Goal: Task Accomplishment & Management: Complete application form

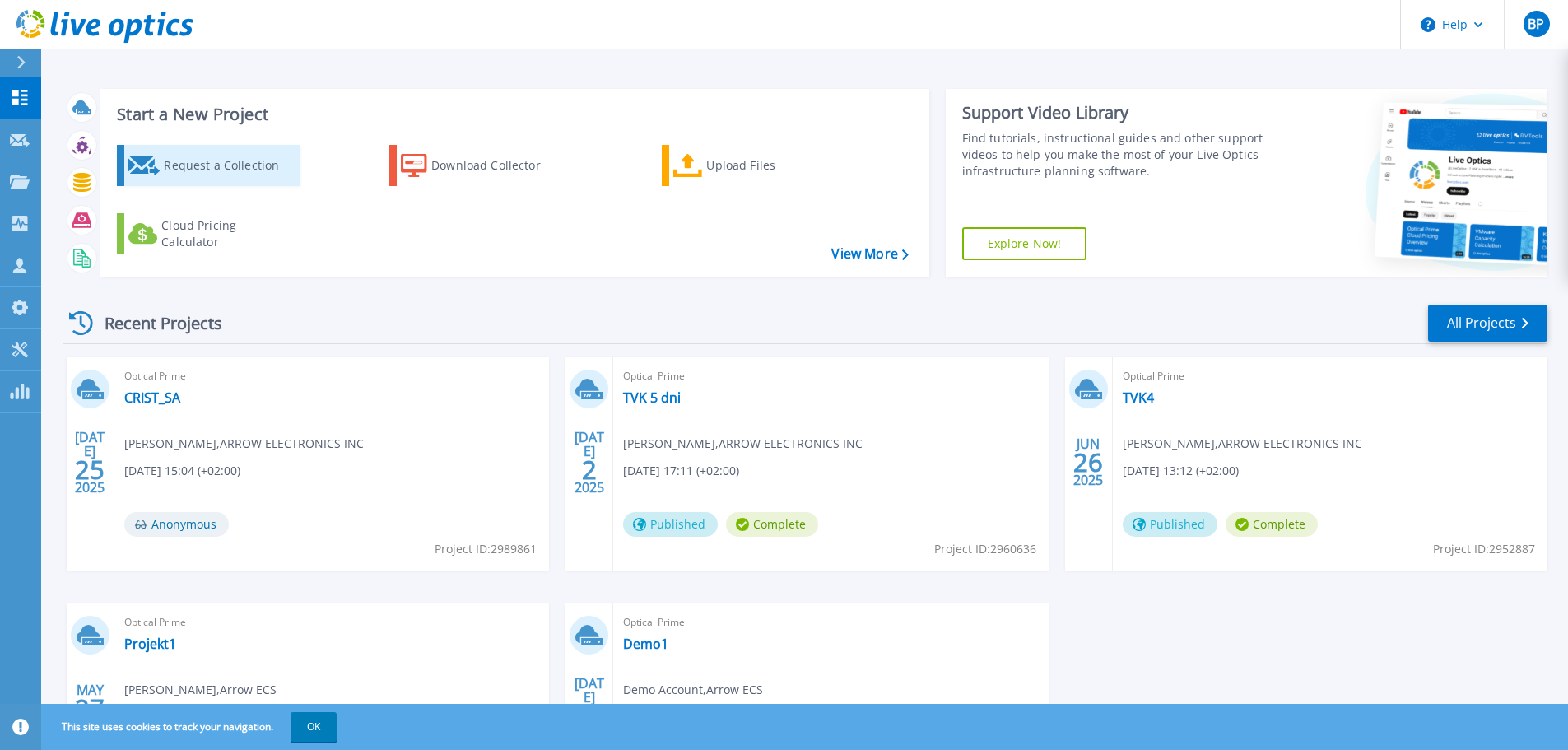
click at [232, 176] on div "Request a Collection" at bounding box center [230, 165] width 132 height 33
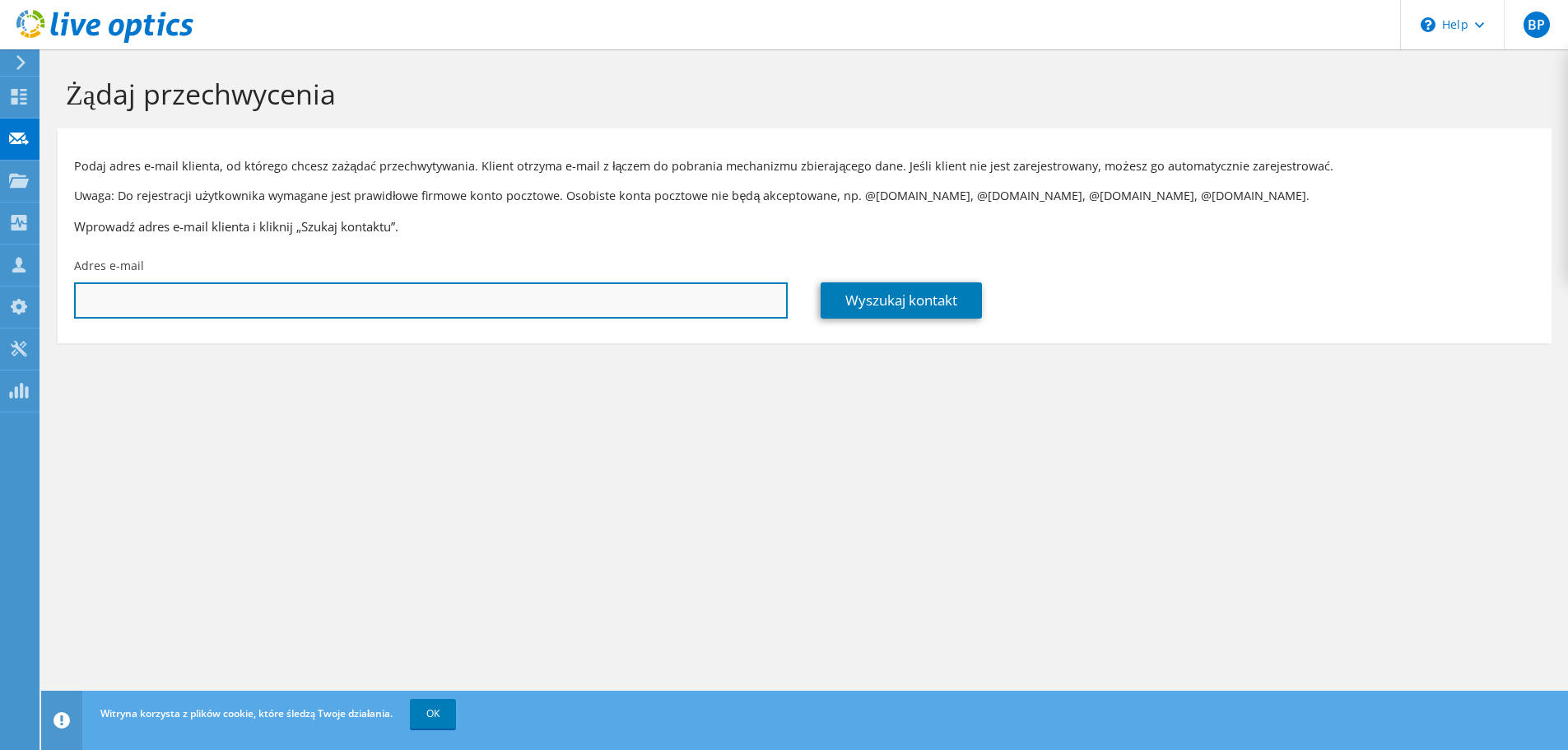
click at [213, 296] on input "text" at bounding box center [431, 300] width 714 height 36
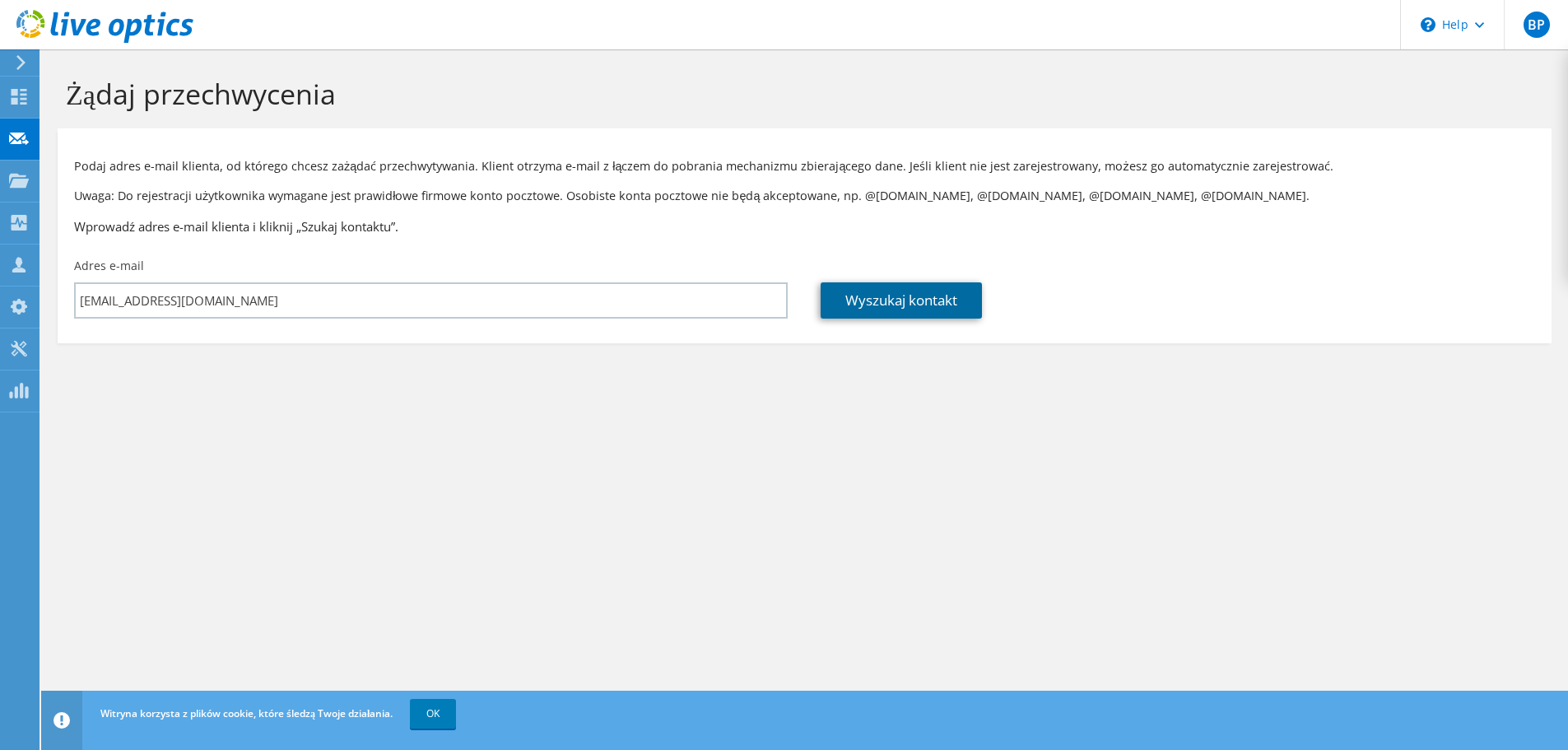
click at [879, 291] on link "Wyszukaj kontakt" at bounding box center [901, 300] width 162 height 36
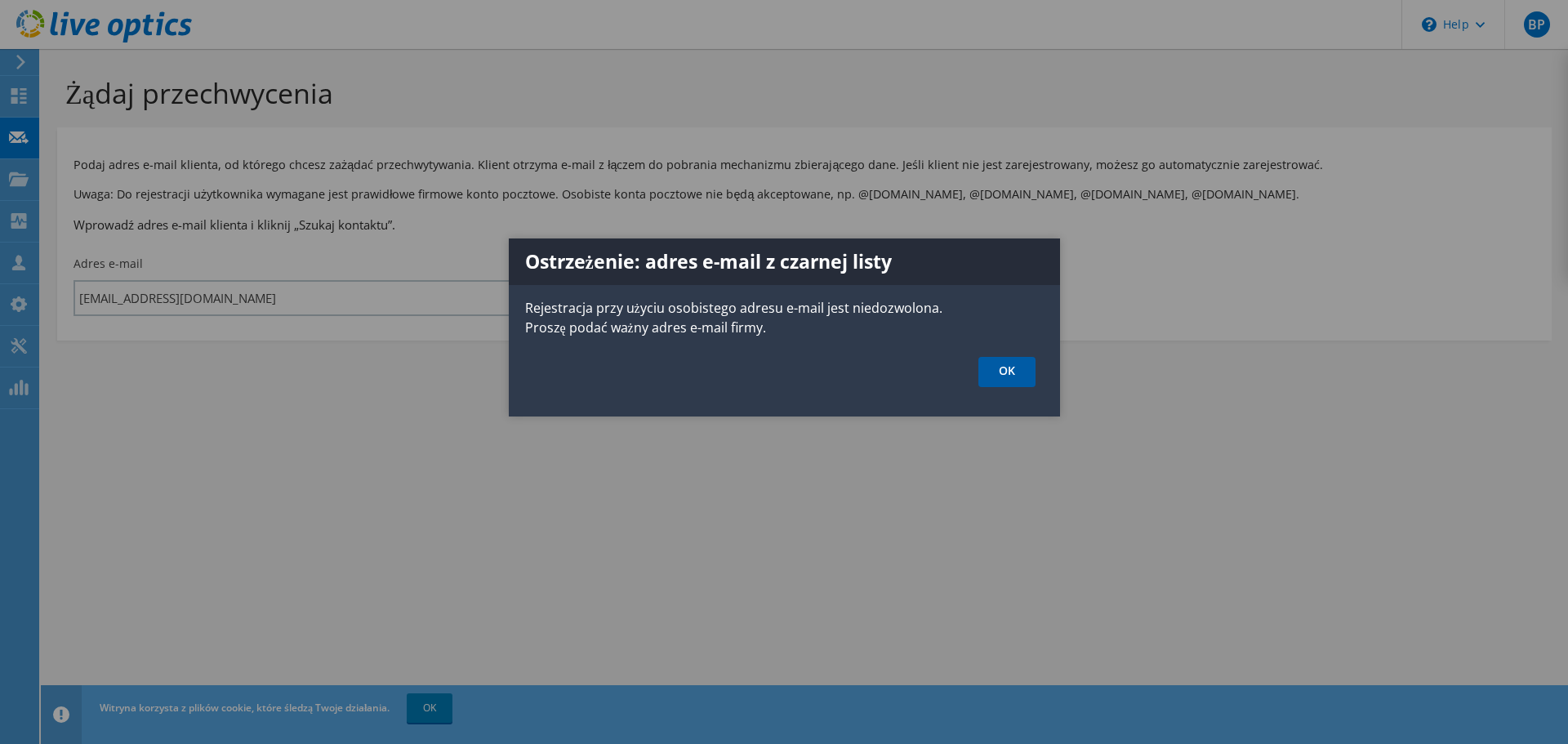
click at [1000, 373] on link "OK" at bounding box center [1007, 372] width 57 height 30
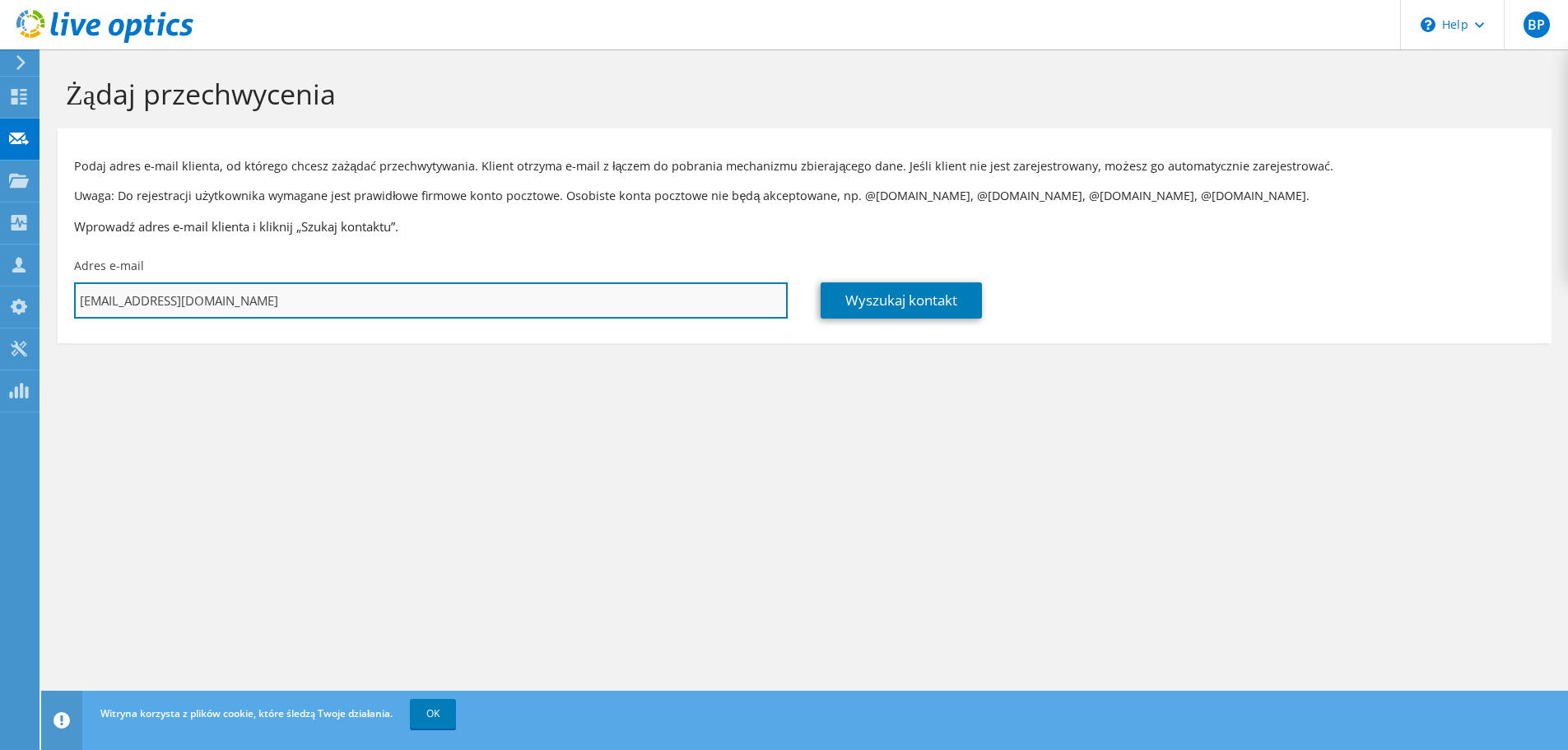
drag, startPoint x: 328, startPoint y: 301, endPoint x: 192, endPoint y: 301, distance: 136.0
click at [192, 301] on input "boguslaw.porada@gmail.com" at bounding box center [431, 300] width 714 height 36
type input "[PERSON_NAME][EMAIL_ADDRESS][PERSON_NAME][DOMAIN_NAME]"
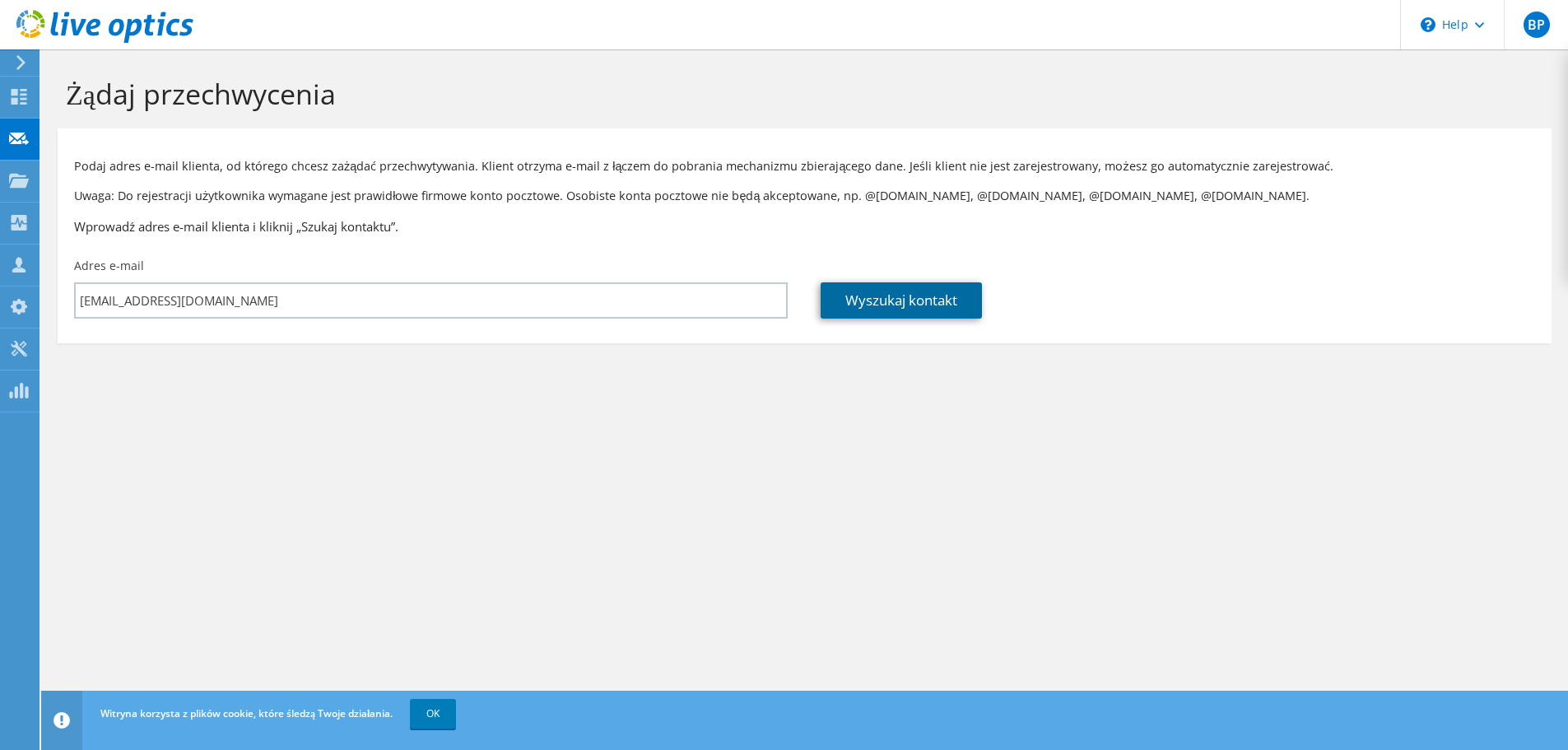
click at [892, 301] on link "Wyszukaj kontakt" at bounding box center [901, 300] width 162 height 36
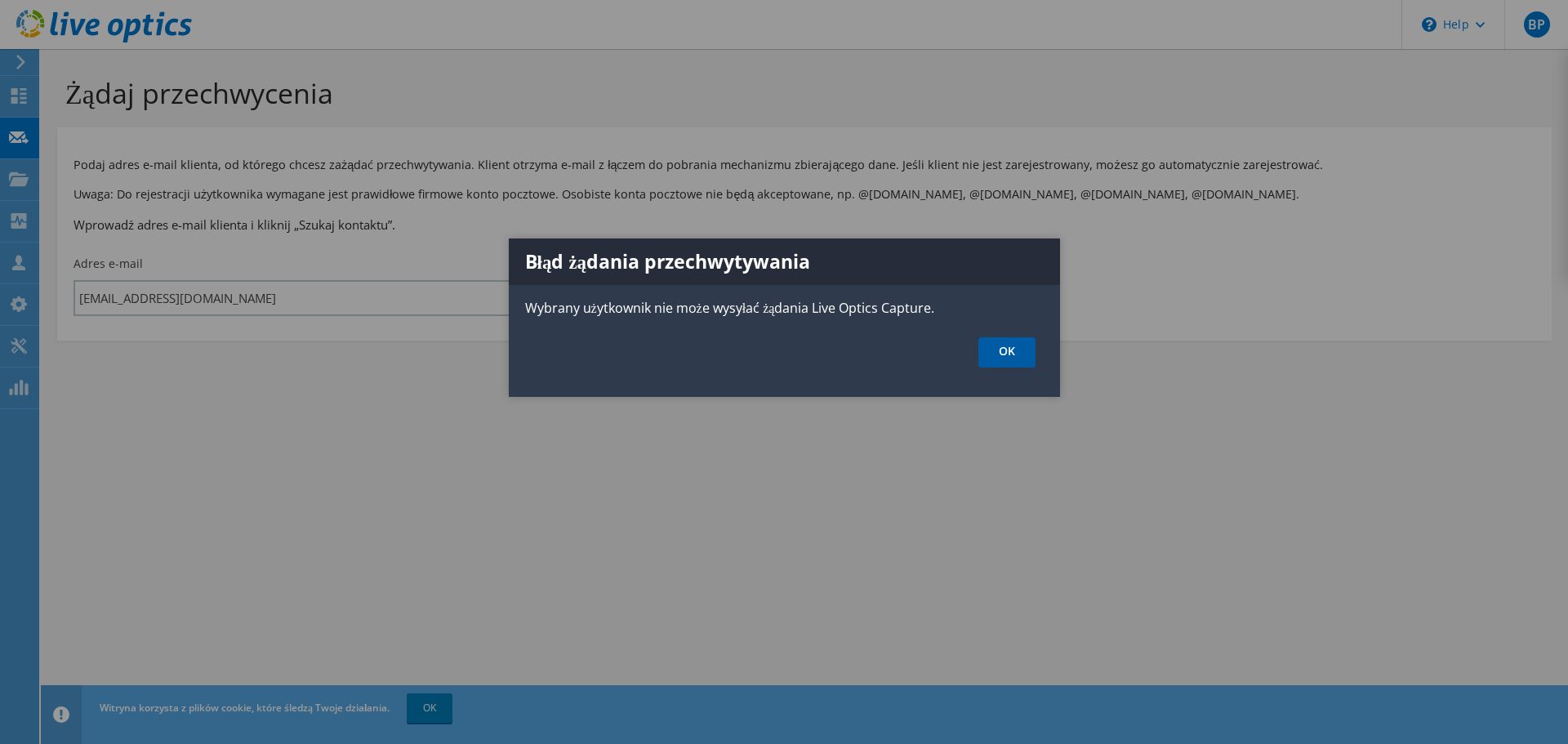
click at [1013, 355] on link "OK" at bounding box center [1007, 352] width 57 height 30
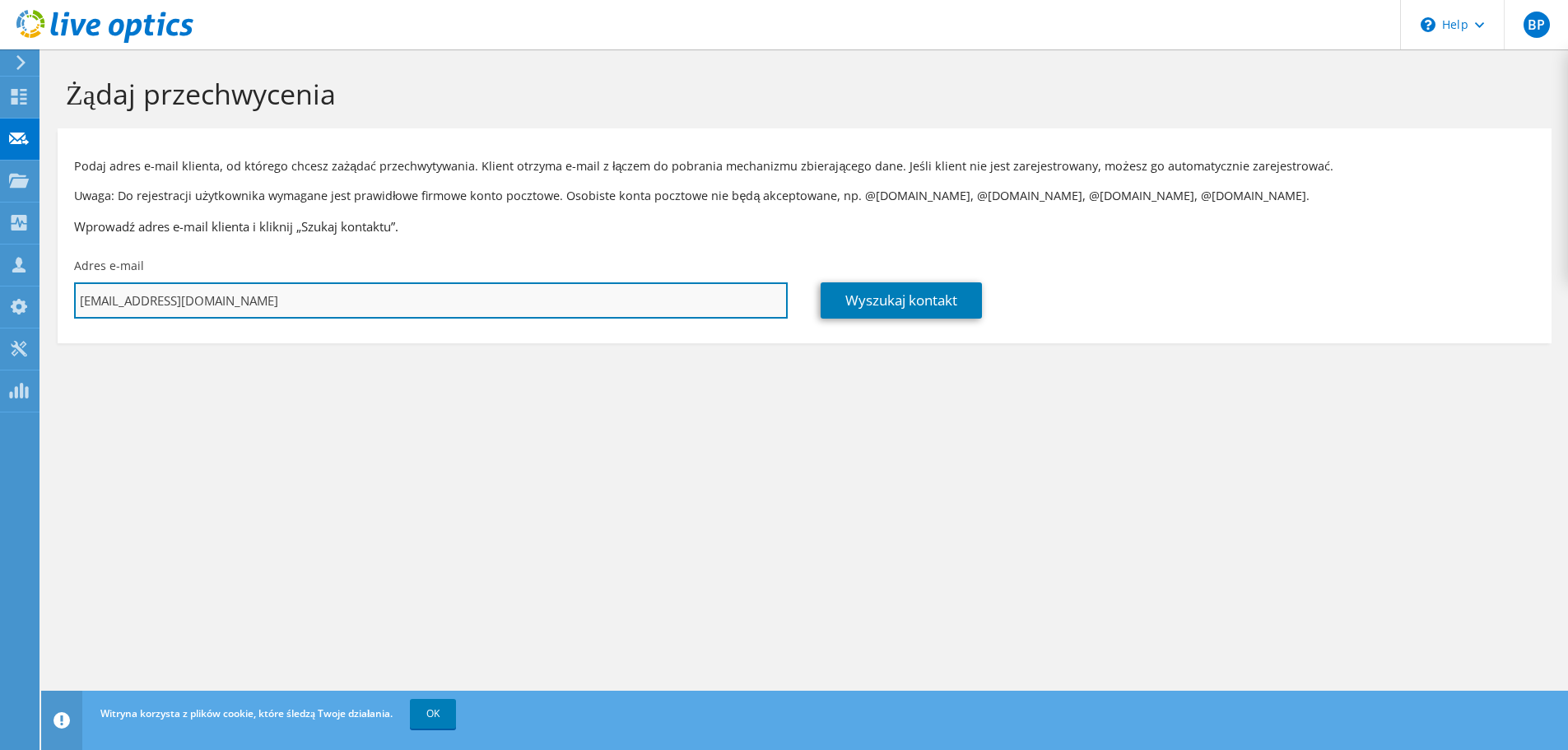
drag, startPoint x: 305, startPoint y: 295, endPoint x: 194, endPoint y: 298, distance: 111.0
click at [194, 298] on input "[PERSON_NAME][EMAIL_ADDRESS][PERSON_NAME][DOMAIN_NAME]" at bounding box center [431, 300] width 714 height 36
click at [290, 299] on input "[PERSON_NAME][EMAIL_ADDRESS][PERSON_NAME][DOMAIN_NAME]" at bounding box center [431, 300] width 714 height 36
drag, startPoint x: 291, startPoint y: 300, endPoint x: 188, endPoint y: 306, distance: 103.2
click at [188, 306] on input "[PERSON_NAME][EMAIL_ADDRESS][PERSON_NAME][DOMAIN_NAME]" at bounding box center [431, 300] width 714 height 36
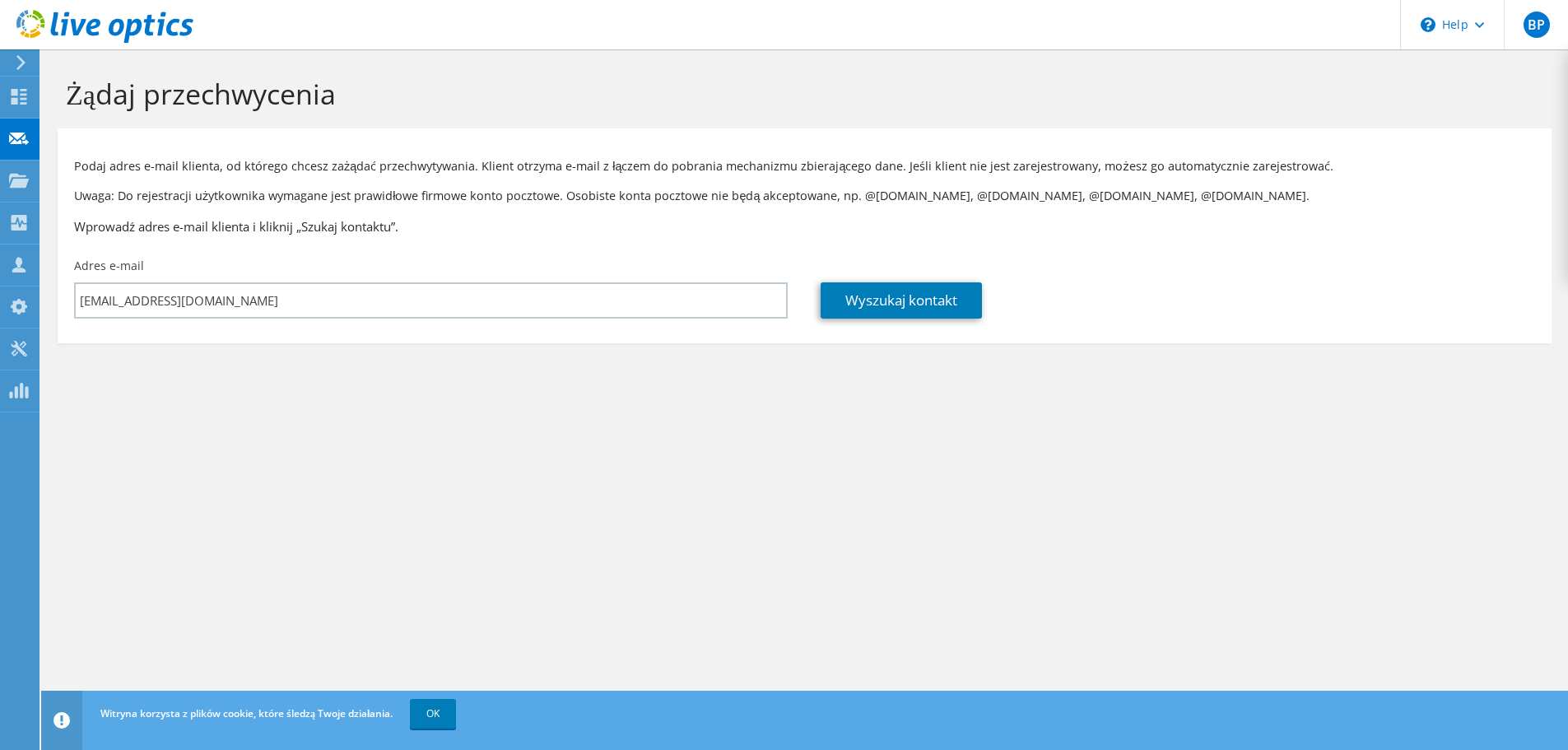
drag, startPoint x: 460, startPoint y: 416, endPoint x: 388, endPoint y: 366, distance: 87.7
click at [460, 416] on section "Żądaj przechwycenia Podaj adres e-mail klienta, od którego chcesz zażądać przec…" at bounding box center [804, 237] width 1527 height 376
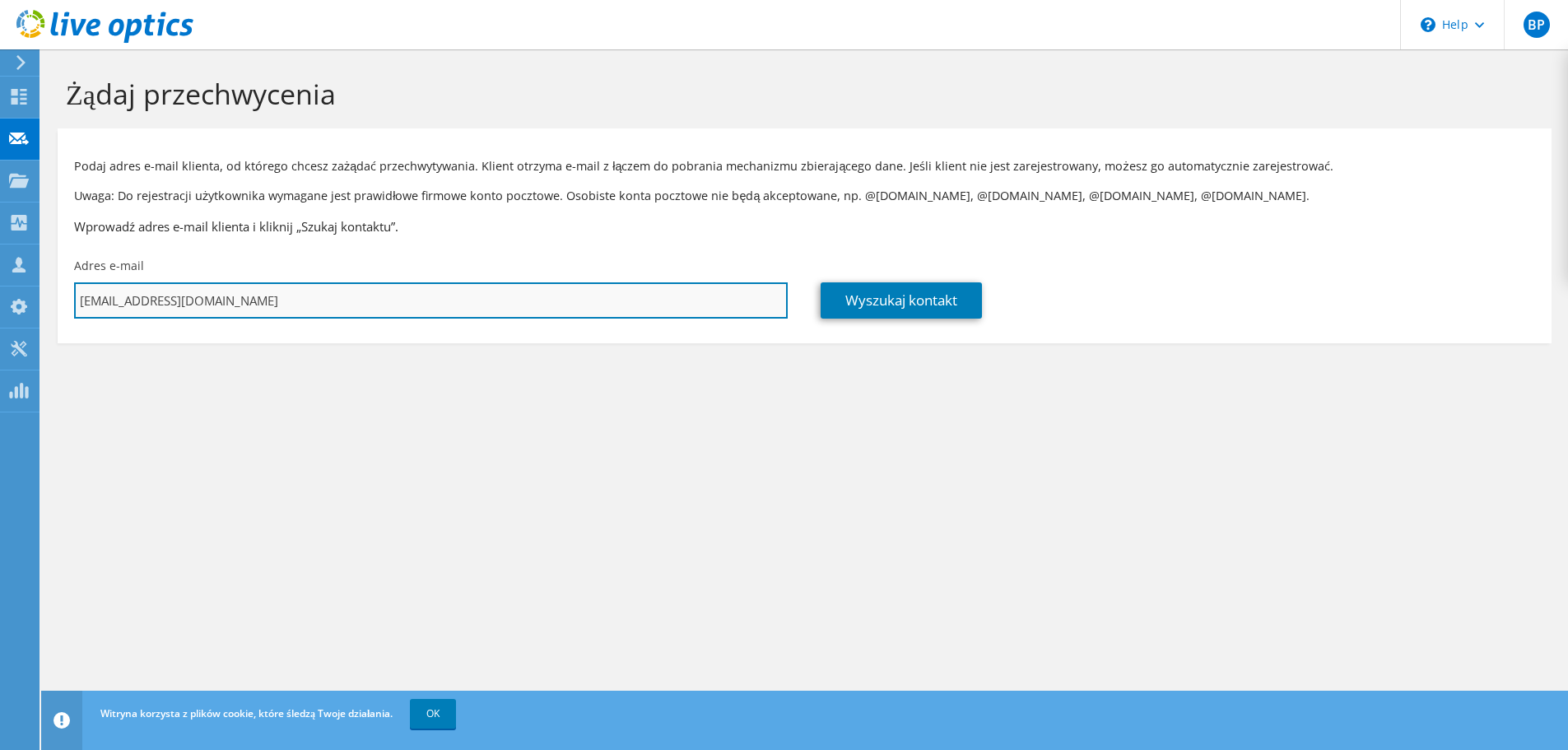
drag, startPoint x: 291, startPoint y: 305, endPoint x: 193, endPoint y: 301, distance: 98.1
click at [193, 301] on input "[PERSON_NAME][EMAIL_ADDRESS][PERSON_NAME][DOMAIN_NAME]" at bounding box center [431, 300] width 714 height 36
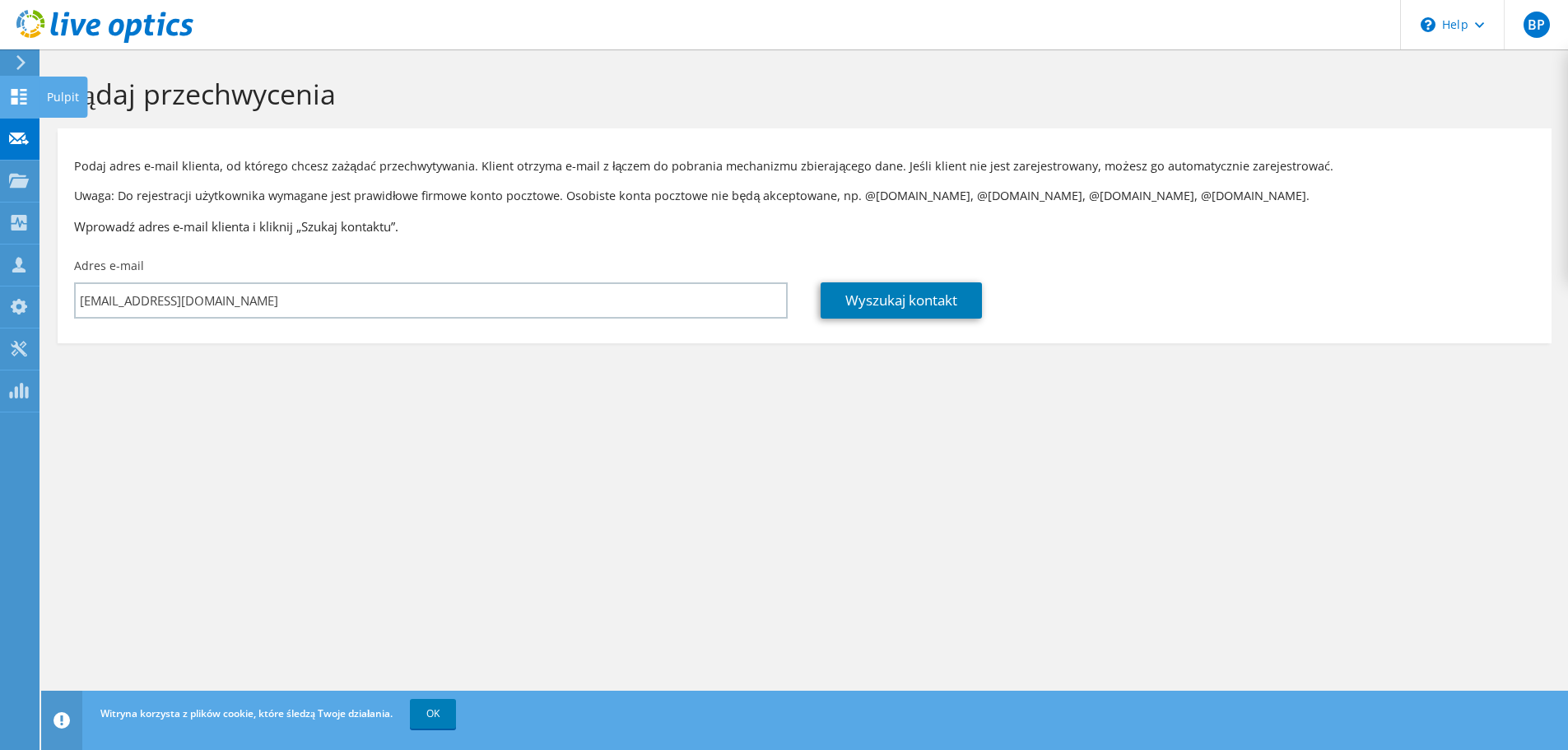
click at [10, 101] on icon at bounding box center [19, 96] width 20 height 16
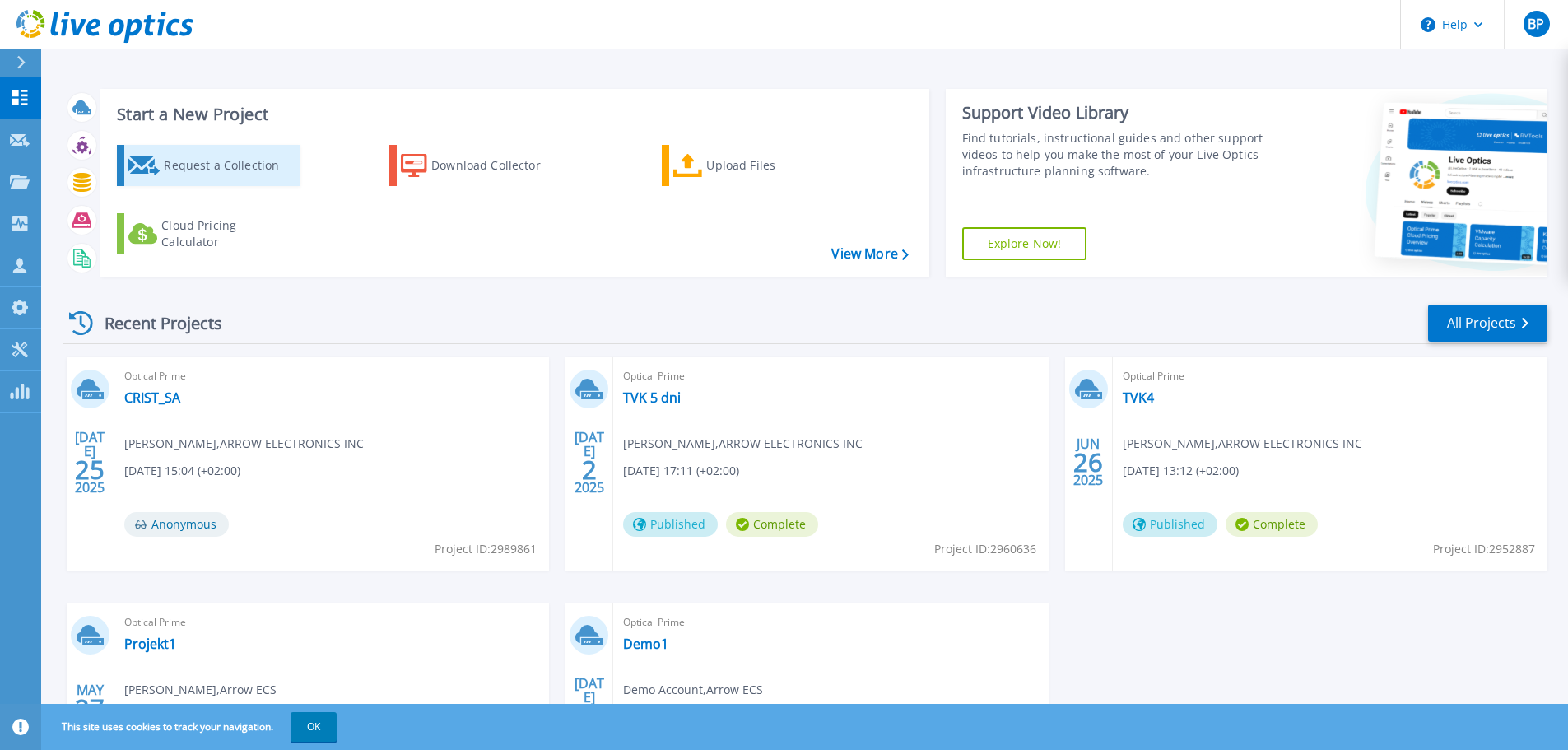
click at [143, 156] on icon at bounding box center [144, 166] width 32 height 20
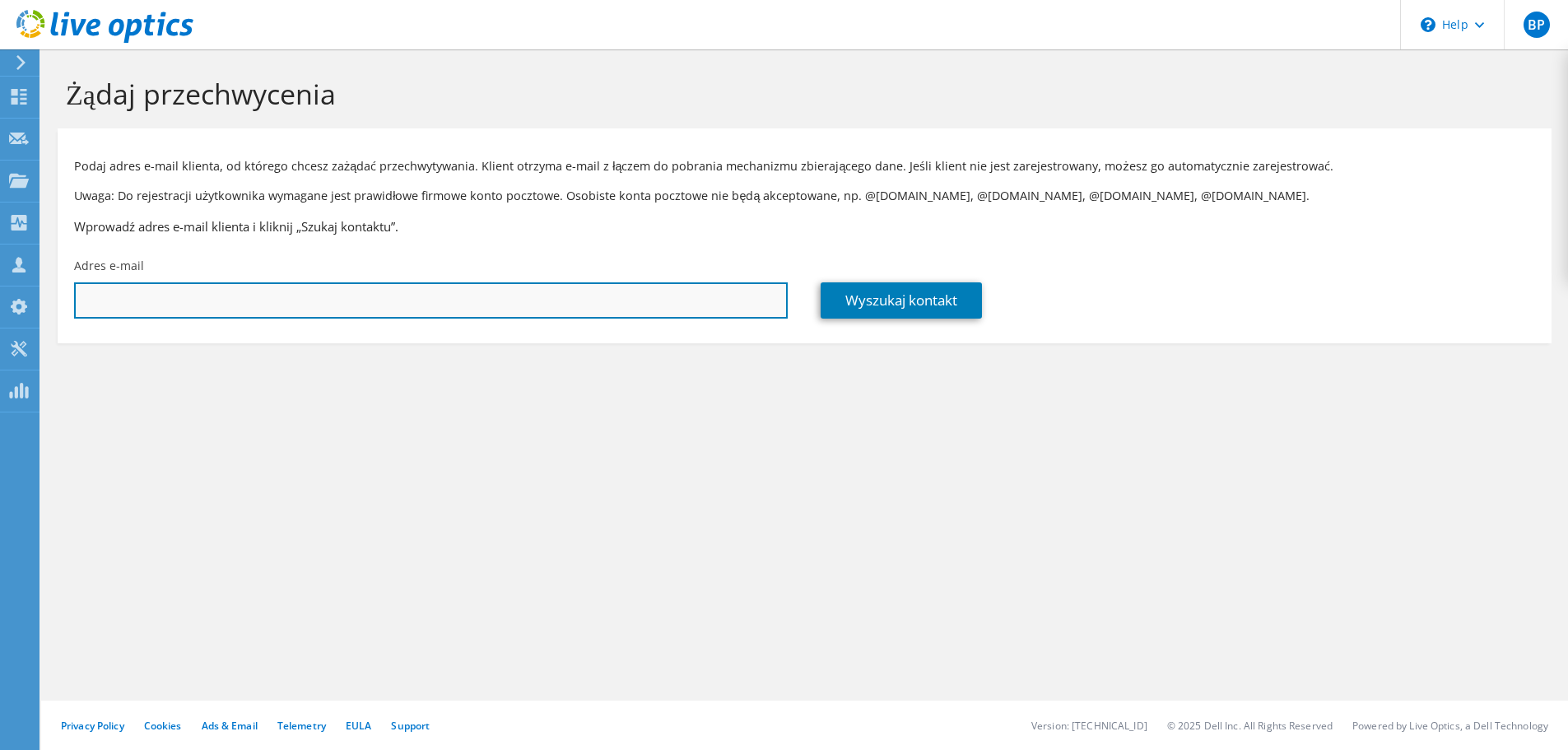
click at [276, 298] on input "text" at bounding box center [431, 300] width 714 height 36
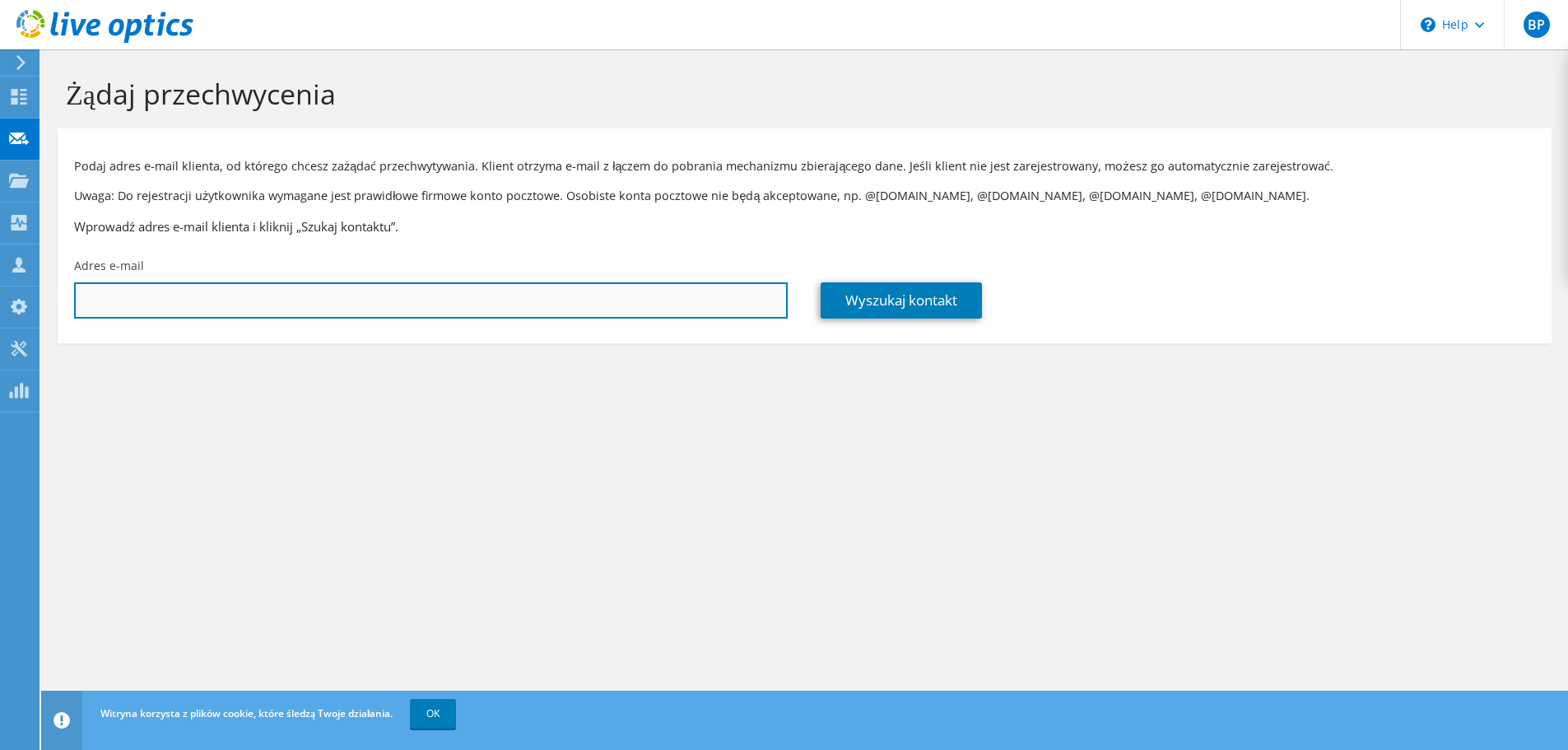
click at [250, 296] on input "text" at bounding box center [431, 300] width 714 height 36
type input "[EMAIL_ADDRESS][DOMAIN_NAME]"
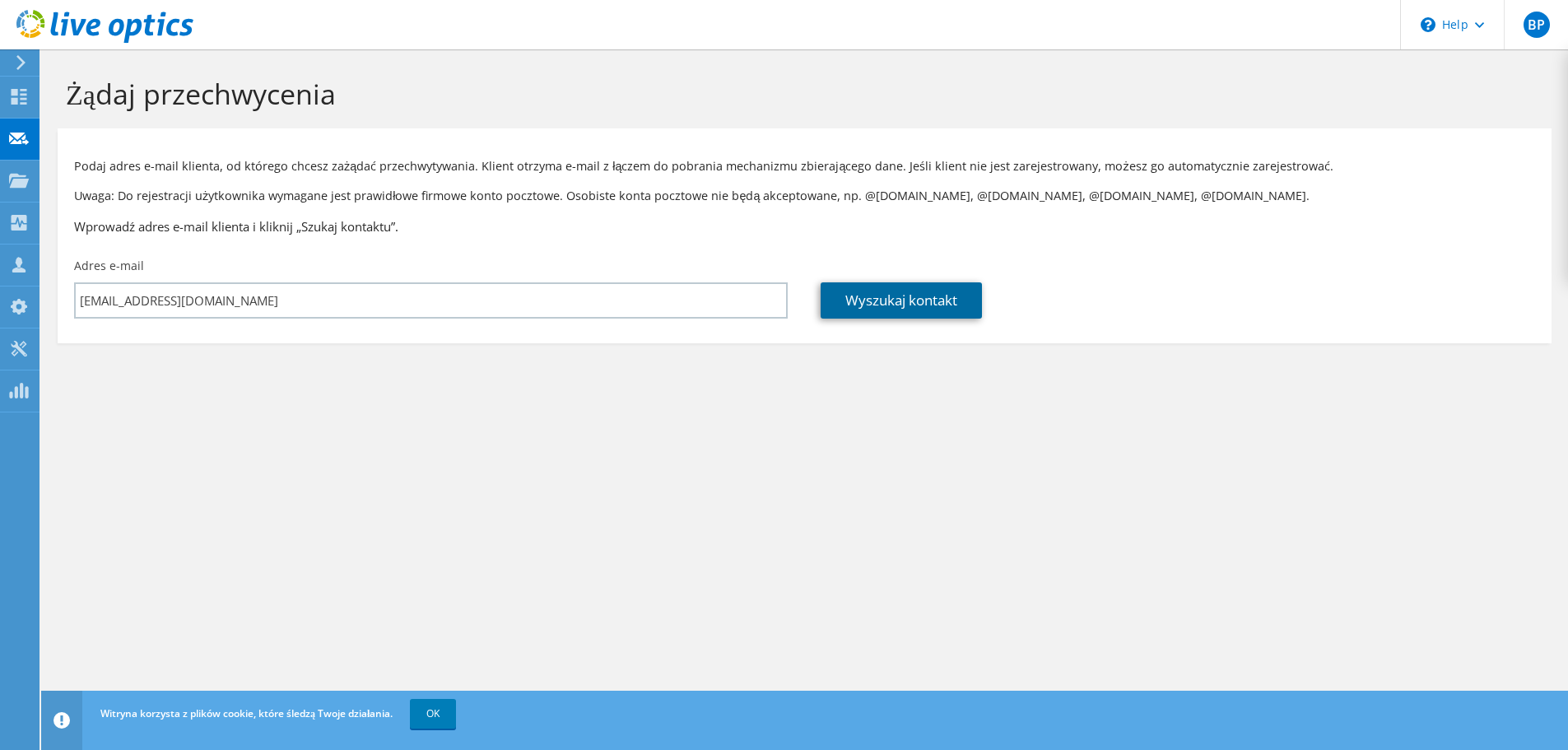
click at [882, 291] on link "Wyszukaj kontakt" at bounding box center [901, 300] width 162 height 36
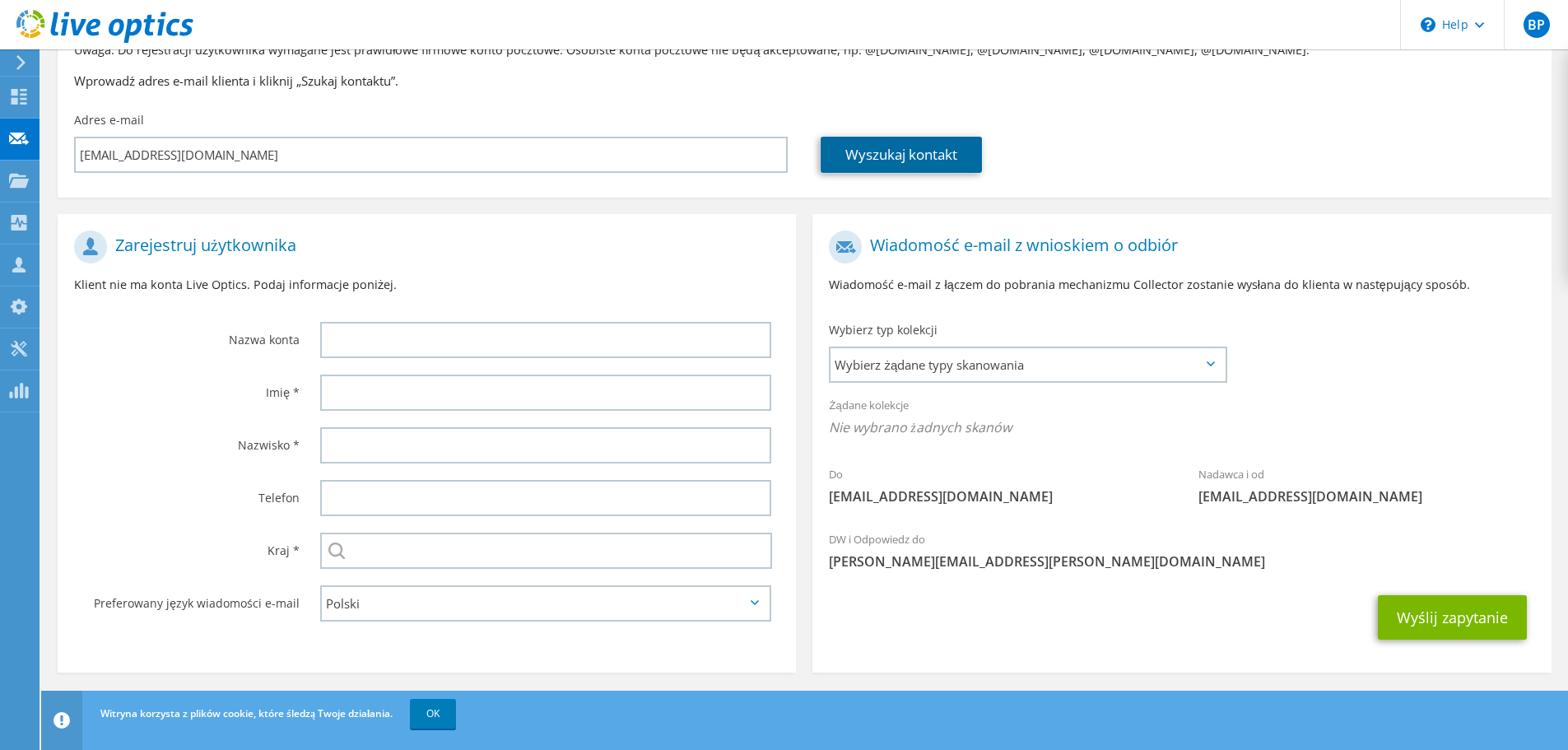
scroll to position [151, 0]
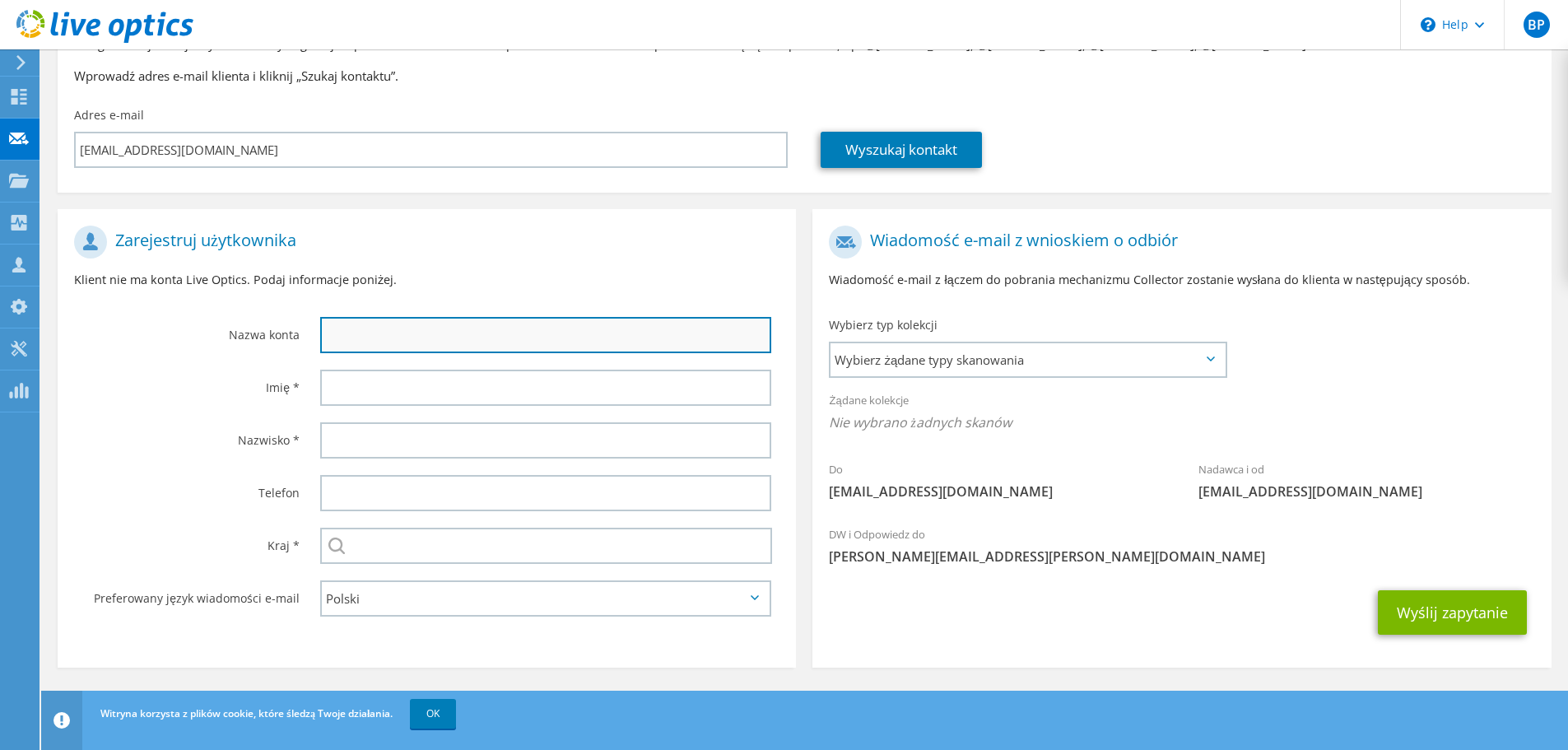
click at [481, 325] on input "text" at bounding box center [545, 334] width 451 height 36
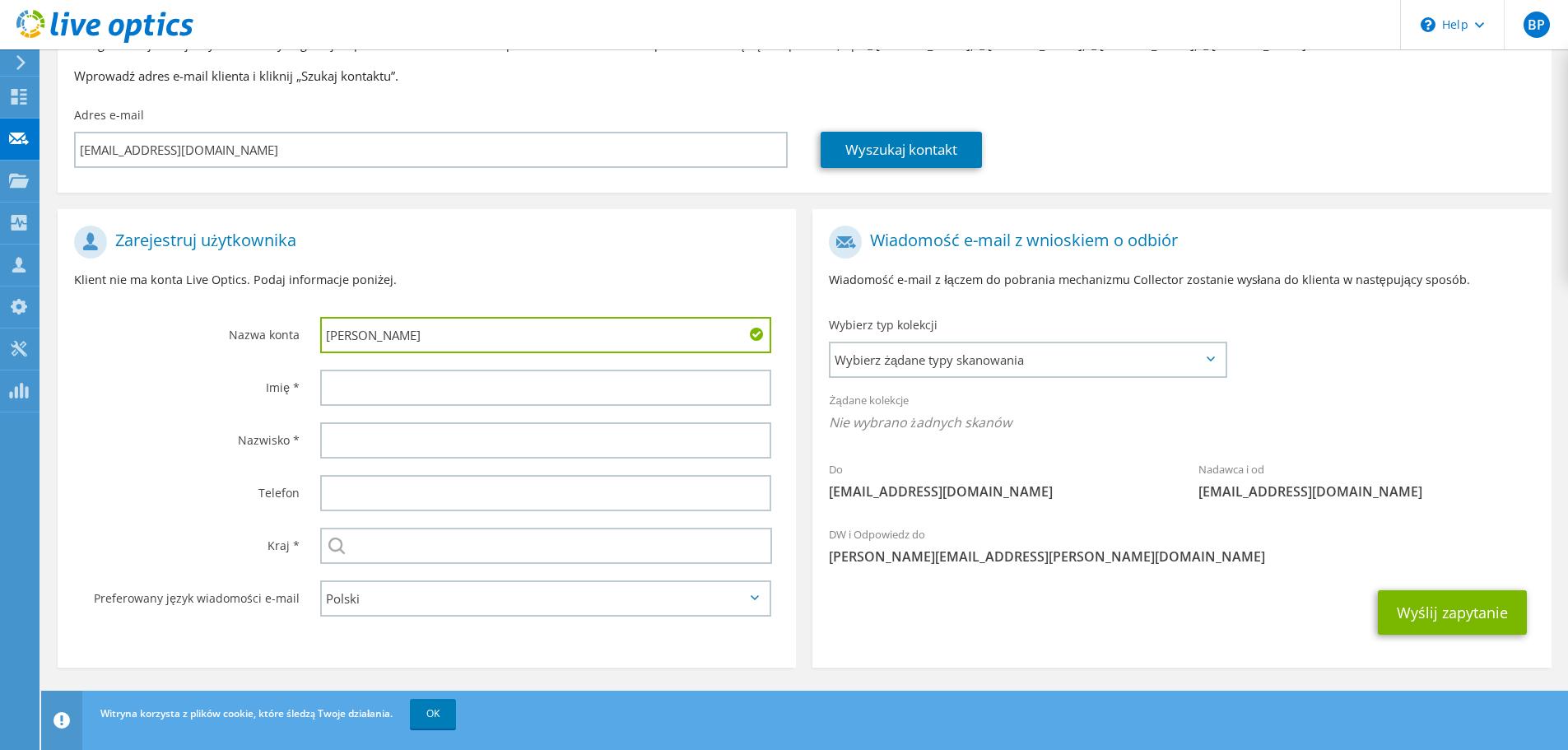
drag, startPoint x: 481, startPoint y: 325, endPoint x: 273, endPoint y: 325, distance: 208.0
click at [273, 324] on div "Nazwa konta Bartosz" at bounding box center [427, 289] width 739 height 144
type input "[PERSON_NAME]"
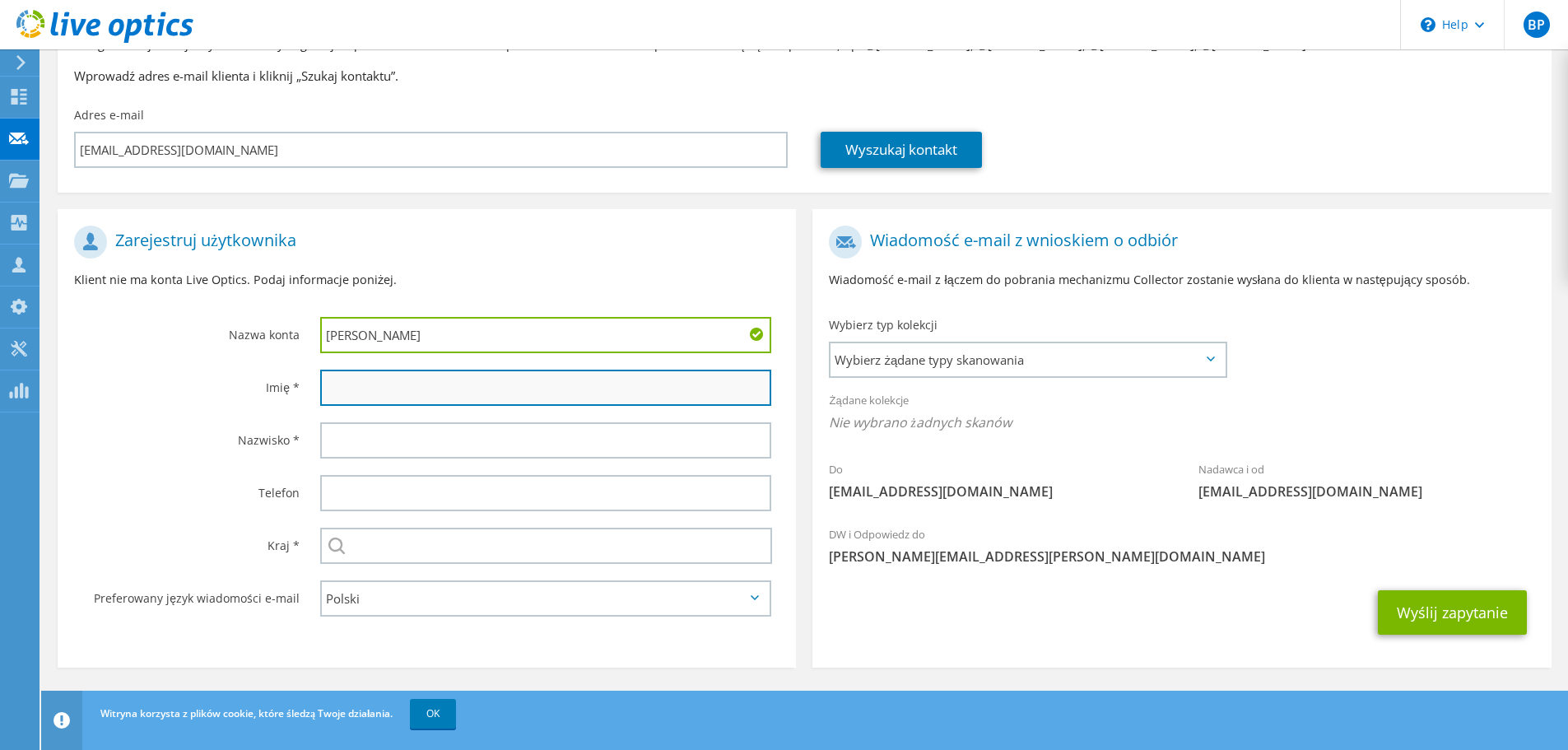
click at [345, 390] on input "text" at bounding box center [545, 387] width 451 height 36
paste input "Bartosz"
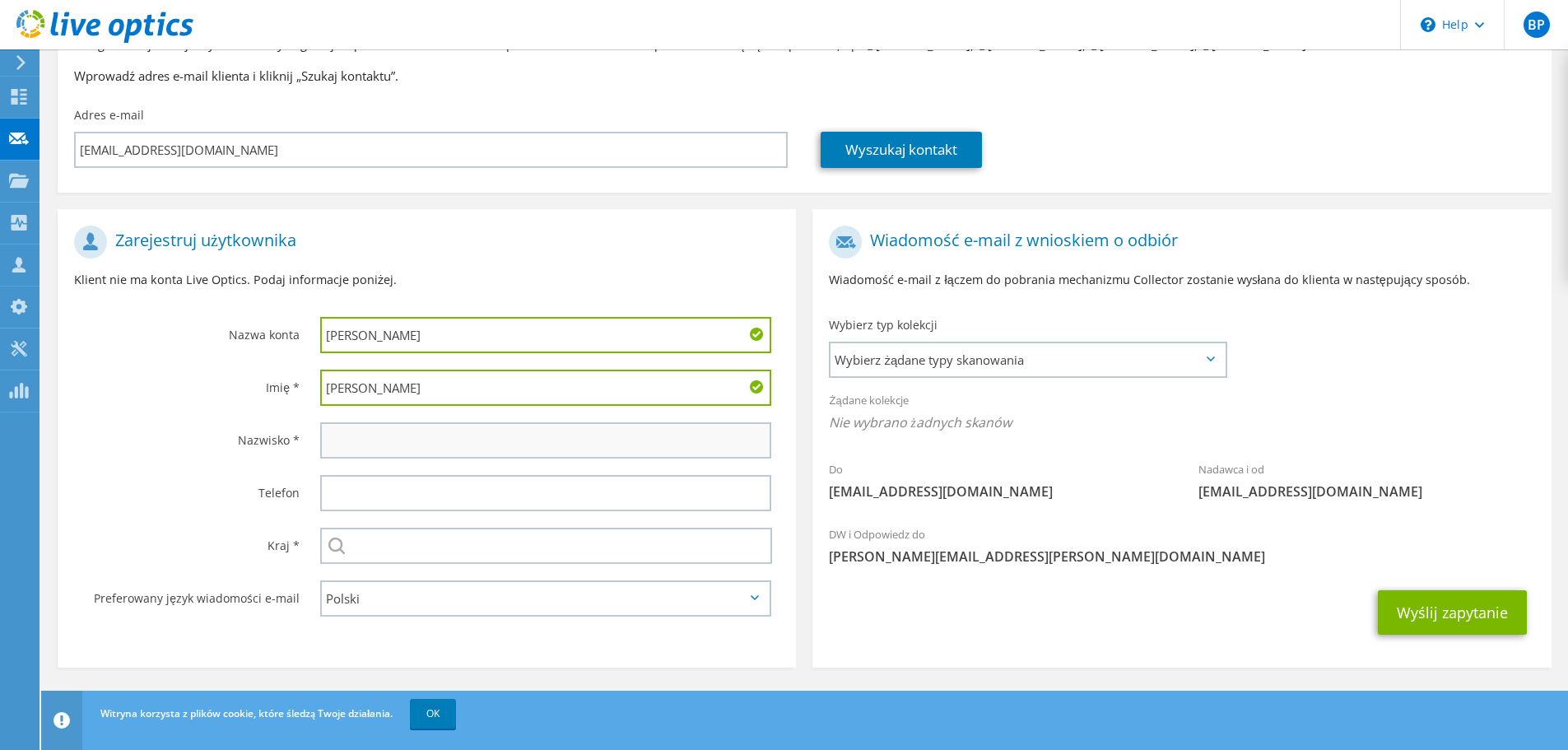
type input "Bartosz"
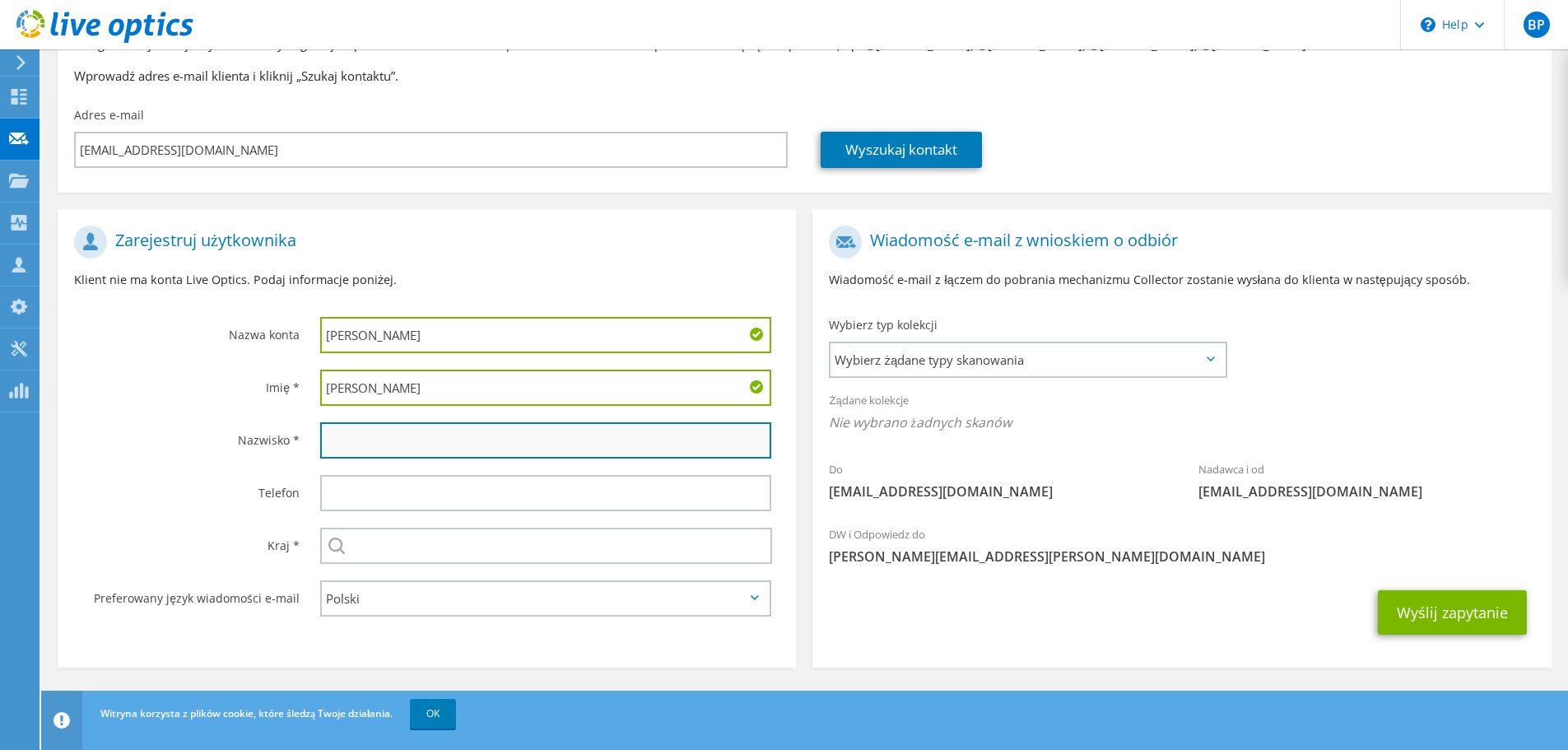
click at [348, 432] on input "text" at bounding box center [545, 440] width 451 height 36
type input "Abc"
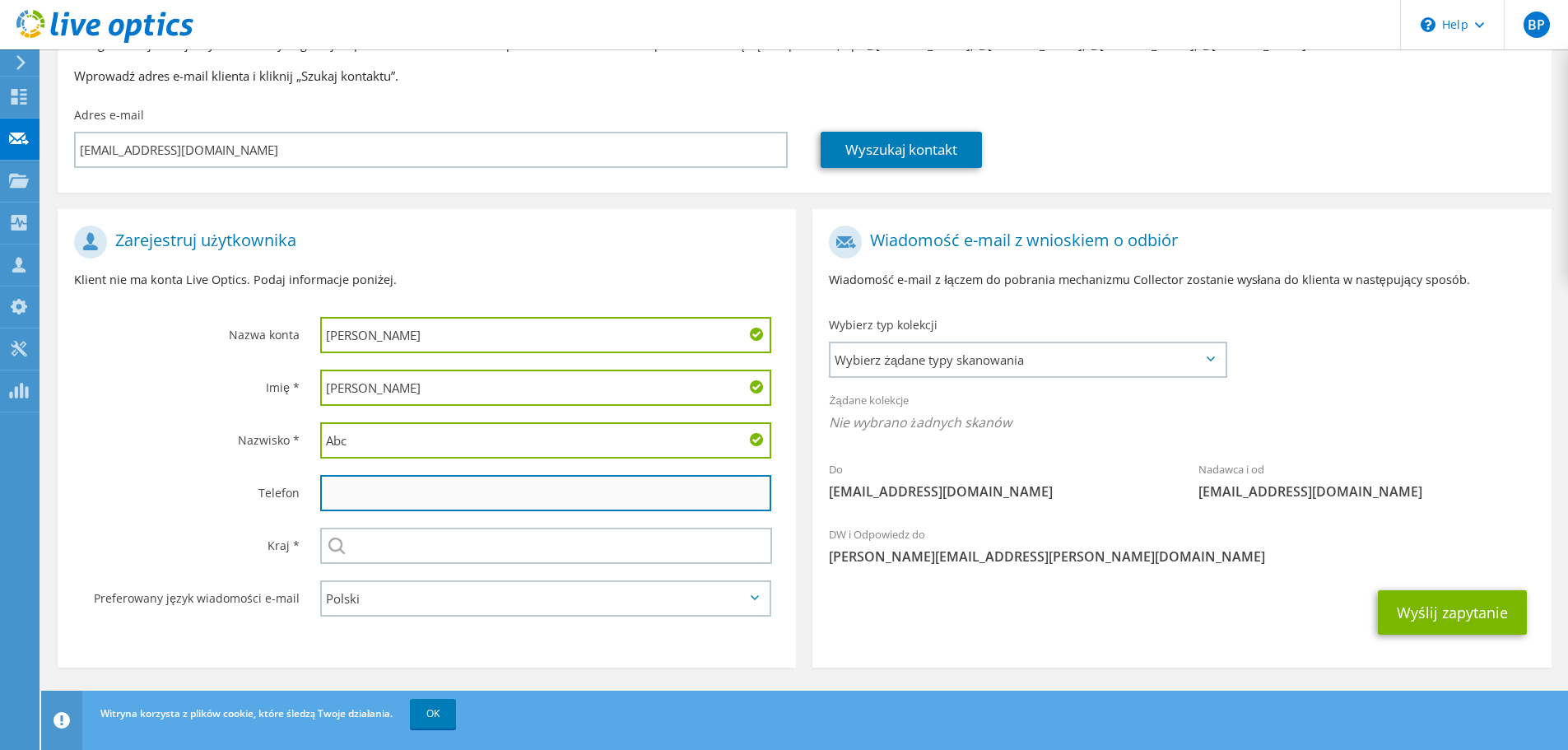
click at [362, 487] on input "text" at bounding box center [545, 493] width 451 height 36
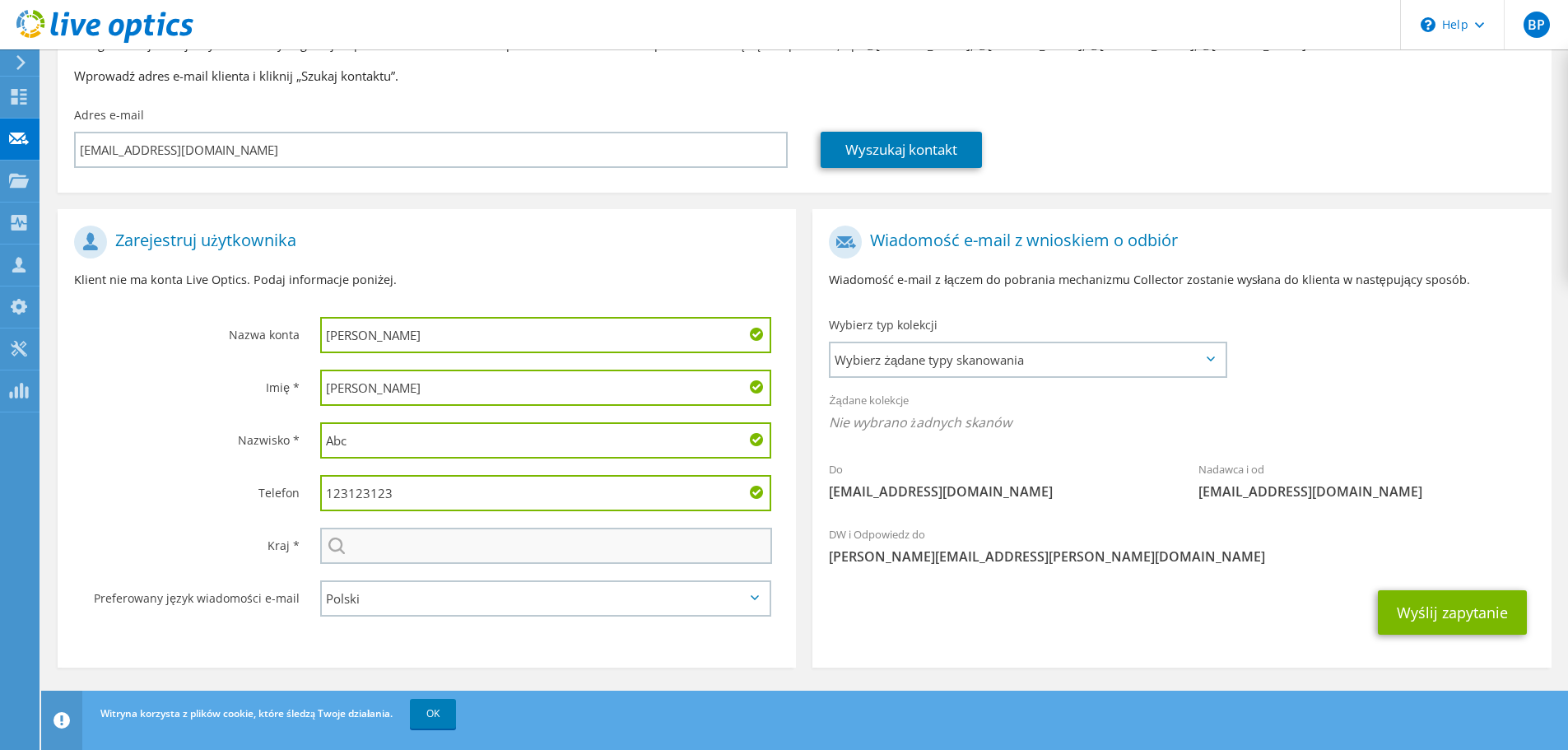
type input "123123123"
click at [393, 546] on input "text" at bounding box center [546, 546] width 452 height 36
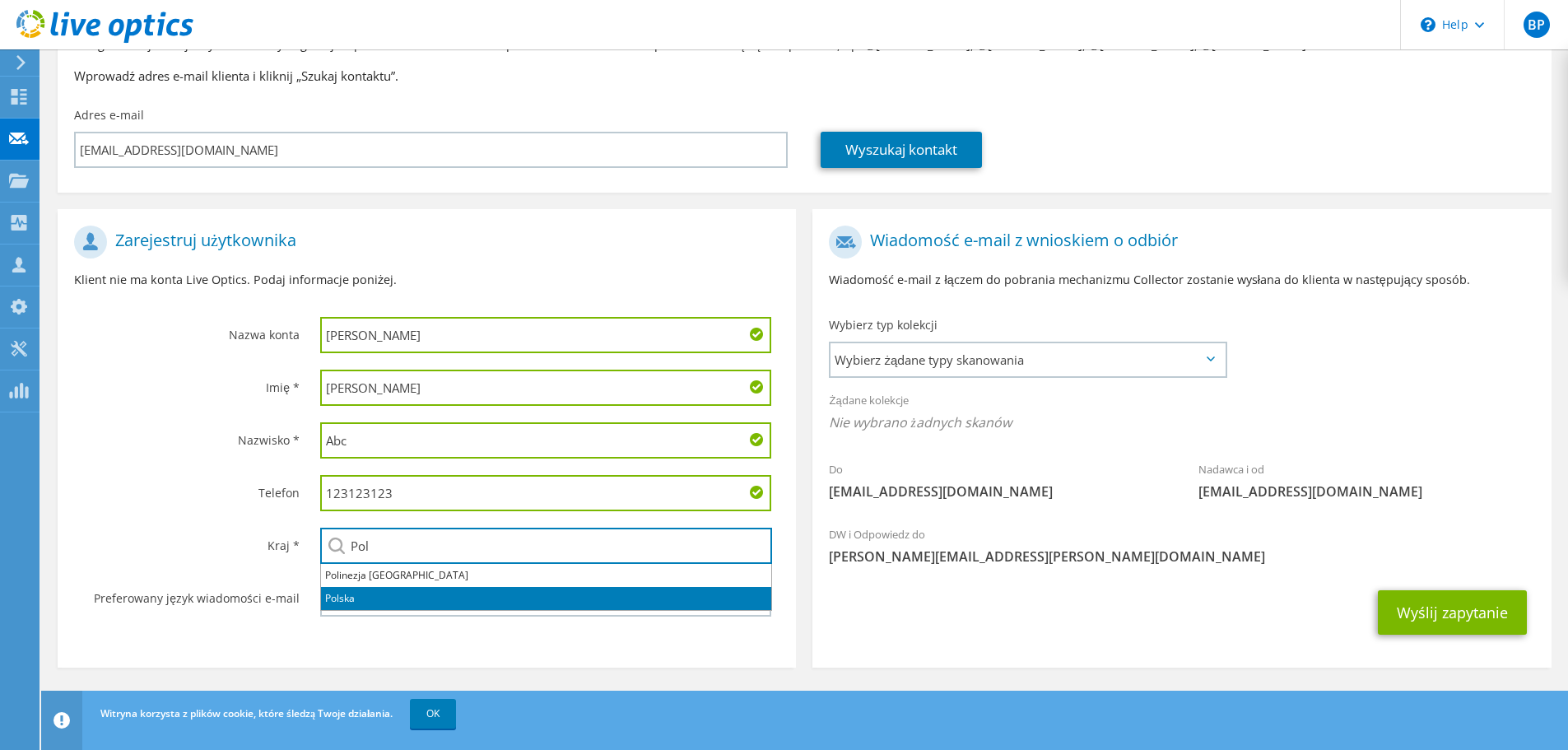
click at [338, 596] on li "Polska" at bounding box center [546, 599] width 451 height 23
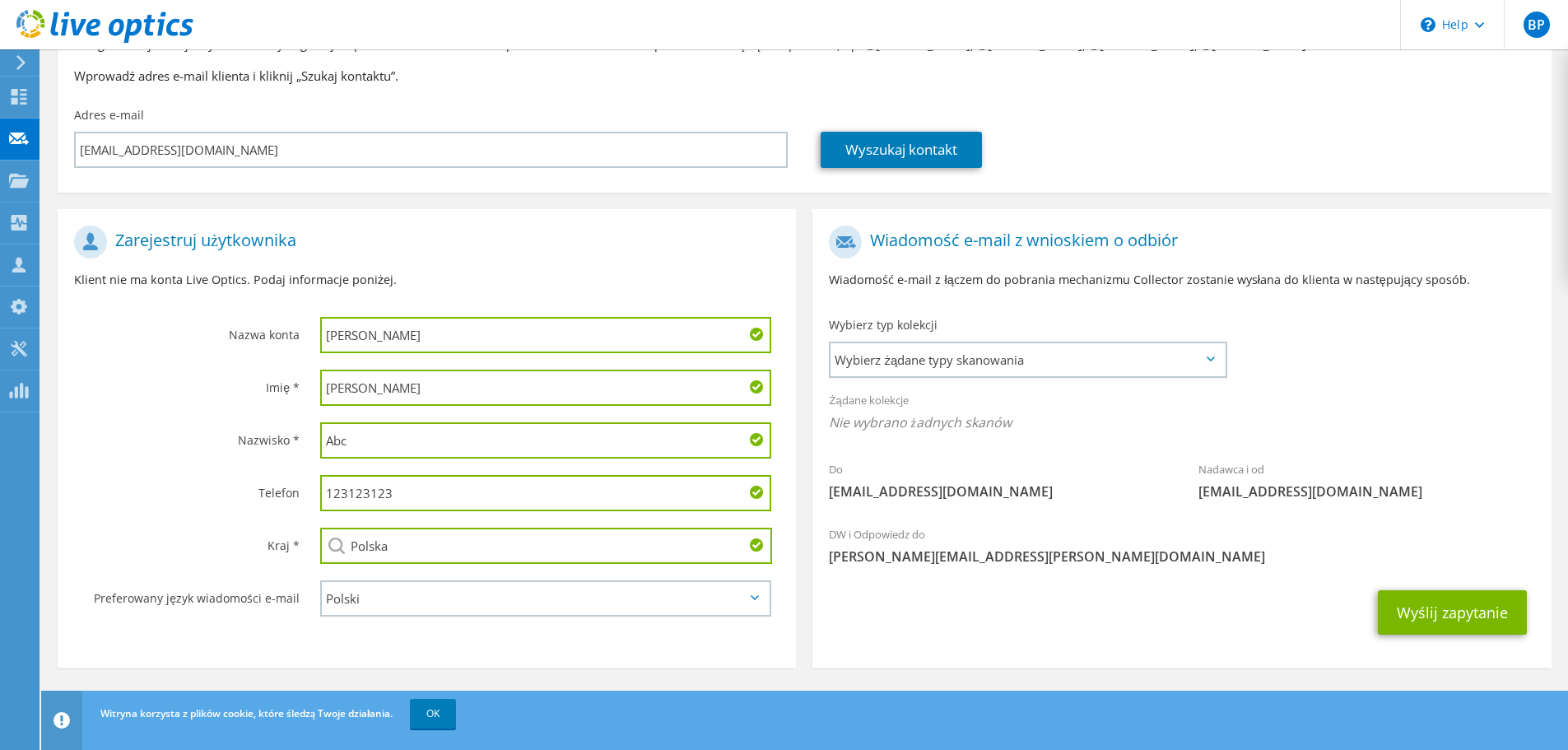
type input "Polska"
click at [969, 614] on div "Wyślij zapytanie" at bounding box center [1182, 613] width 739 height 61
click at [1015, 358] on span "Wybierz żądane typy skanowania" at bounding box center [1028, 359] width 395 height 33
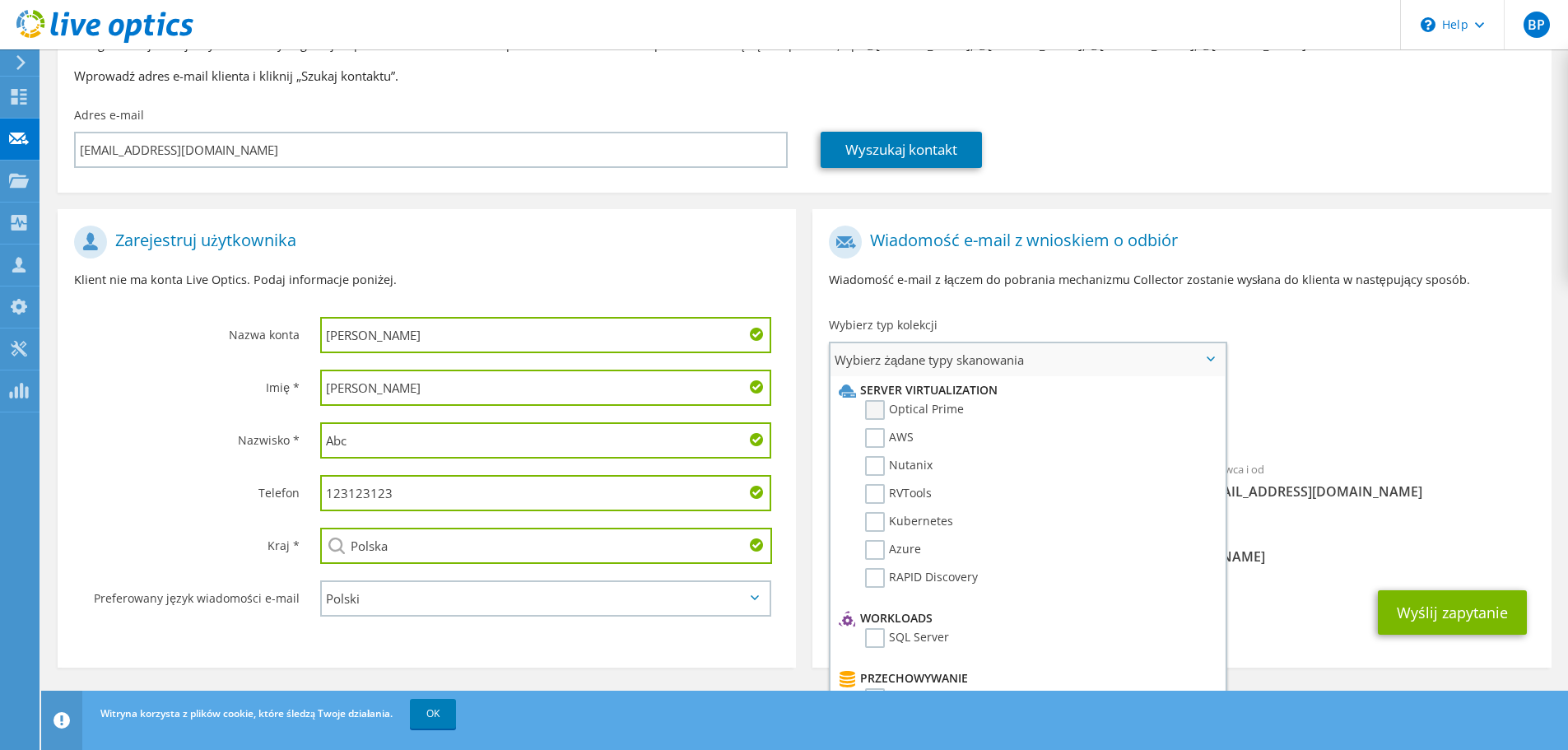
click at [883, 407] on label "Optical Prime" at bounding box center [915, 411] width 99 height 20
click at [0, 0] on input "Optical Prime" at bounding box center [0, 0] width 0 height 0
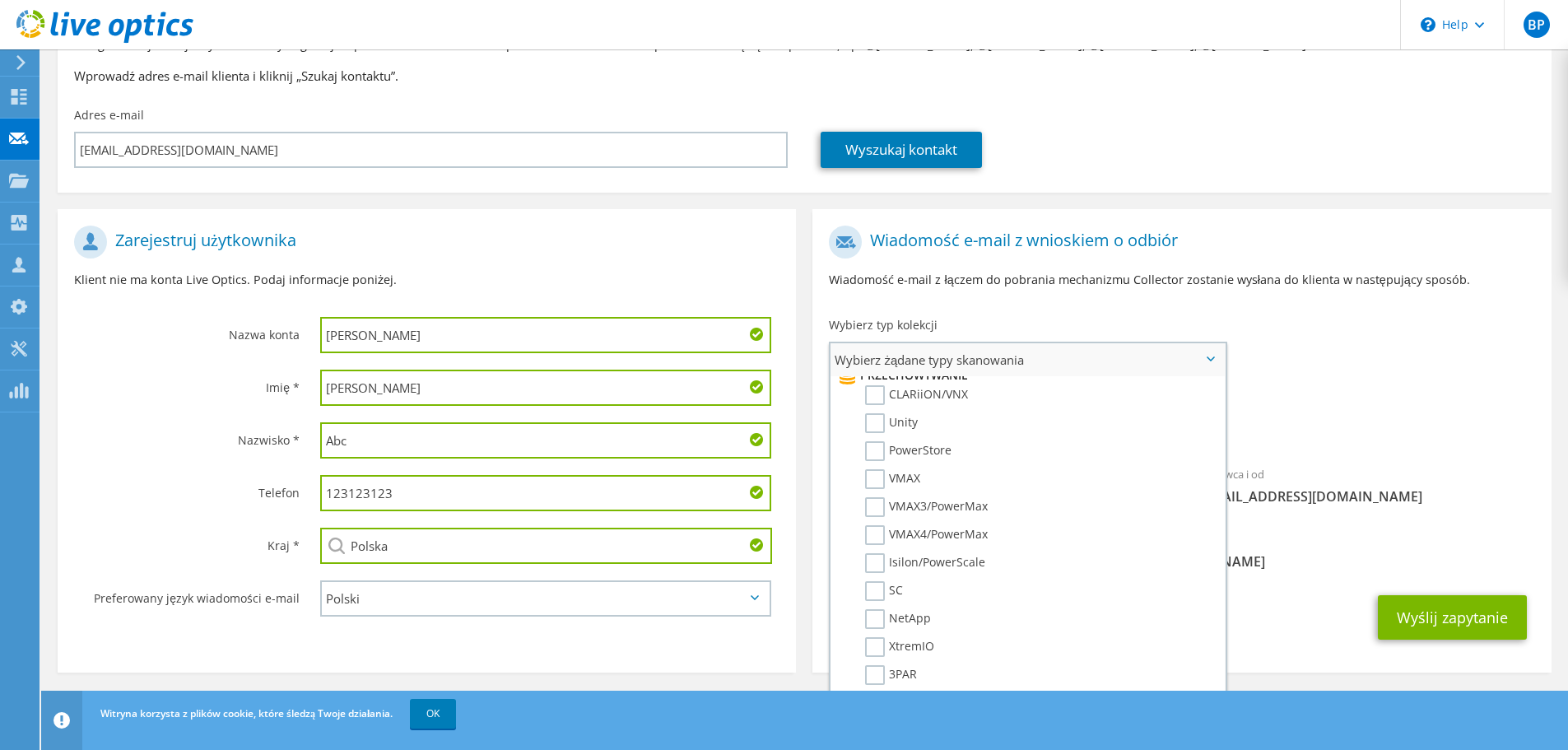
scroll to position [329, 0]
click at [878, 434] on label "PowerStore" at bounding box center [908, 425] width 86 height 20
click at [0, 0] on input "PowerStore" at bounding box center [0, 0] width 0 height 0
click at [880, 531] on label "Data Domain" at bounding box center [913, 535] width 95 height 20
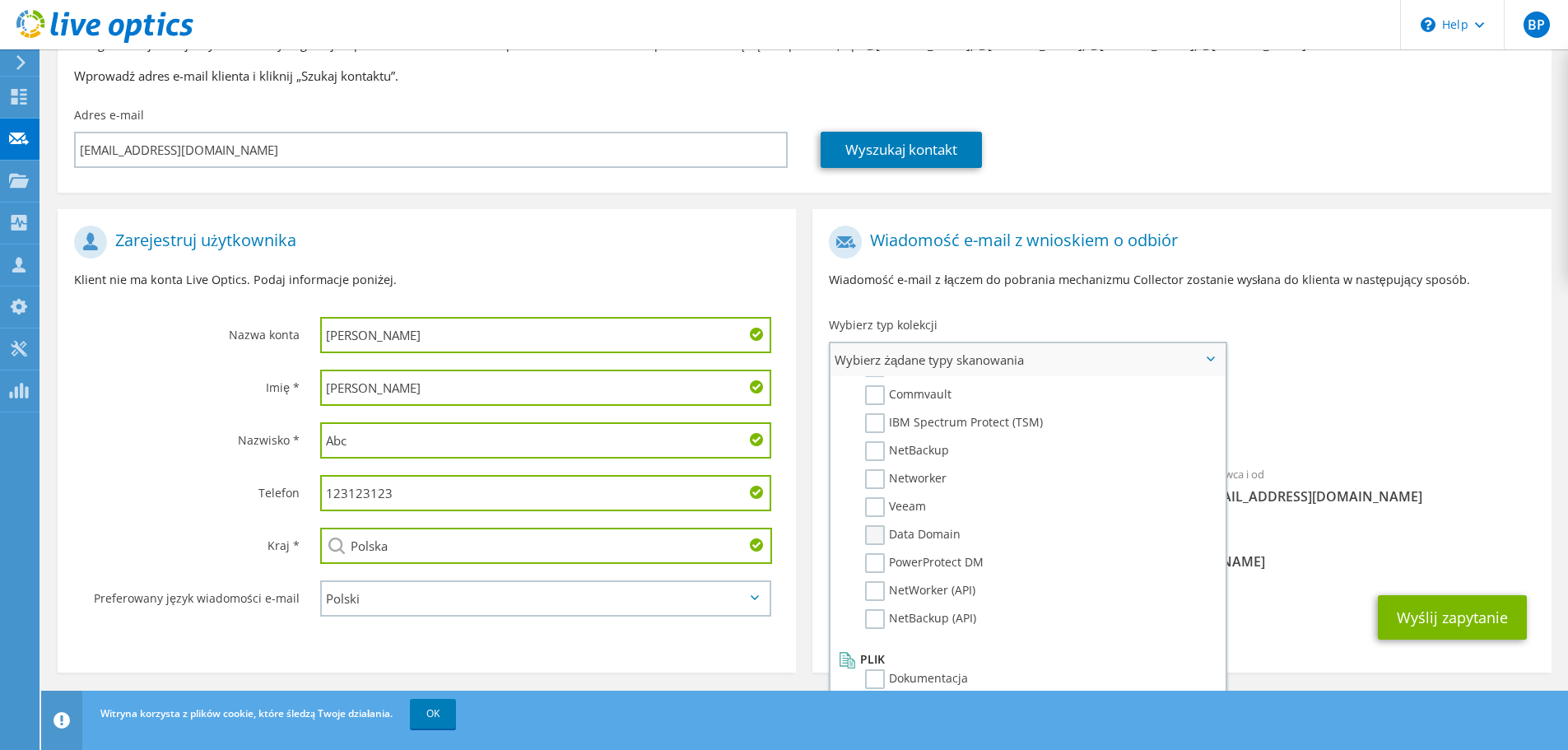
click at [0, 0] on input "Data Domain" at bounding box center [0, 0] width 0 height 0
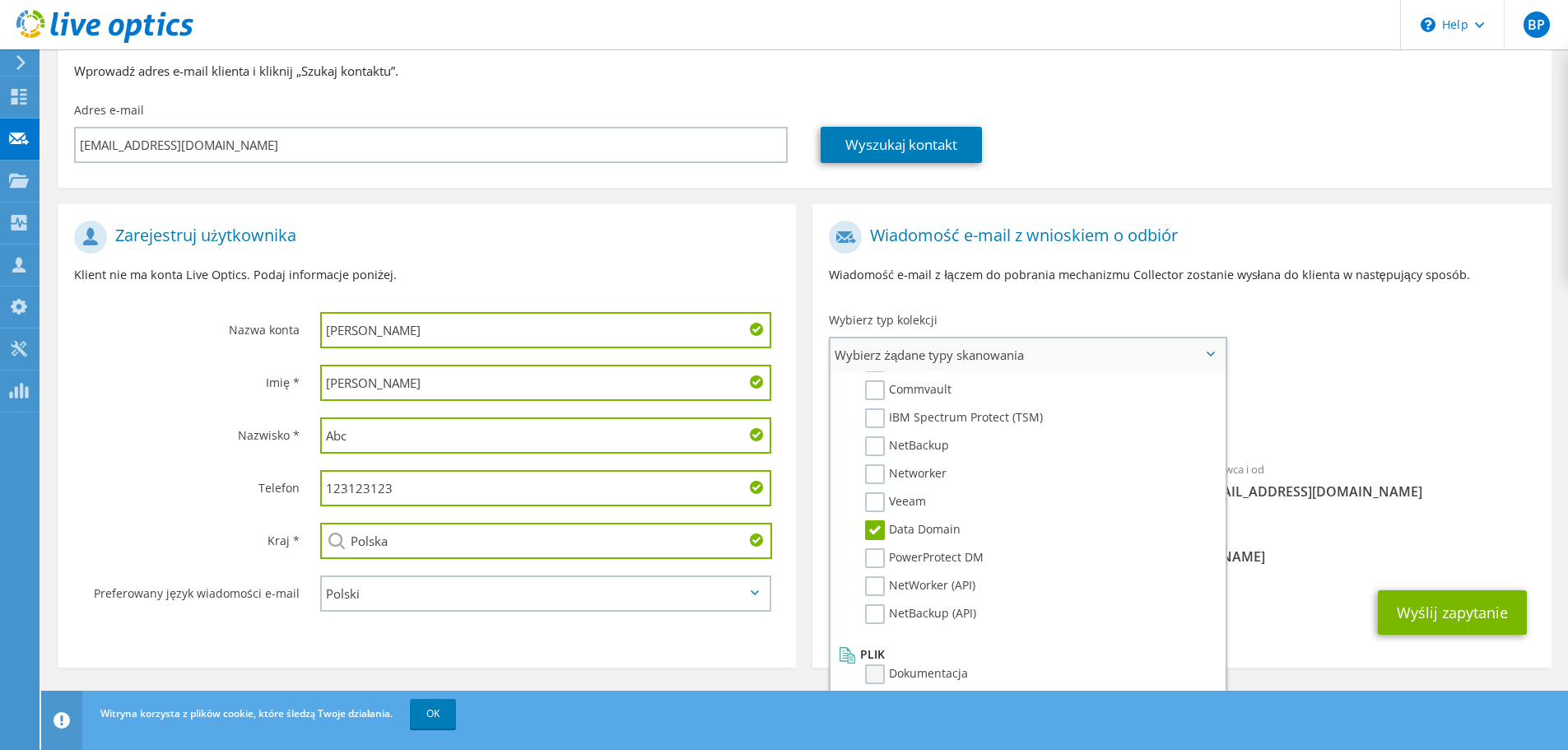
click at [876, 671] on label "Dokumentacja" at bounding box center [916, 675] width 103 height 20
click at [0, 0] on input "Dokumentacja" at bounding box center [0, 0] width 0 height 0
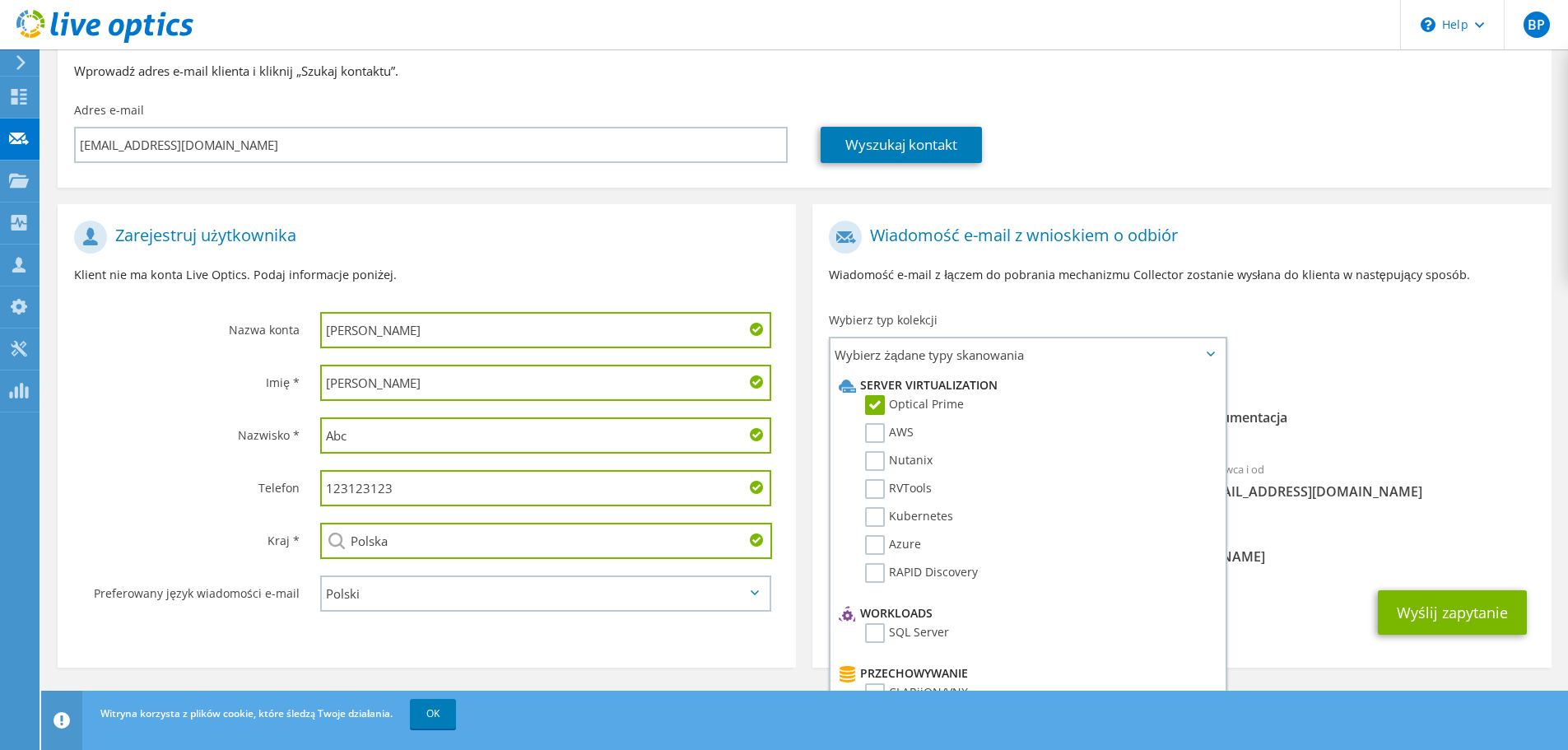
click at [1297, 603] on div "Wyślij zapytanie" at bounding box center [1182, 613] width 739 height 61
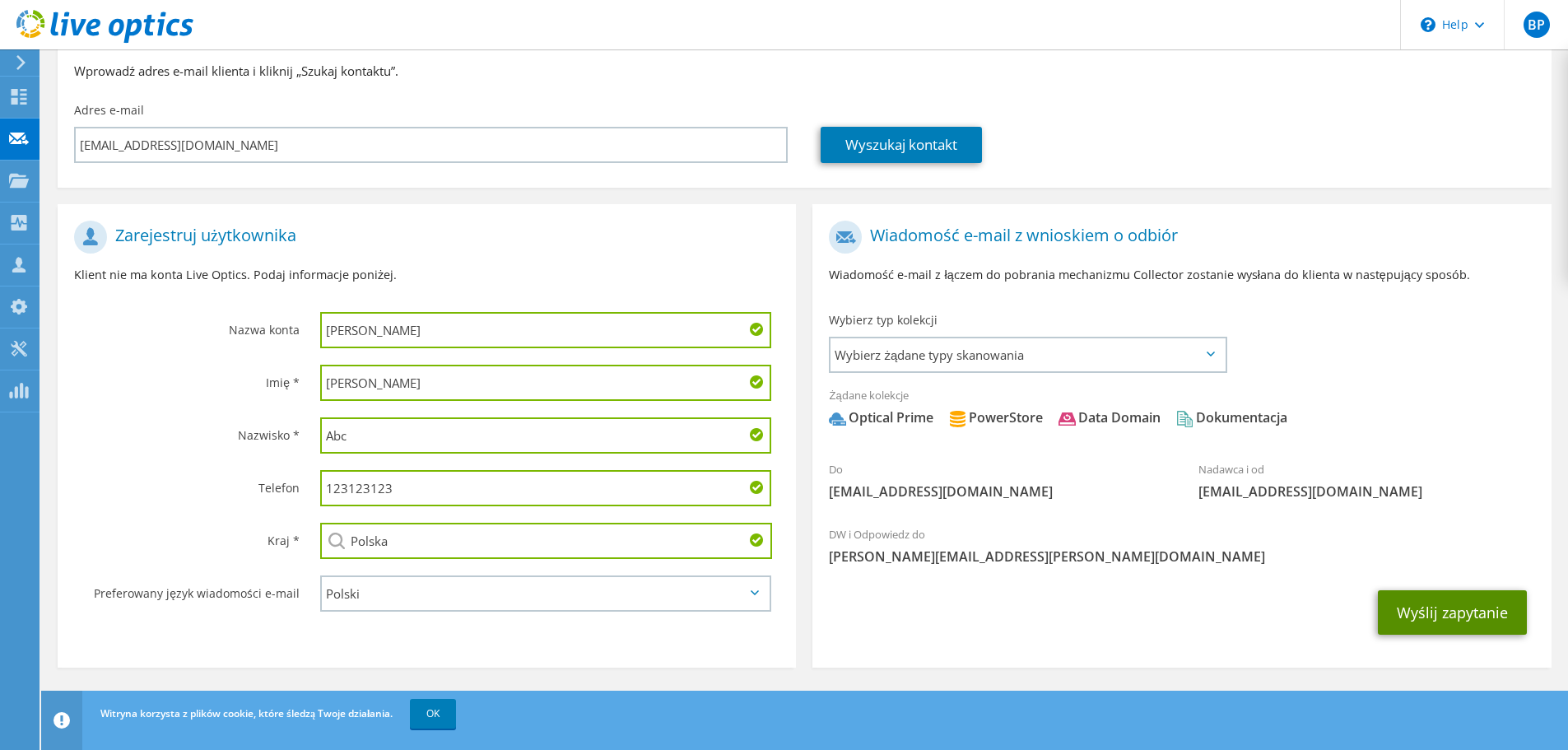
click at [1426, 600] on button "Wyślij zapytanie" at bounding box center [1452, 613] width 149 height 44
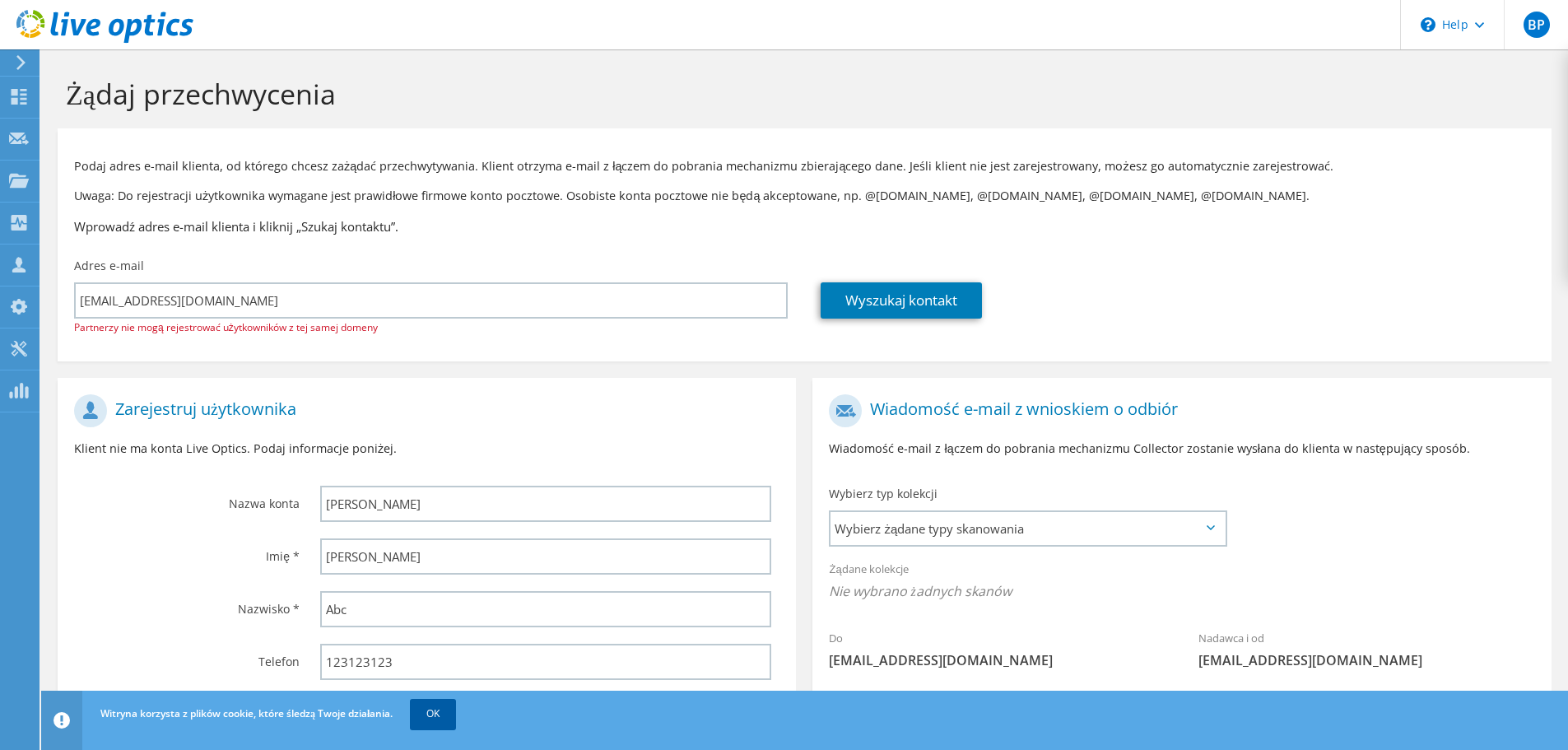
click at [431, 712] on link "OK" at bounding box center [432, 714] width 46 height 29
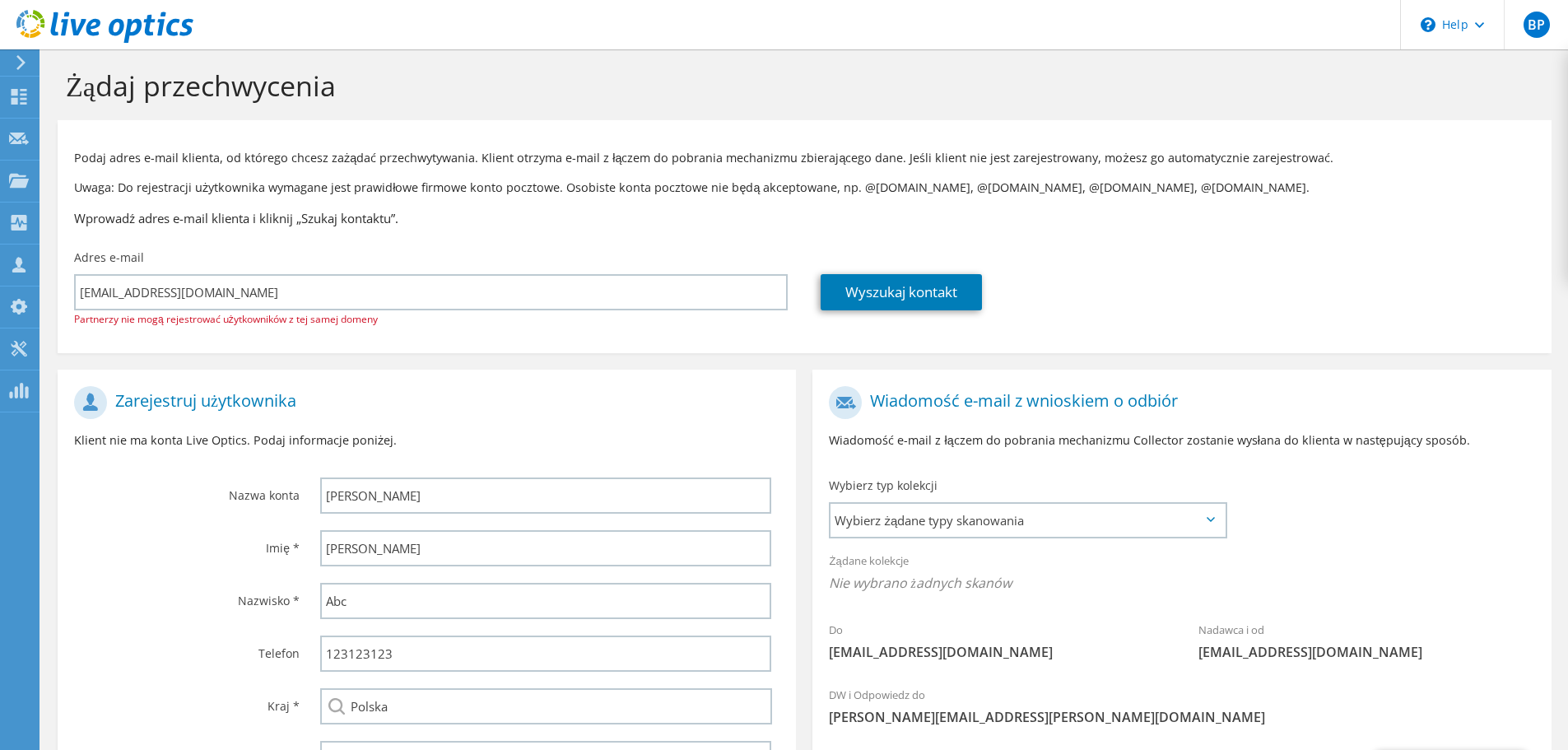
scroll to position [4, 0]
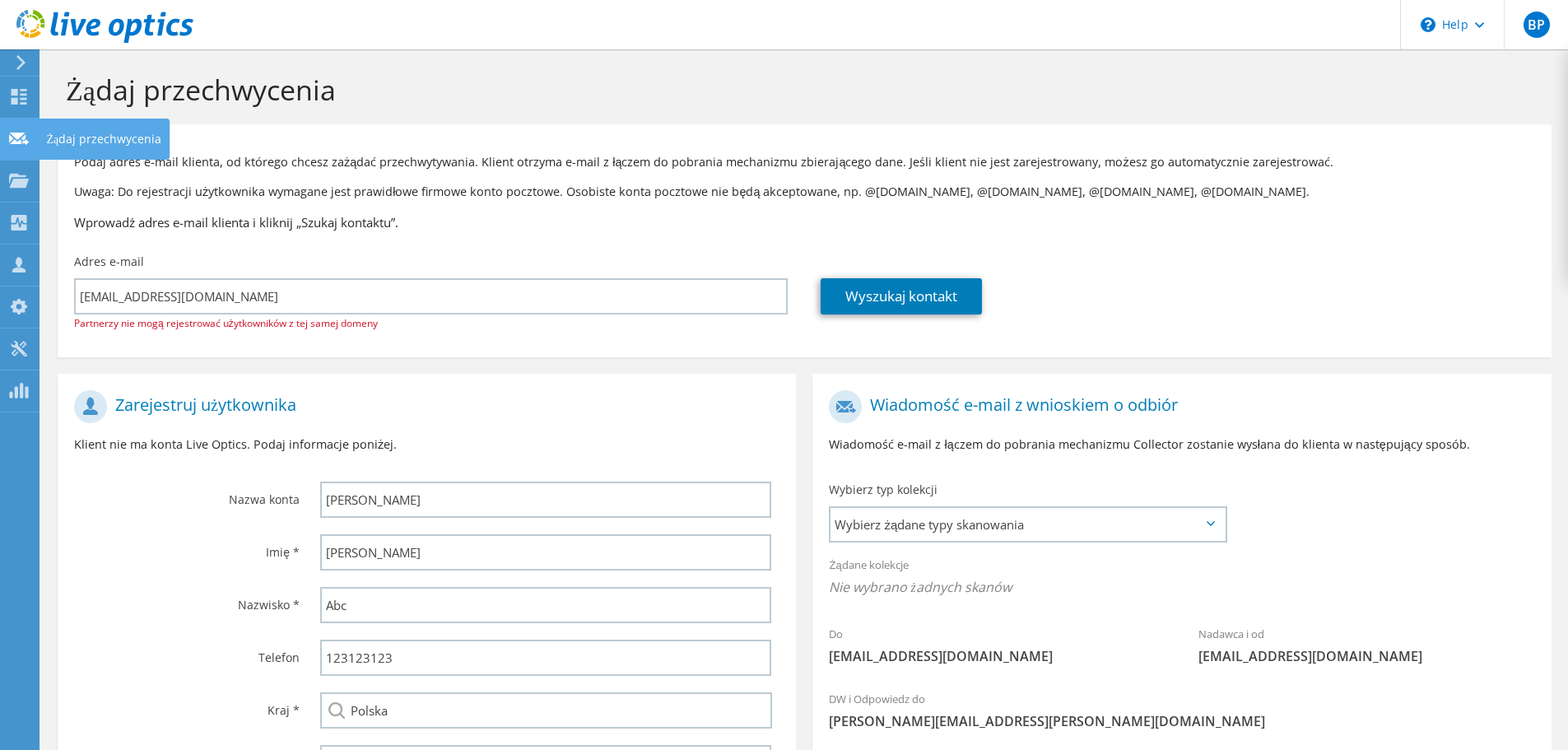
click at [26, 143] on use at bounding box center [19, 137] width 20 height 13
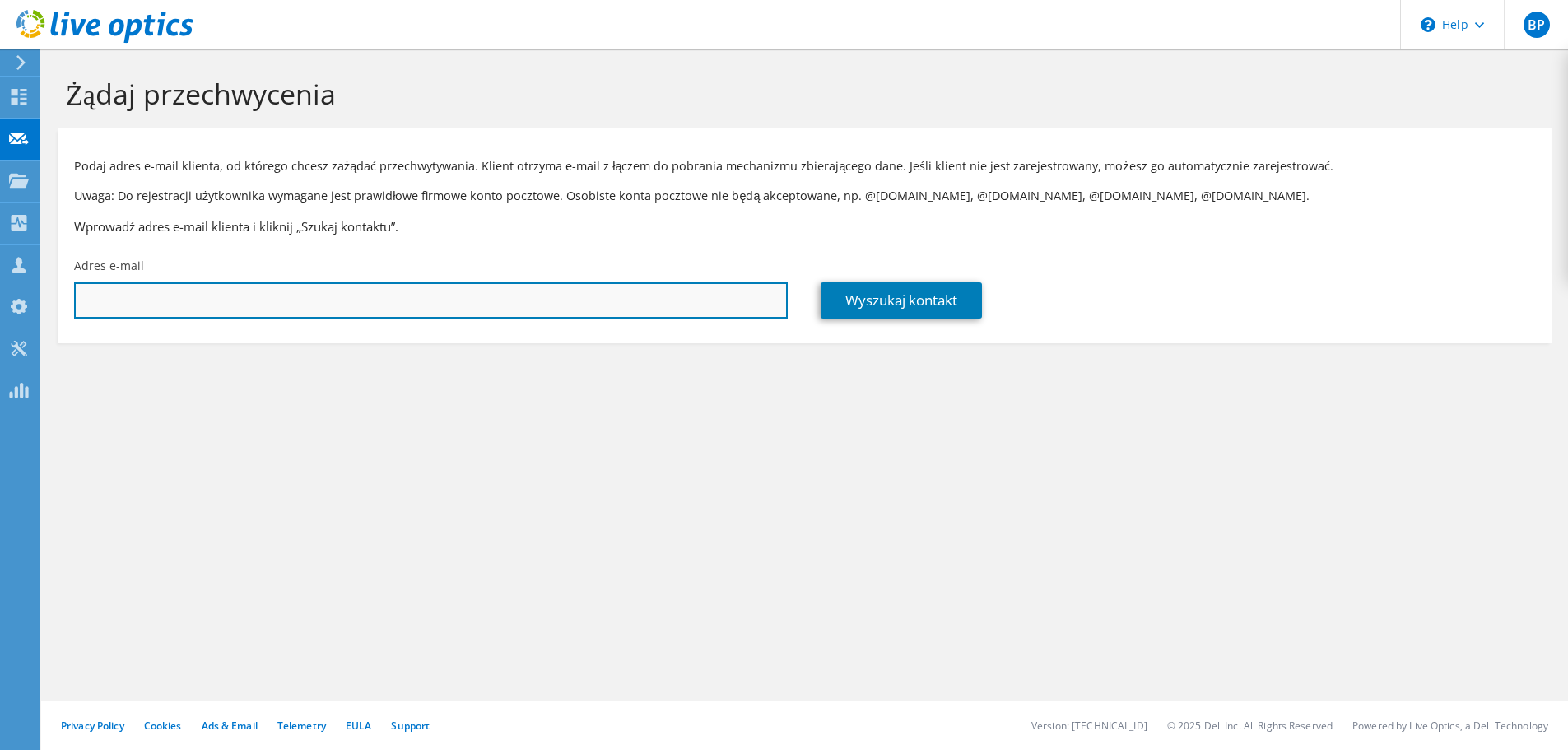
click at [302, 287] on input "text" at bounding box center [431, 300] width 714 height 36
click at [302, 294] on input "text" at bounding box center [431, 300] width 714 height 36
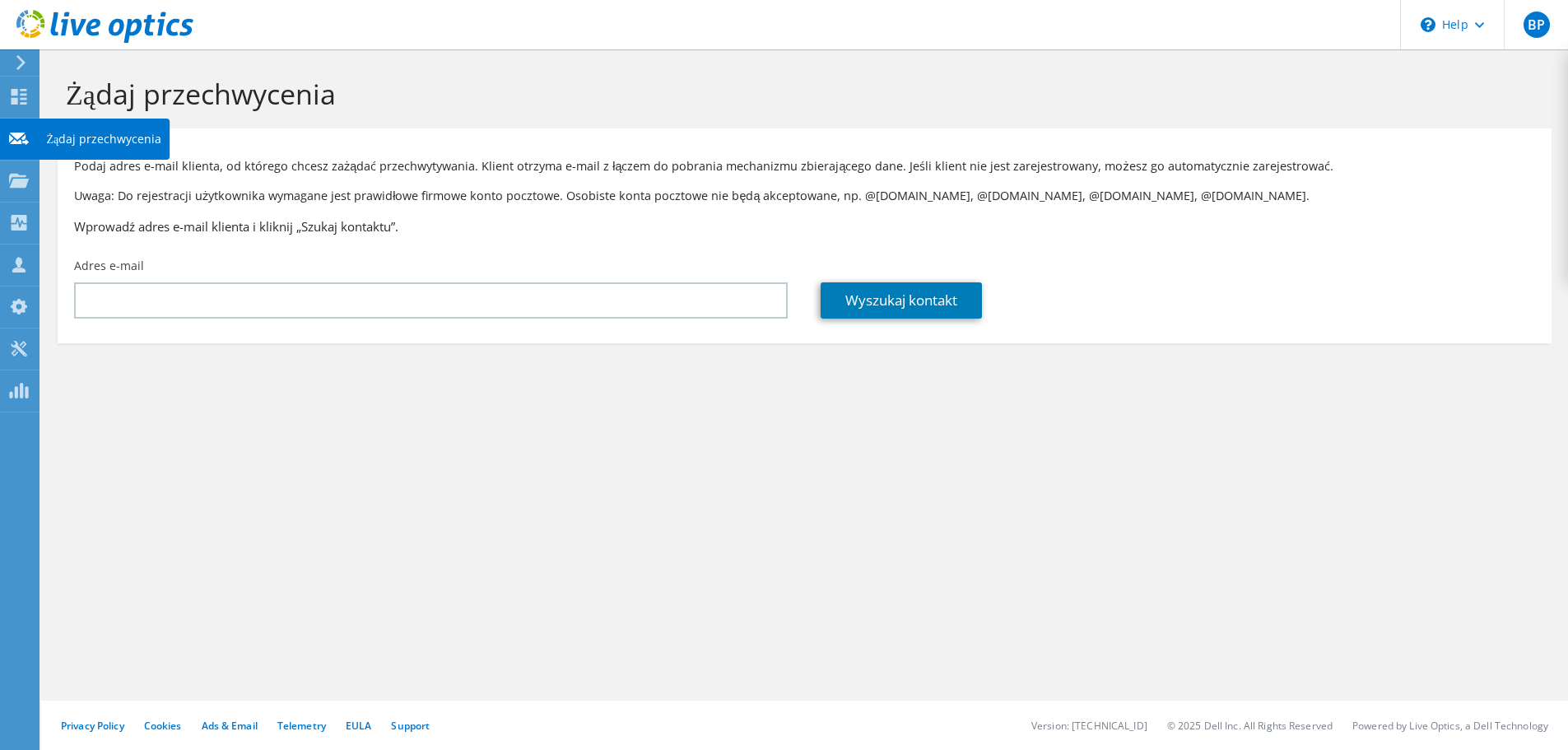
click at [27, 140] on icon at bounding box center [19, 138] width 20 height 16
click at [222, 308] on input "text" at bounding box center [431, 300] width 714 height 36
click at [212, 302] on input "text" at bounding box center [431, 300] width 714 height 36
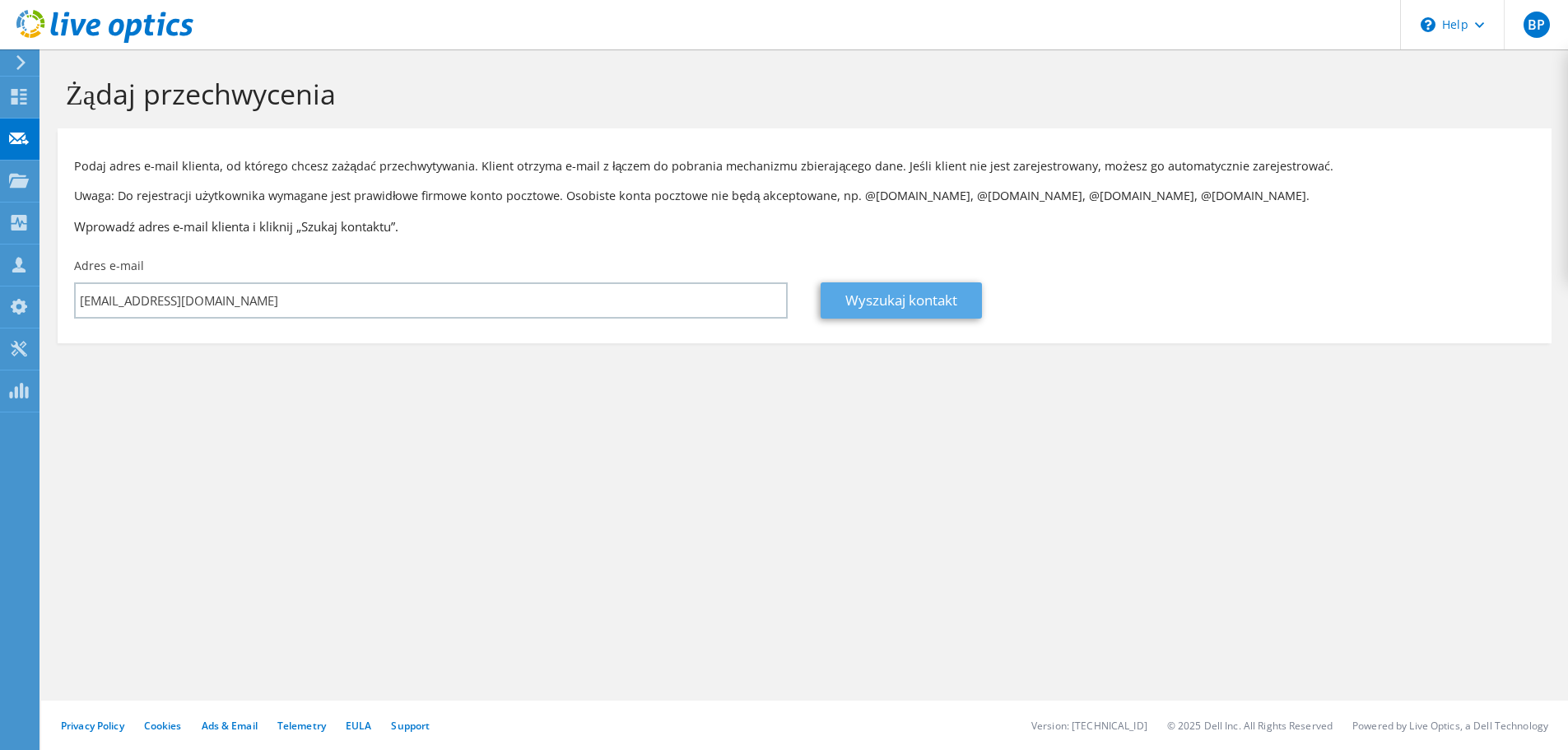
type input "bogus@wp.pl"
click at [954, 294] on link "Wyszukaj kontakt" at bounding box center [901, 300] width 162 height 36
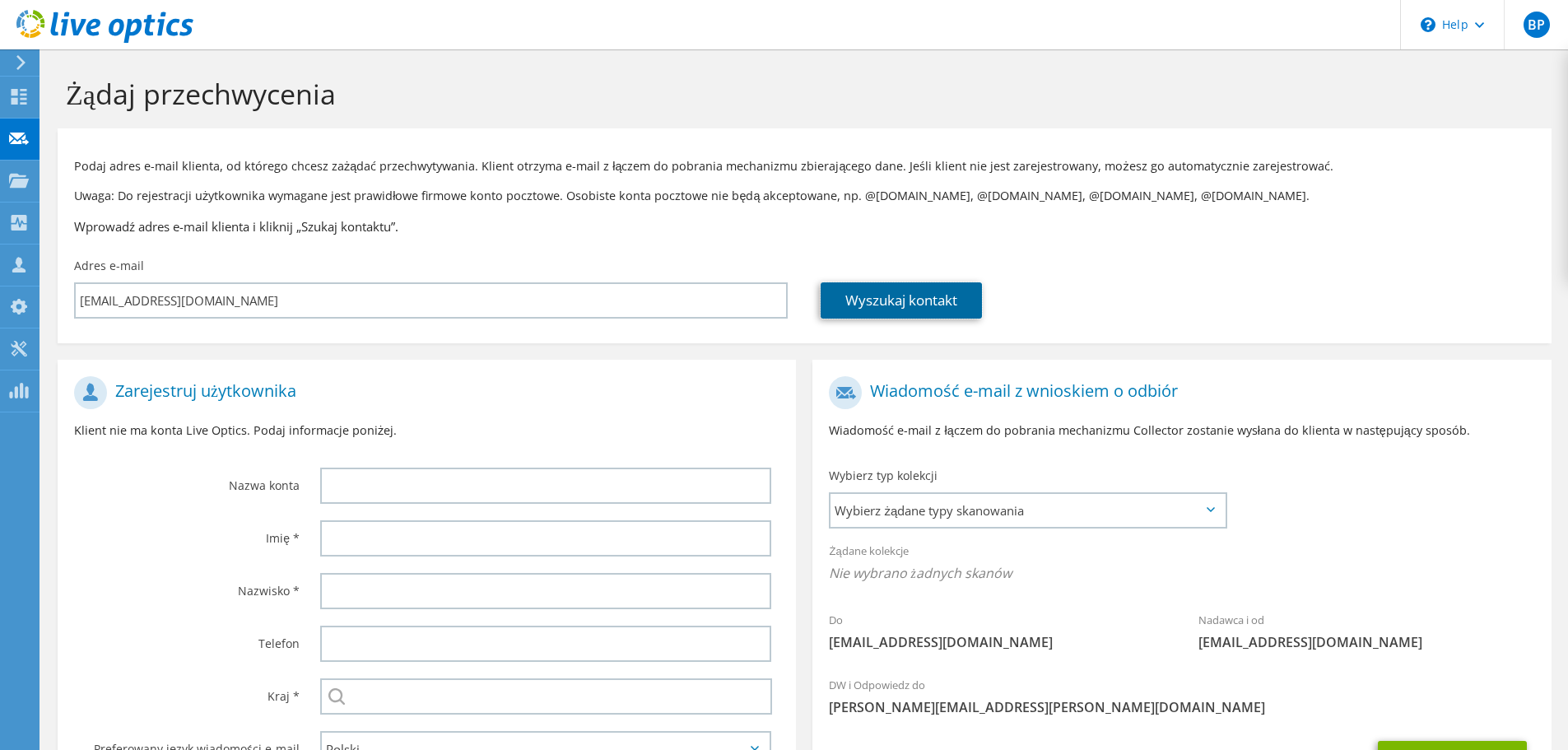
scroll to position [151, 0]
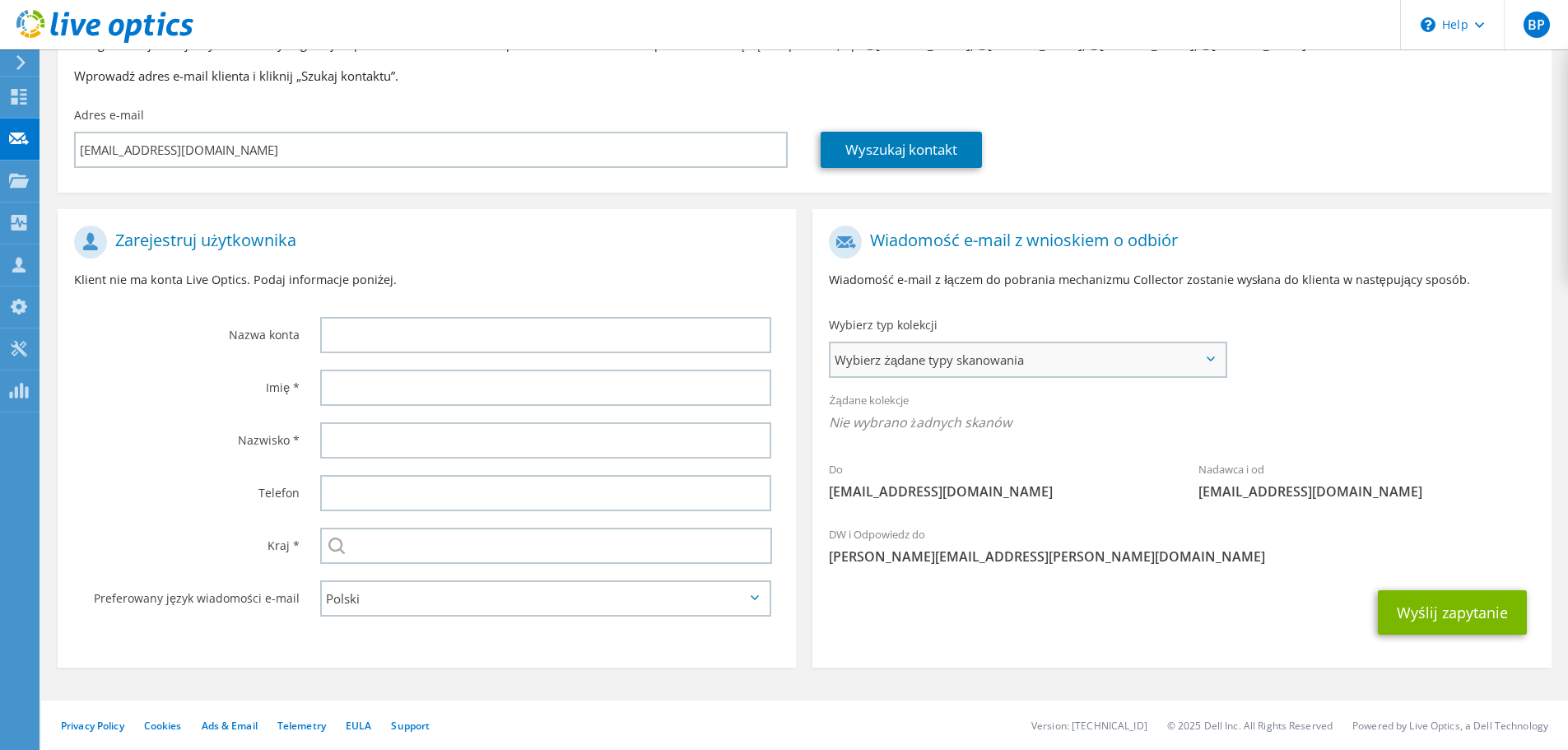
click at [1021, 356] on span "Wybierz żądane typy skanowania" at bounding box center [1028, 359] width 395 height 33
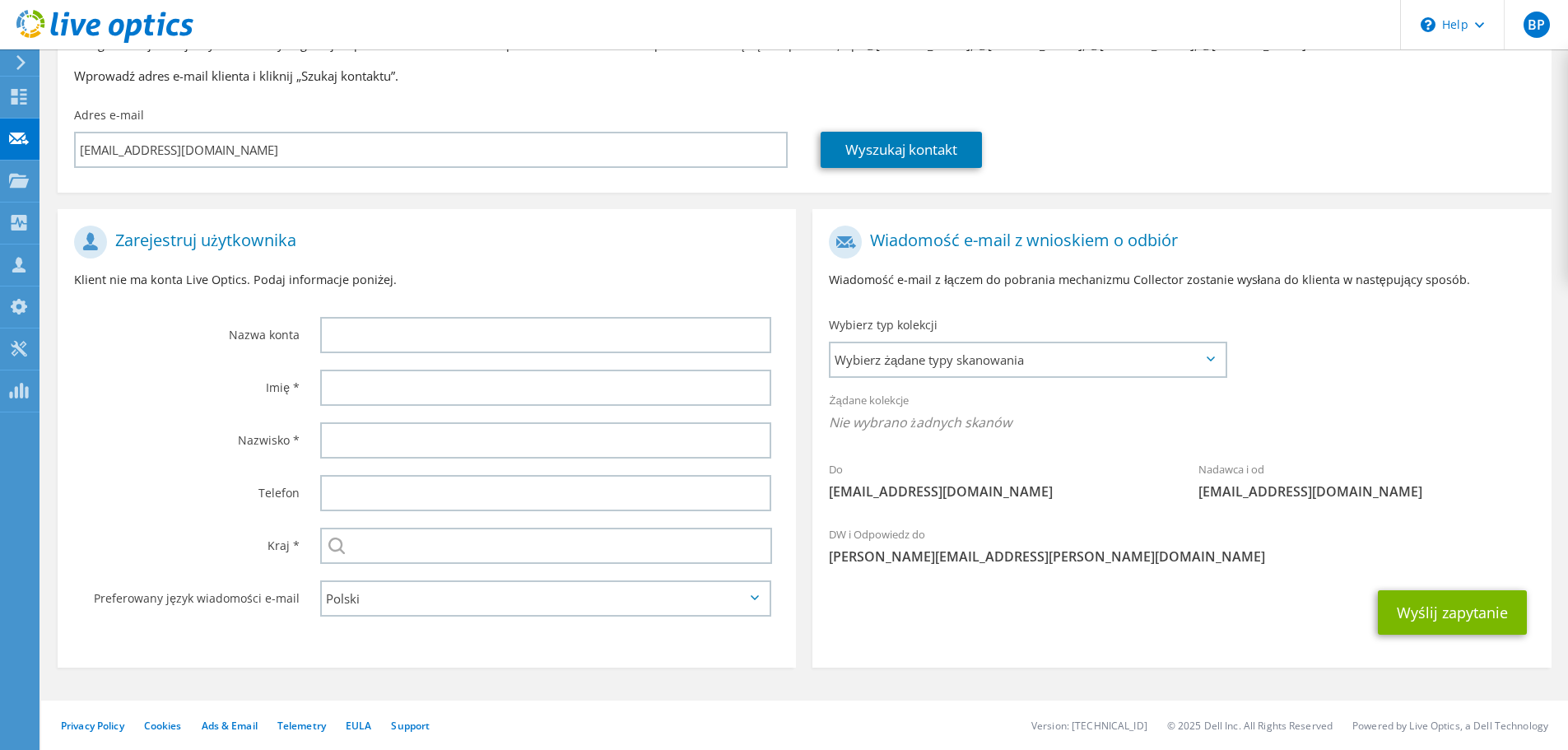
click at [19, 65] on icon at bounding box center [21, 63] width 13 height 15
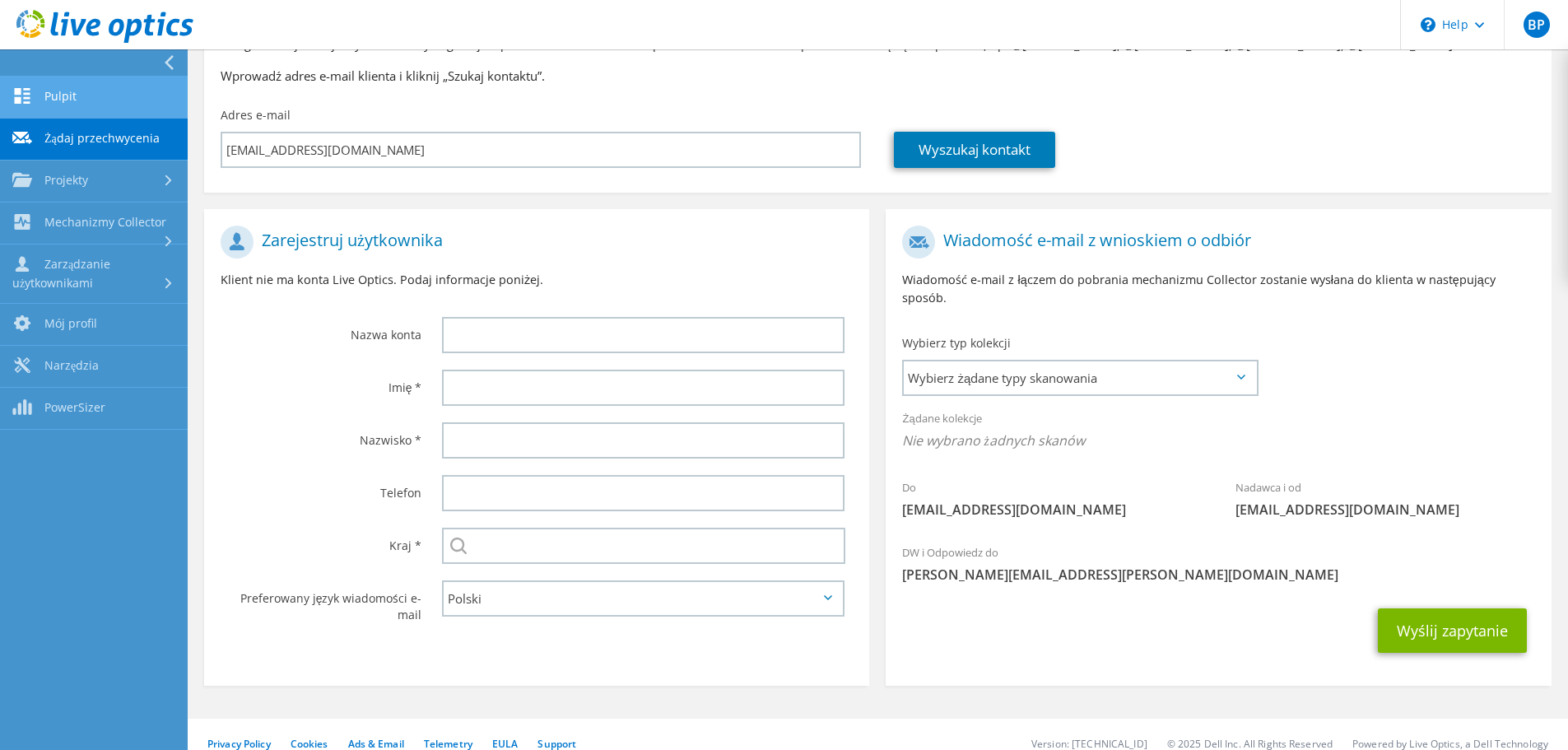
click at [65, 96] on link "Pulpit" at bounding box center [94, 97] width 188 height 42
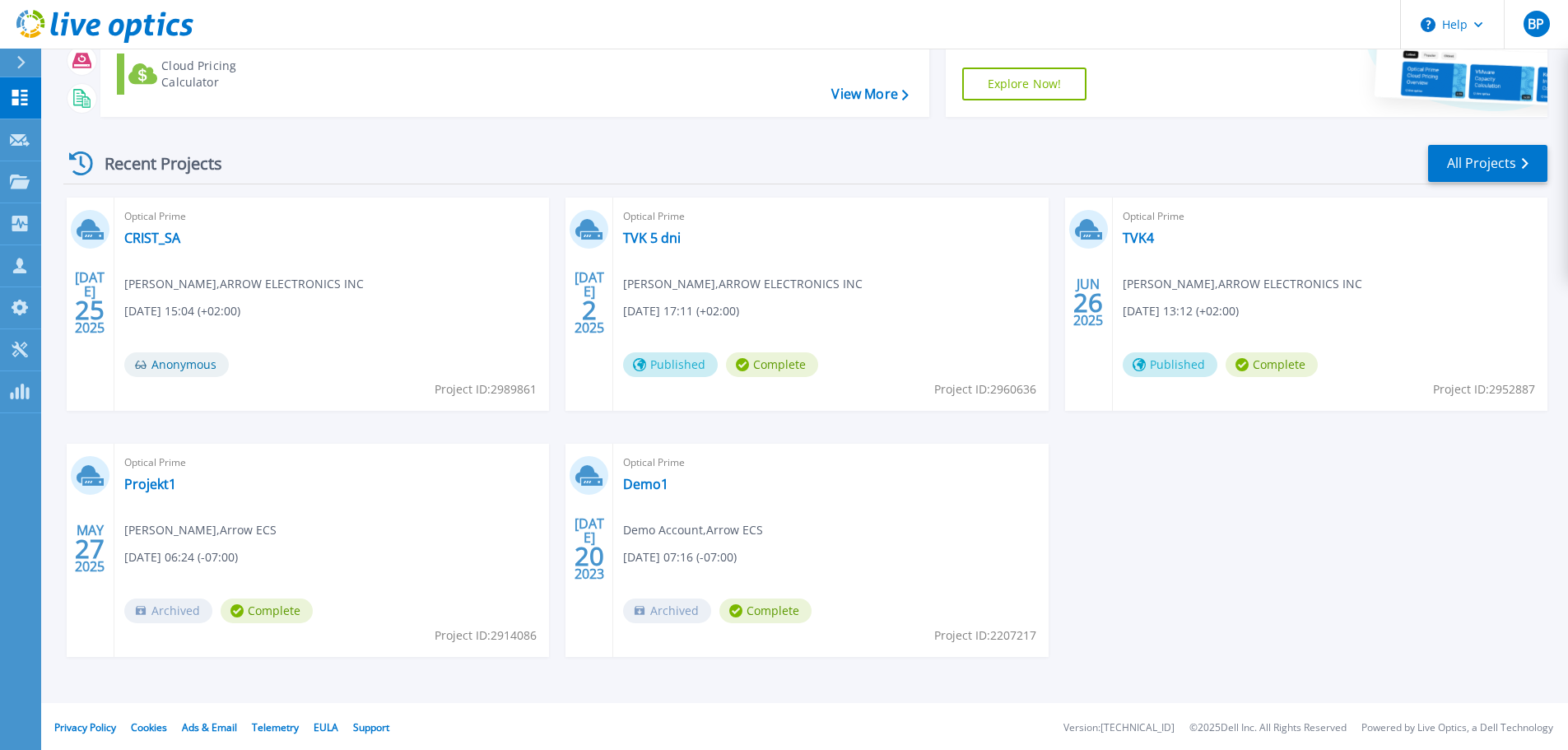
scroll to position [163, 0]
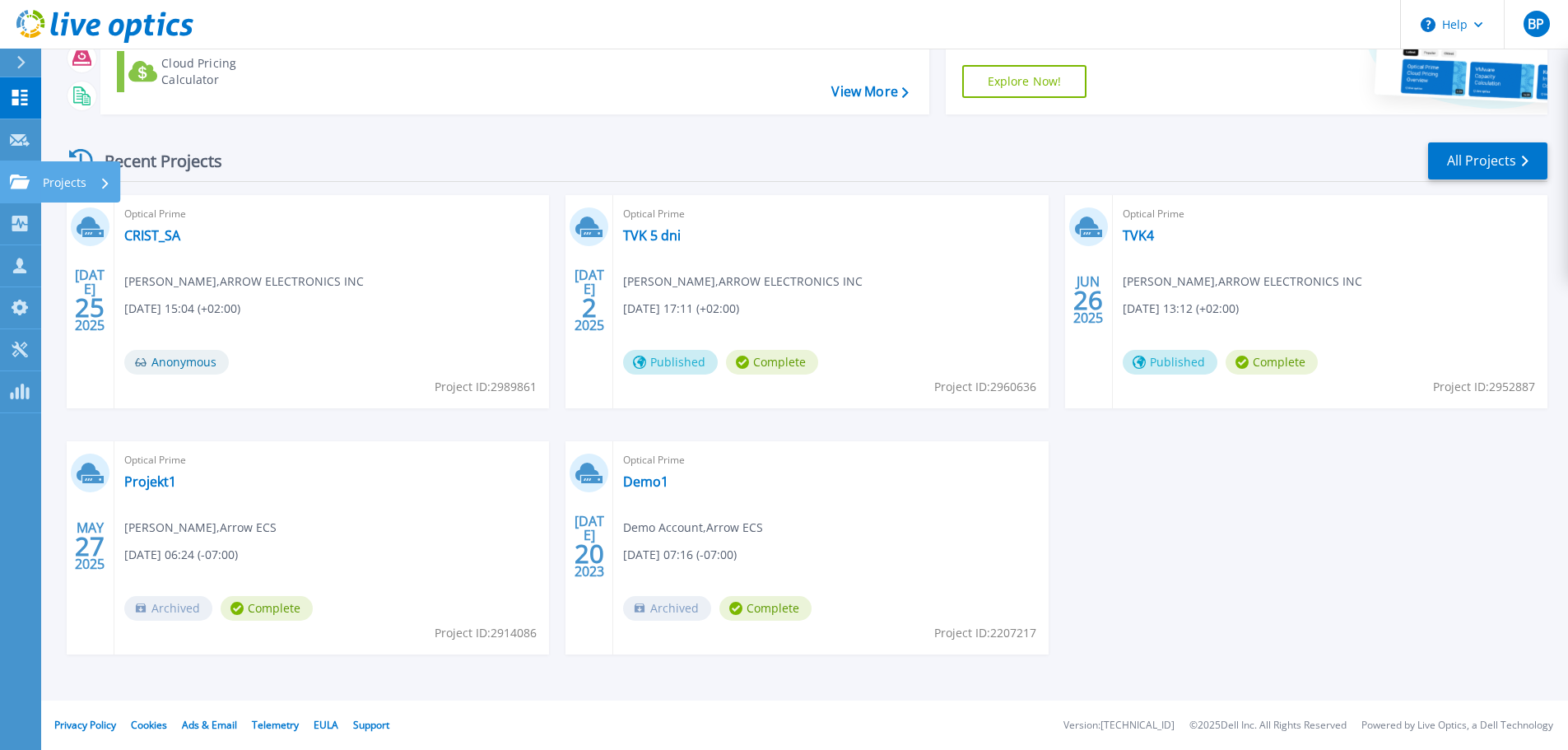
click at [12, 181] on icon at bounding box center [20, 181] width 20 height 14
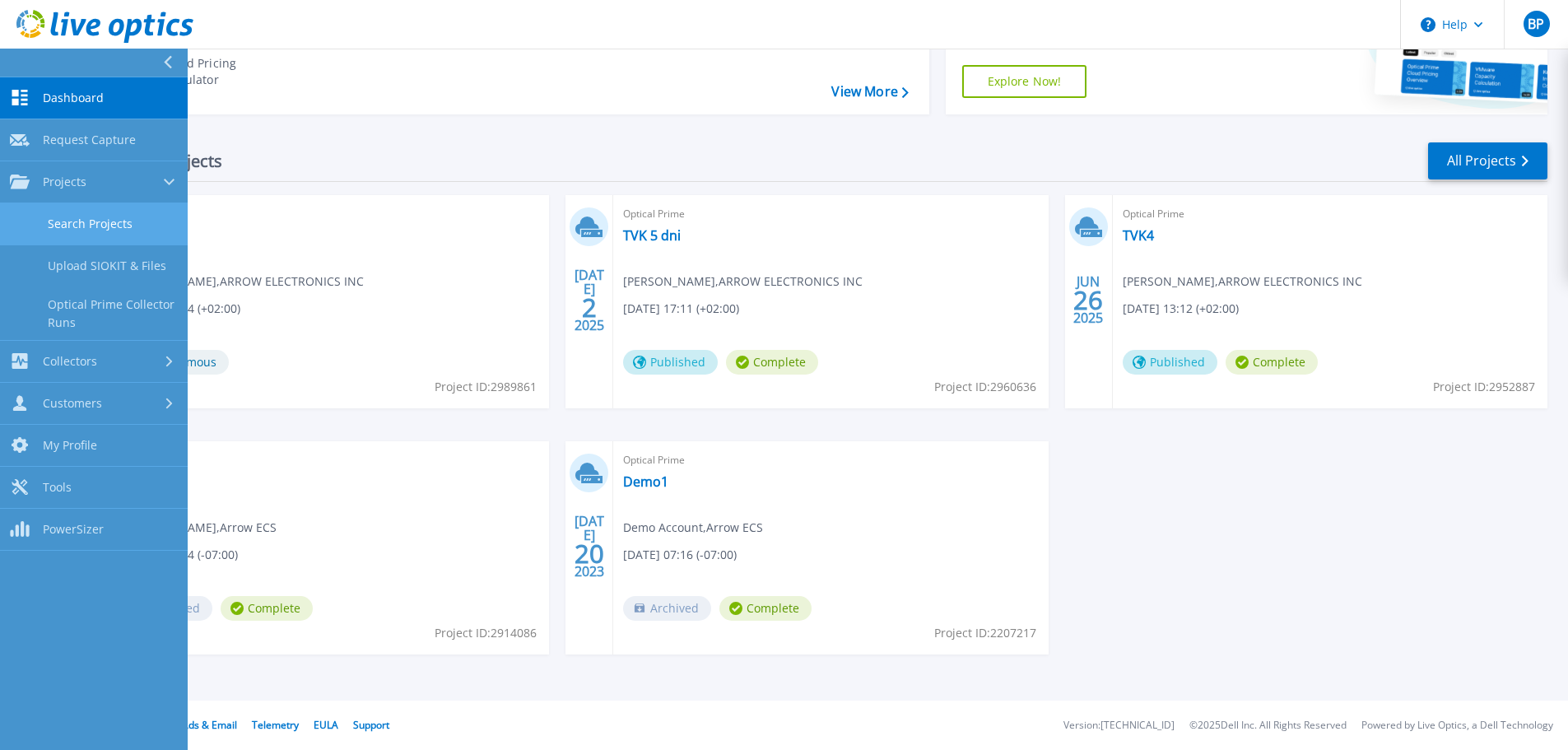
click at [113, 230] on link "Search Projects" at bounding box center [94, 225] width 188 height 42
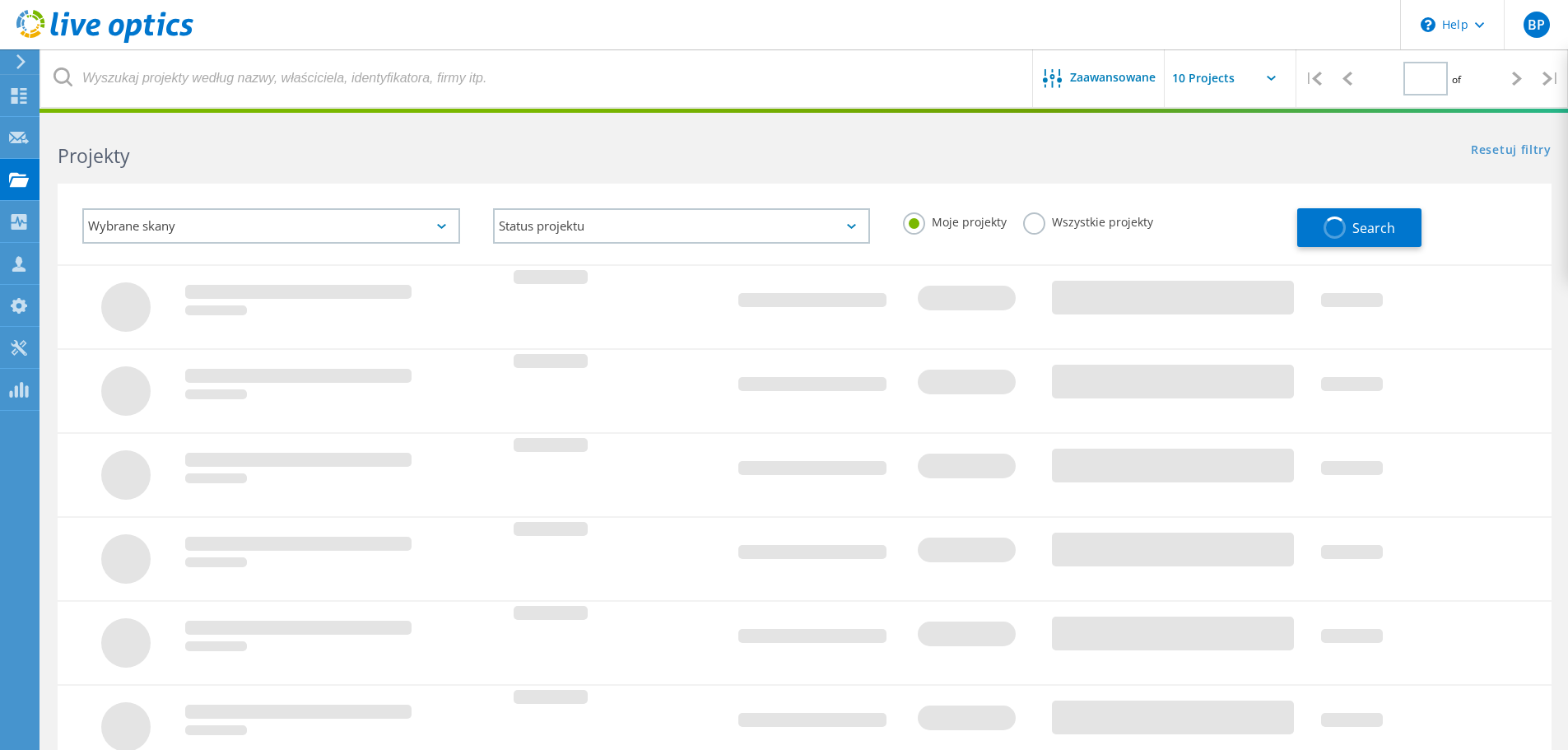
type input "1"
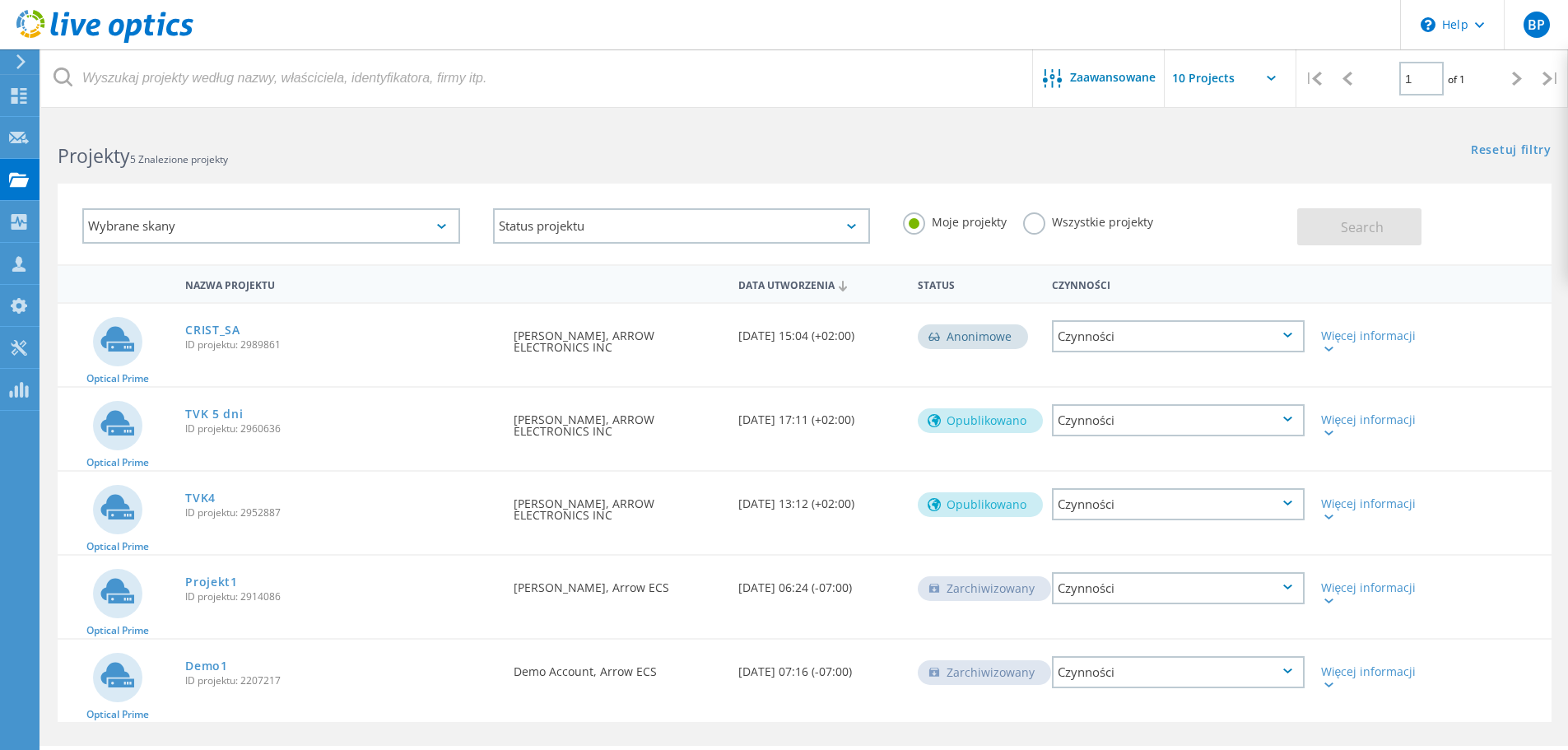
click at [1191, 342] on div "Czynności" at bounding box center [1179, 336] width 253 height 32
click at [1136, 380] on div "Usuń" at bounding box center [1179, 375] width 250 height 25
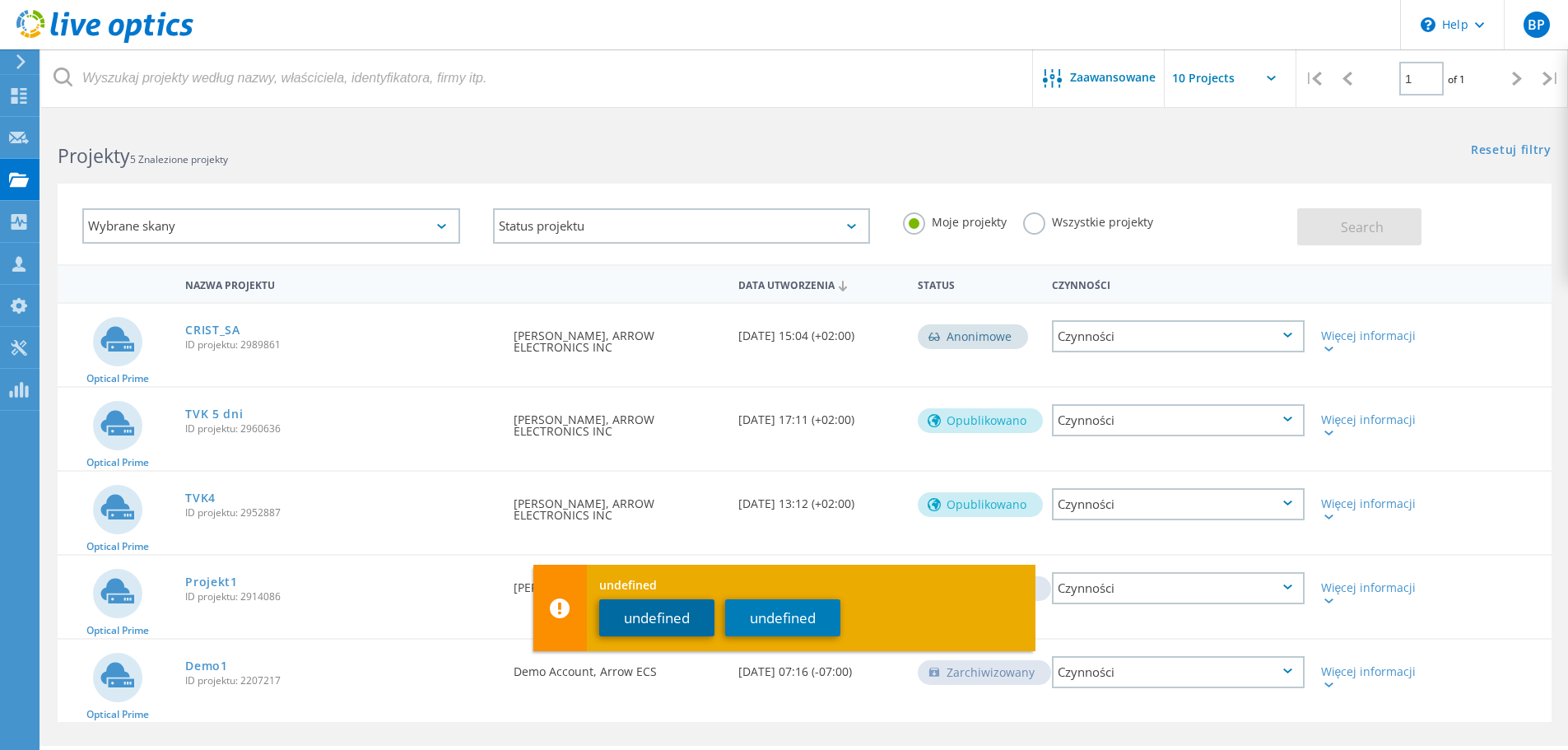
click at [655, 623] on button "undefined" at bounding box center [658, 618] width 116 height 37
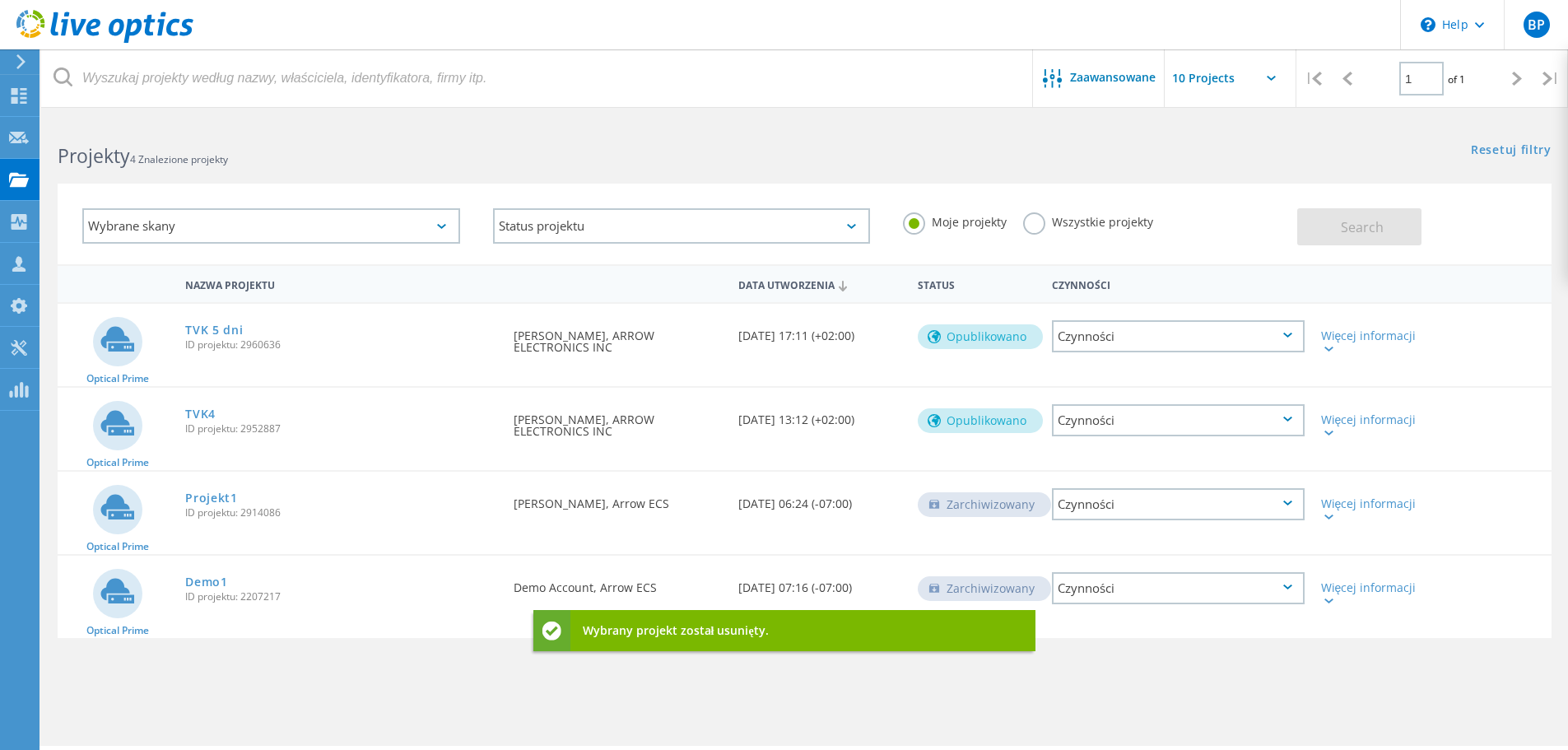
click at [1184, 344] on div "Czynności" at bounding box center [1179, 336] width 253 height 32
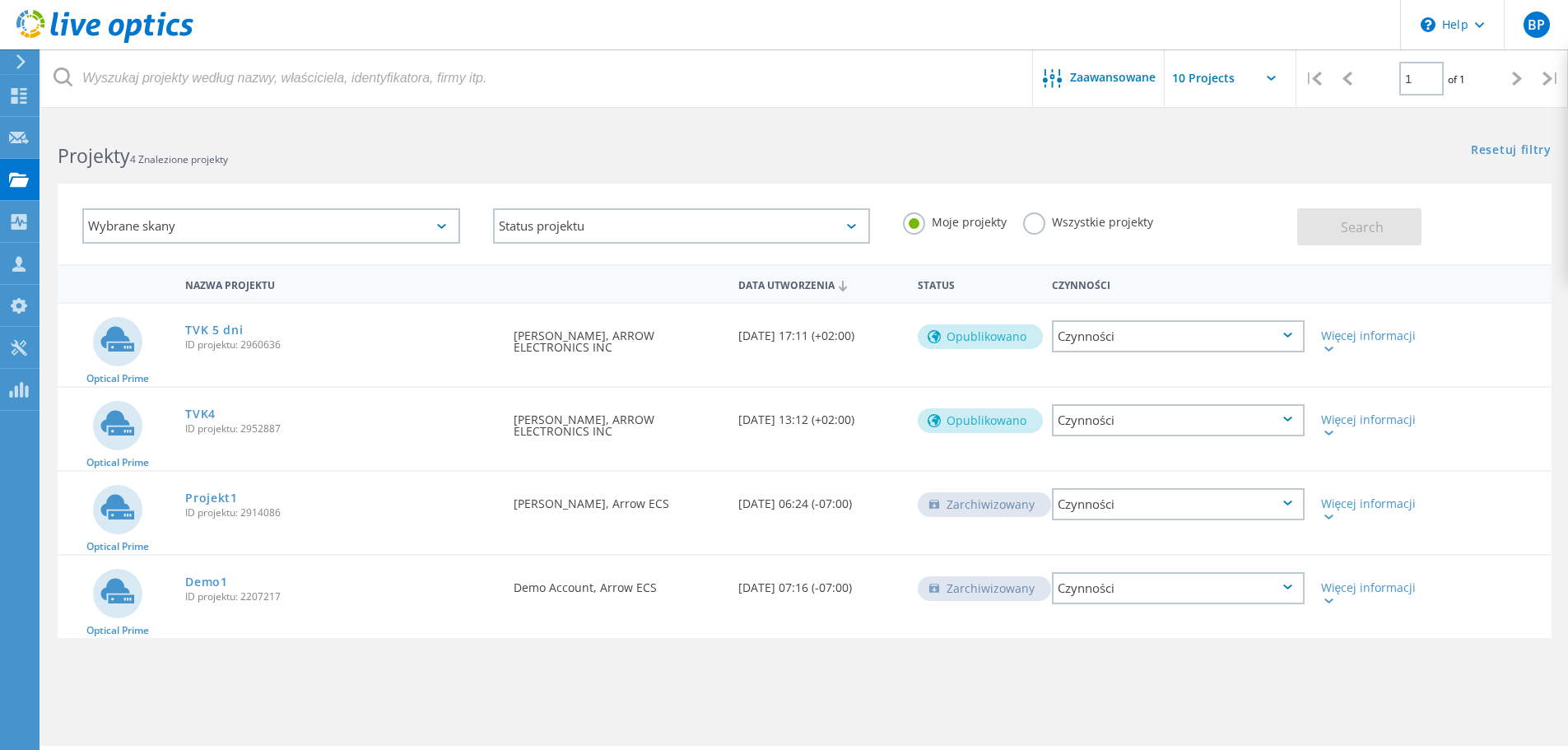
click at [988, 371] on div "Optical Prime TVK 5 dni ID projektu: 2960636 Wymagane przez [PERSON_NAME], ARRO…" at bounding box center [805, 345] width 1494 height 82
click at [1148, 336] on div "Czynności" at bounding box center [1179, 336] width 253 height 32
drag, startPoint x: 1475, startPoint y: 361, endPoint x: 1389, endPoint y: 347, distance: 87.1
click at [1473, 359] on div "Optical Prime TVK 5 dni ID projektu: 2960636 Wymagane przez Bartosz Banaszek, A…" at bounding box center [805, 345] width 1494 height 82
click at [1328, 353] on div at bounding box center [1328, 349] width 13 height 10
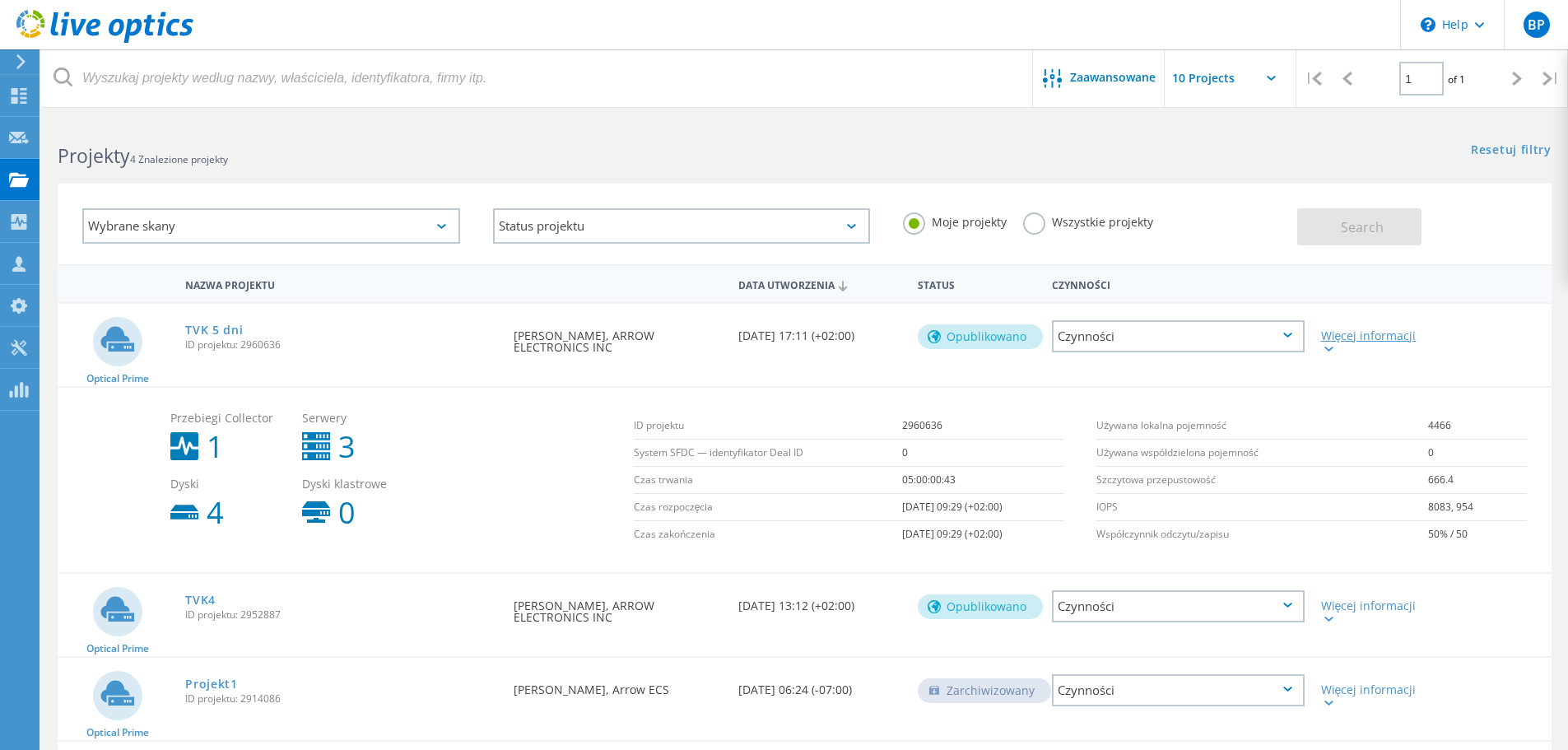
click at [1328, 353] on div at bounding box center [1328, 349] width 13 height 10
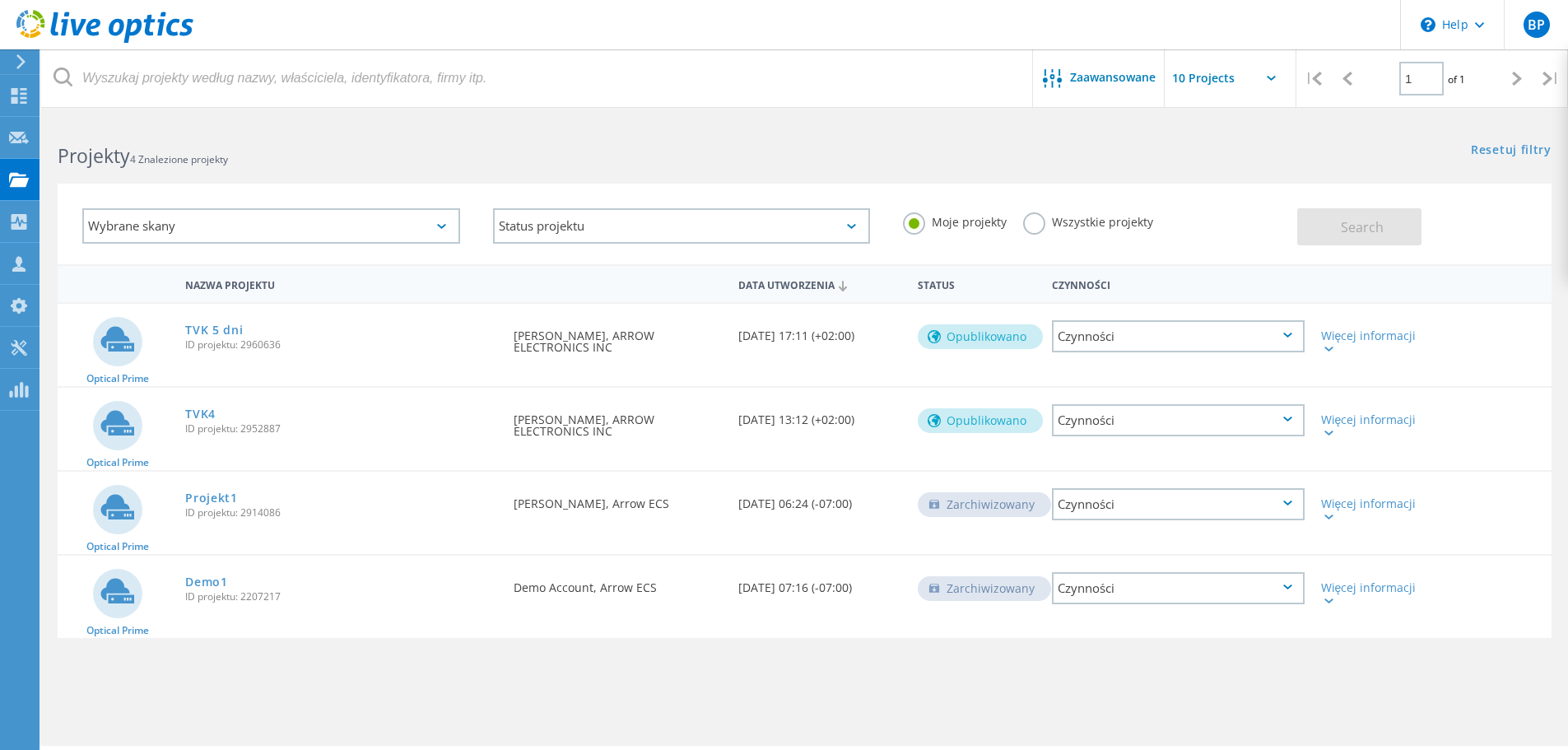
click at [1073, 336] on div "Czynności" at bounding box center [1179, 336] width 253 height 32
click at [1353, 325] on div "Więcej informacji" at bounding box center [1373, 337] width 120 height 66
click at [1353, 330] on div "Więcej informacji" at bounding box center [1373, 342] width 103 height 23
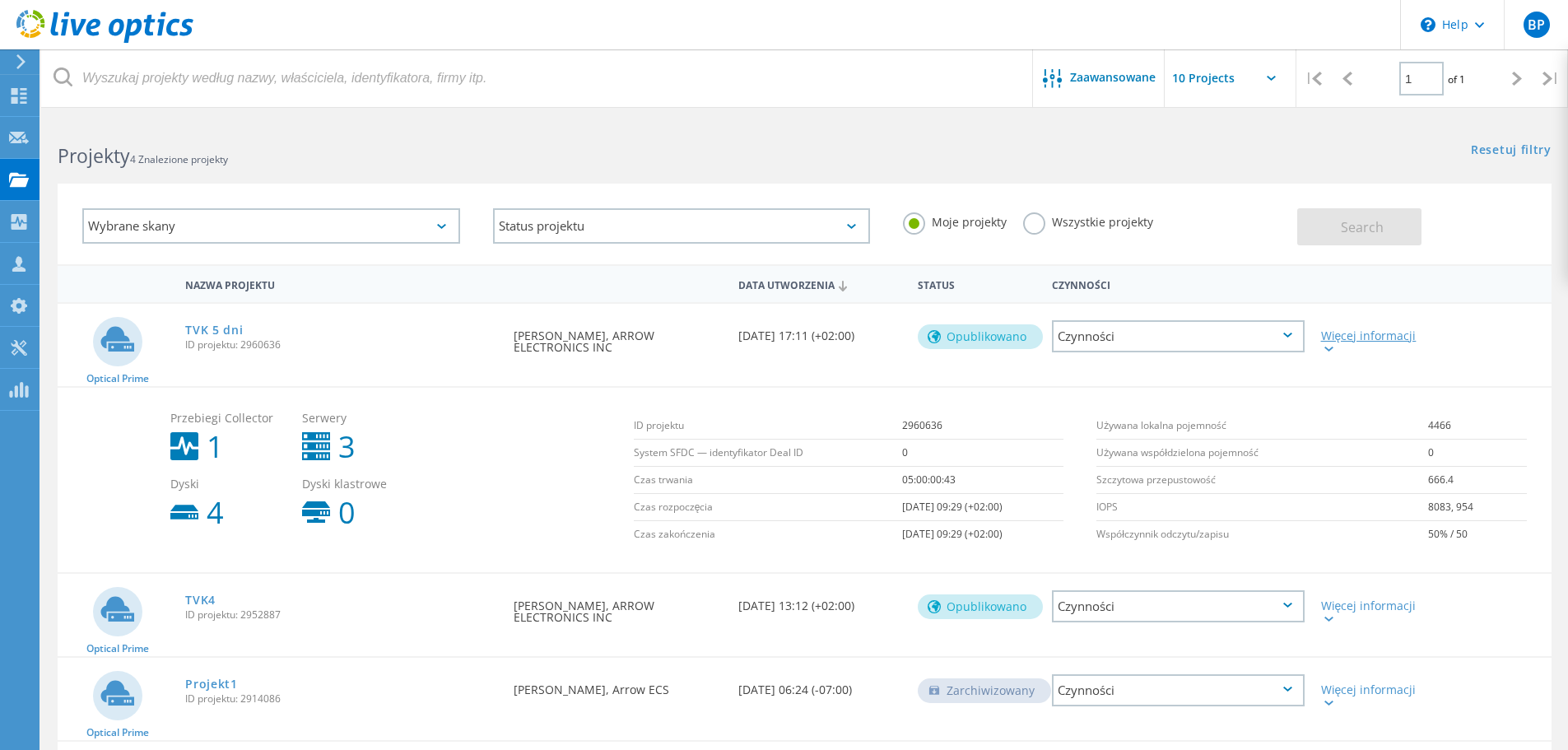
click at [1353, 330] on div "Więcej informacji" at bounding box center [1373, 342] width 103 height 23
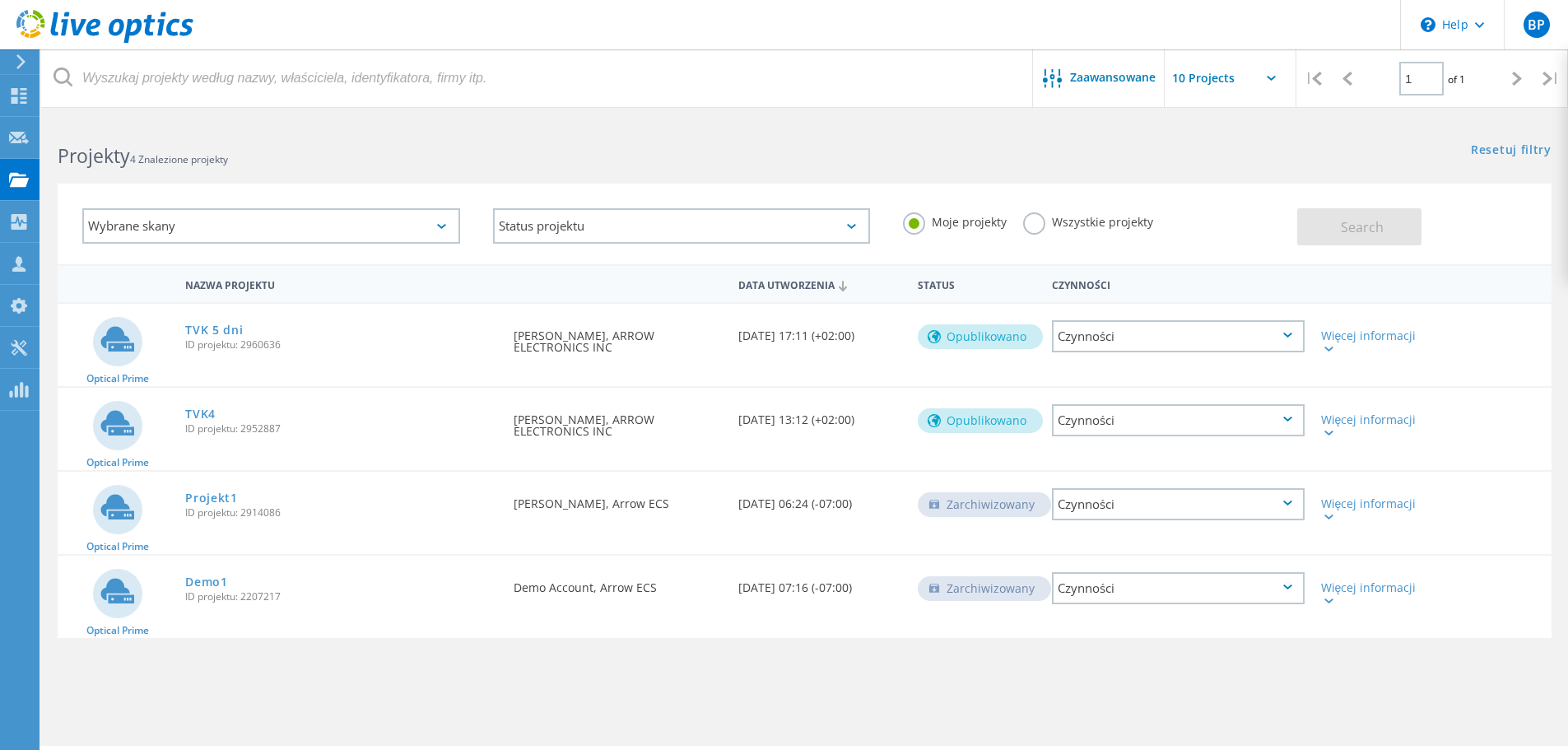
click at [1217, 328] on div "Czynności" at bounding box center [1179, 336] width 253 height 32
click at [1151, 432] on div "Czynności" at bounding box center [1179, 421] width 253 height 32
click at [1159, 503] on div "Czynności" at bounding box center [1179, 504] width 253 height 32
click at [1125, 522] on div "Usuń" at bounding box center [1179, 530] width 250 height 25
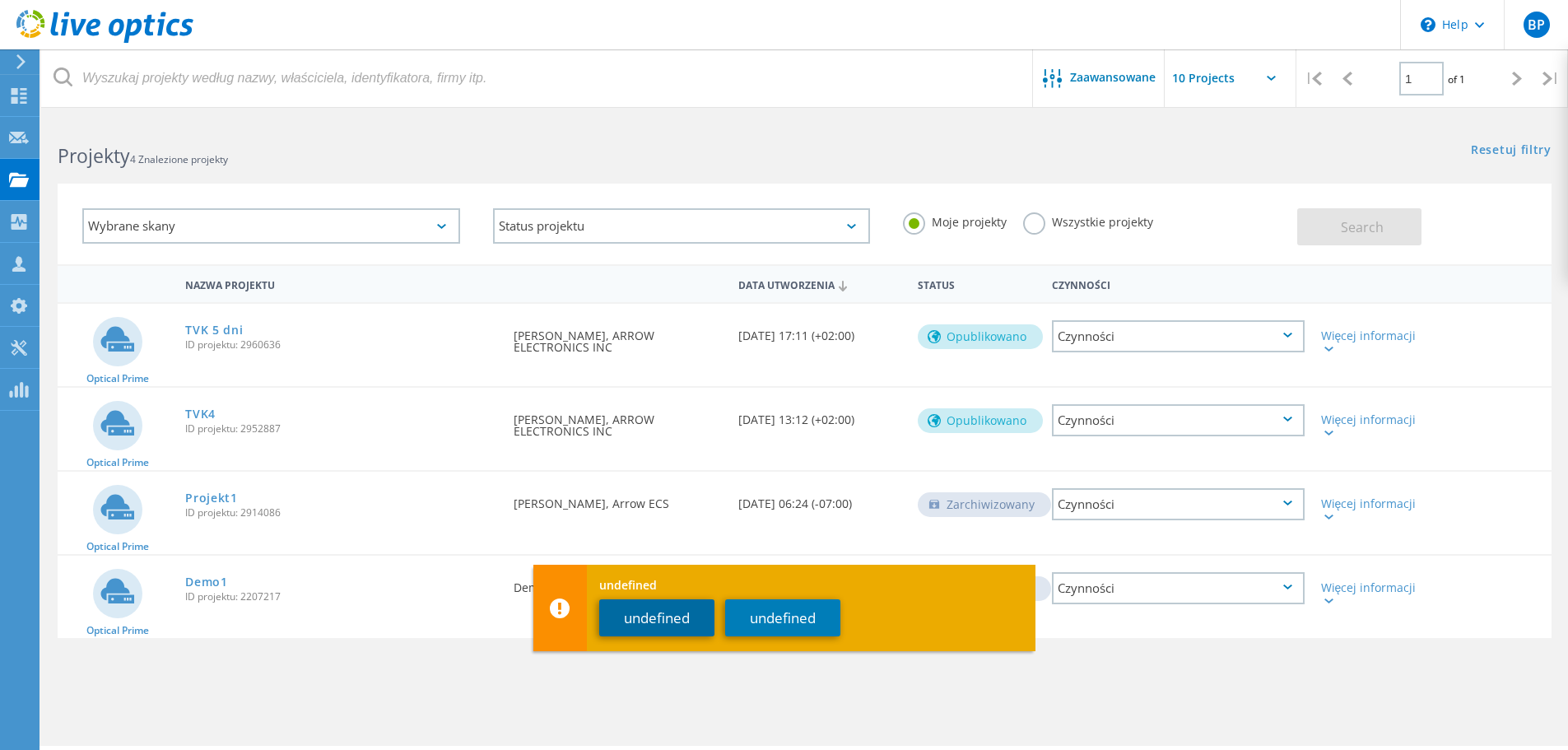
click at [699, 620] on button "undefined" at bounding box center [658, 618] width 116 height 37
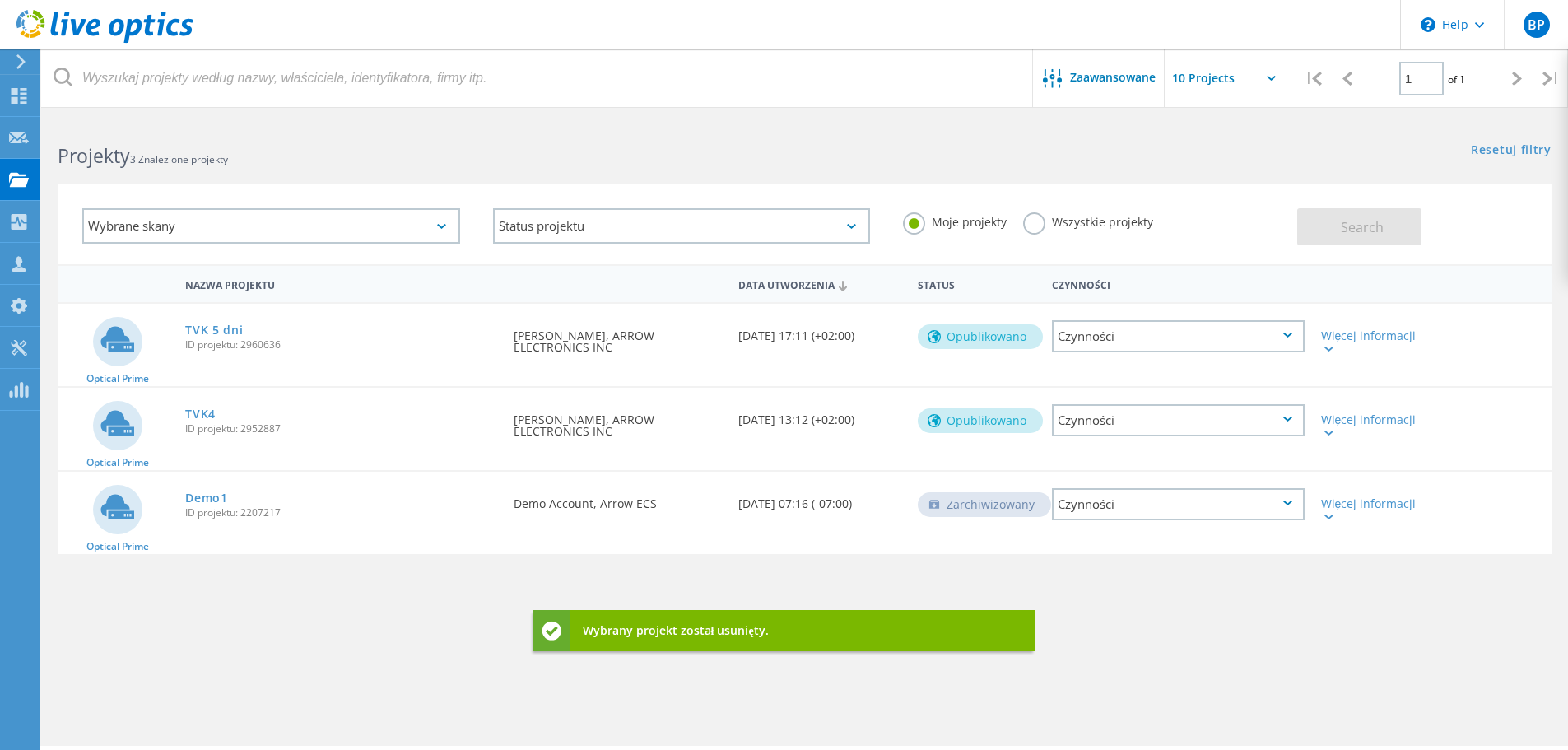
click at [1122, 509] on div "Czynności" at bounding box center [1179, 504] width 253 height 32
click at [1105, 524] on div "Usuń" at bounding box center [1179, 530] width 250 height 25
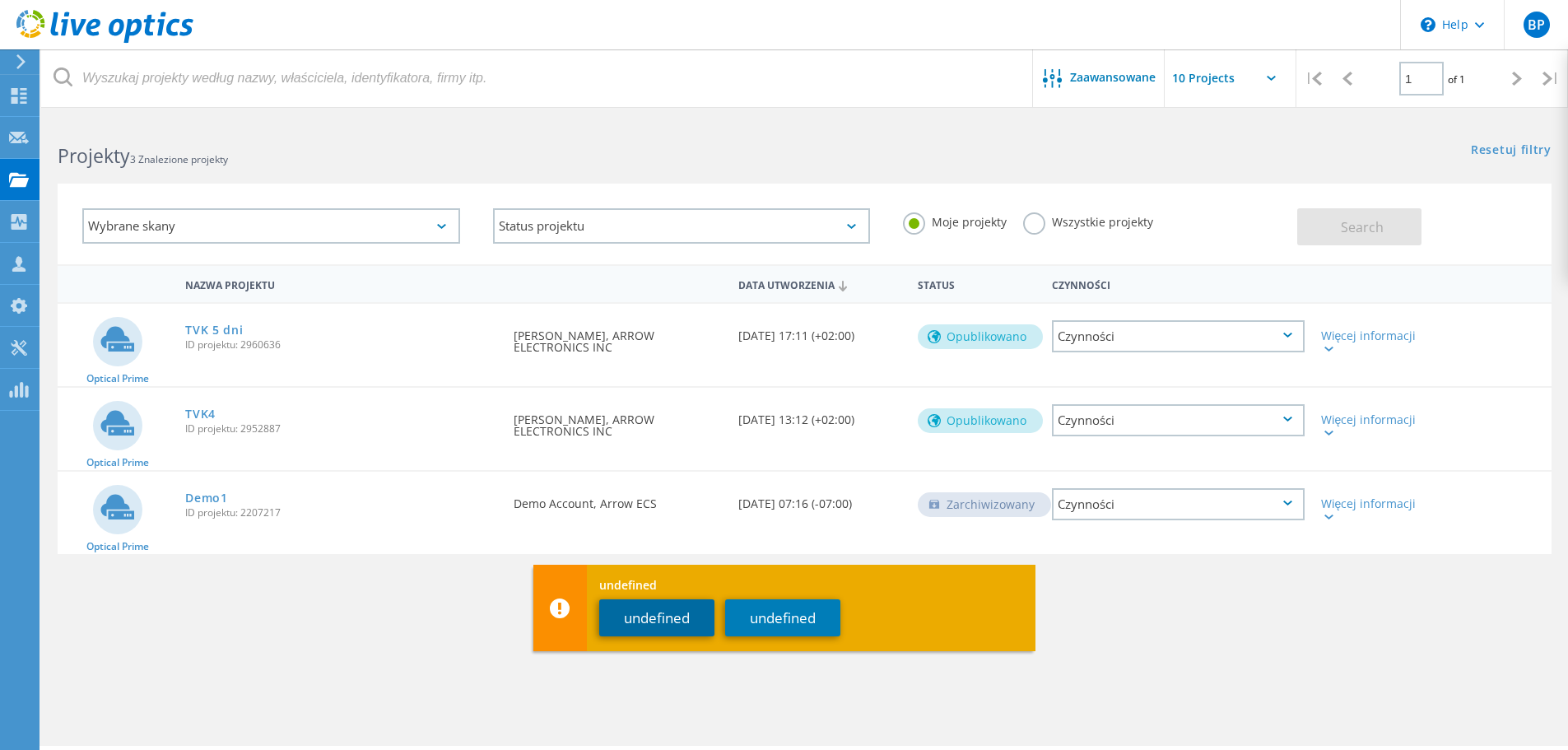
click at [682, 616] on button "undefined" at bounding box center [658, 618] width 116 height 37
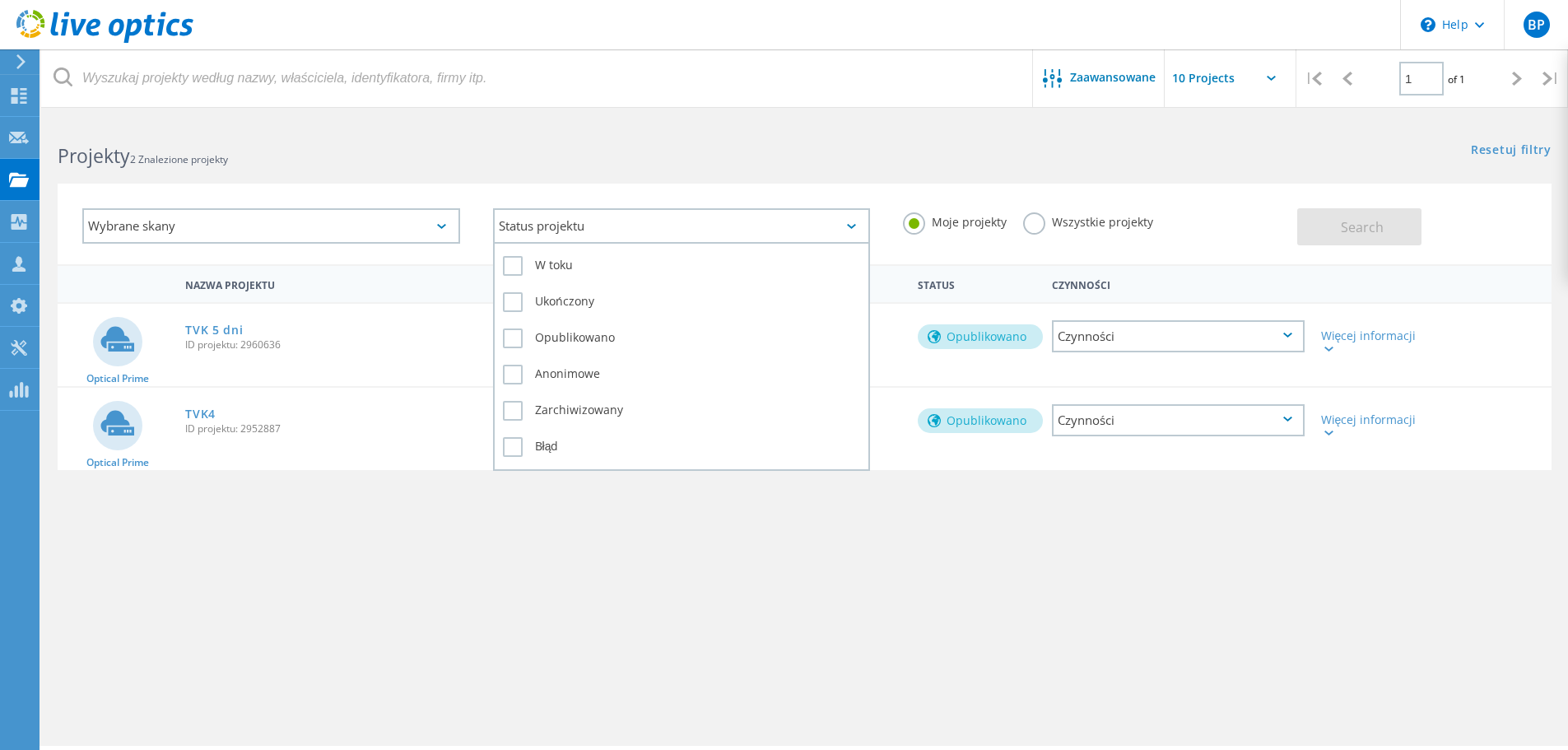
click at [763, 216] on div "Status projektu" at bounding box center [682, 226] width 378 height 35
click at [27, 64] on div at bounding box center [18, 62] width 24 height 15
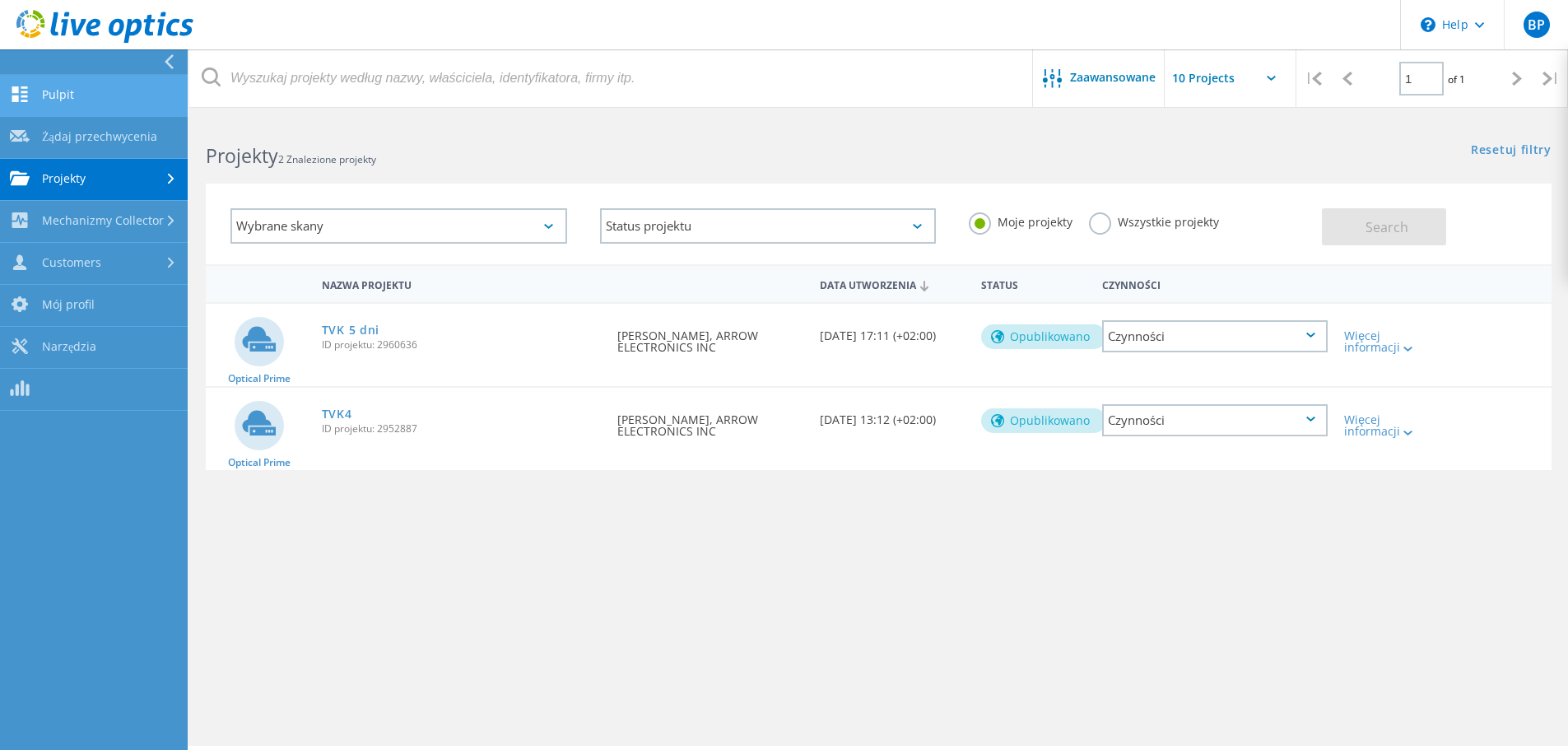
click at [81, 101] on link "Pulpit" at bounding box center [94, 96] width 188 height 42
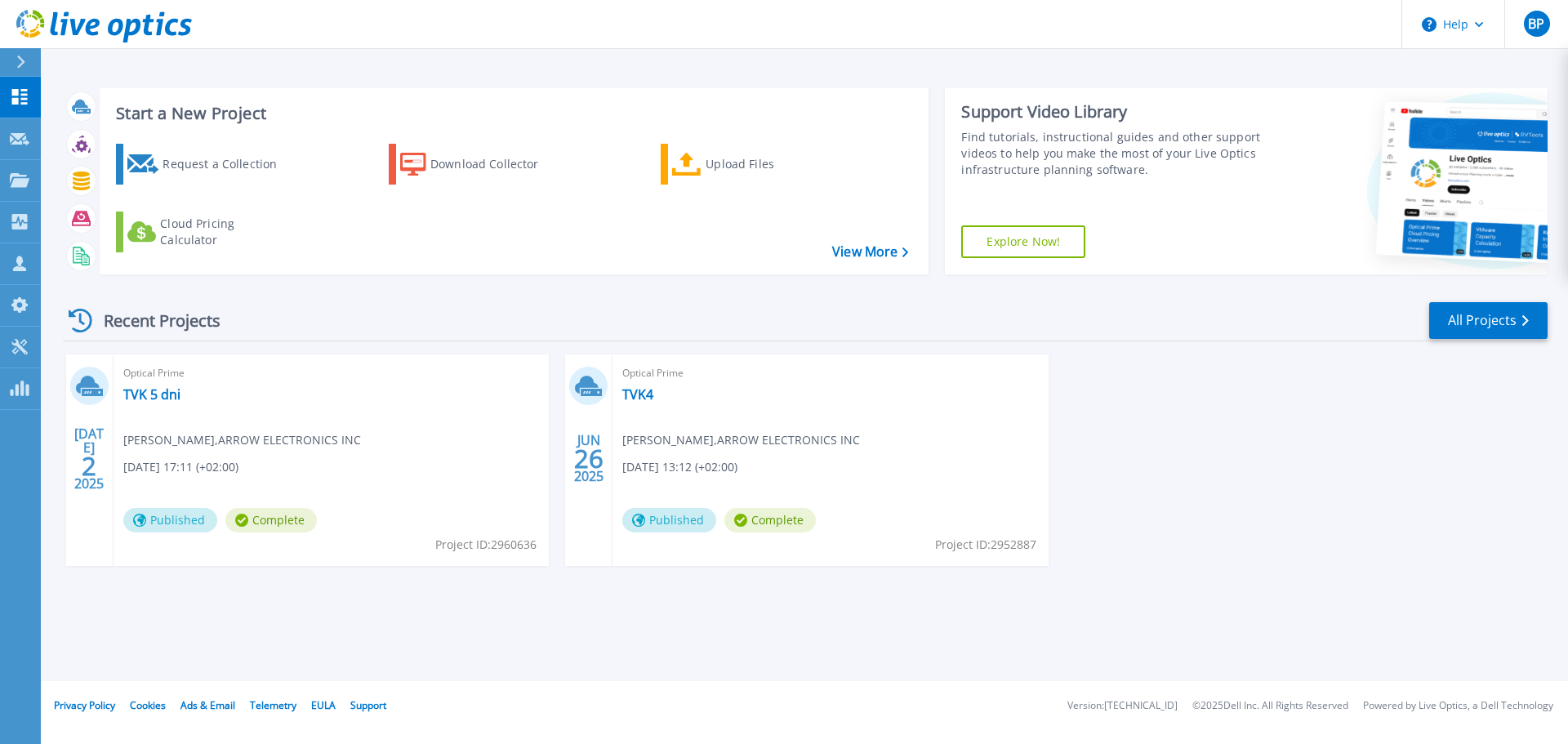
click at [78, 323] on icon at bounding box center [81, 321] width 24 height 24
click at [22, 62] on icon at bounding box center [21, 62] width 9 height 13
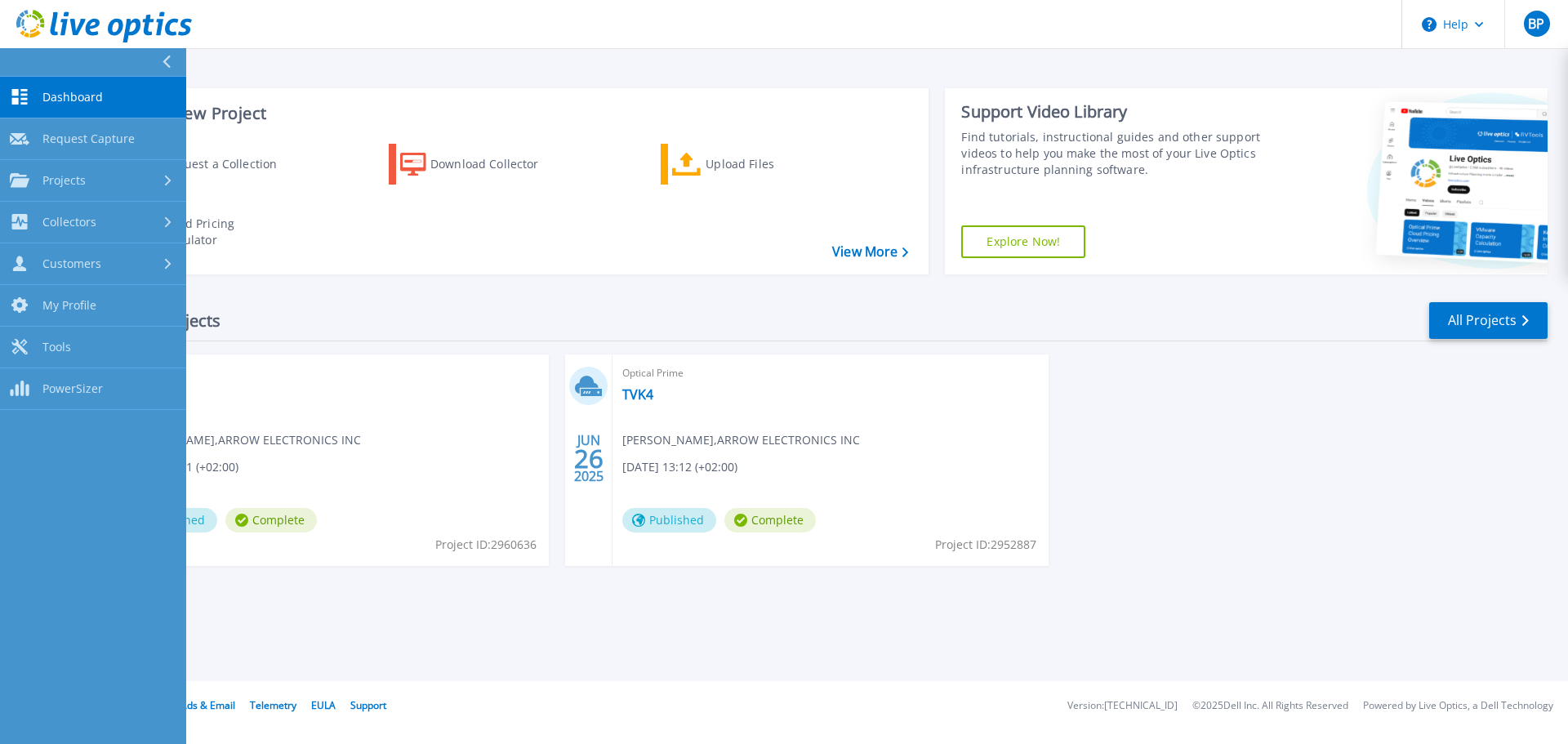
click at [99, 88] on link "Dashboard Dashboard" at bounding box center [93, 97] width 186 height 42
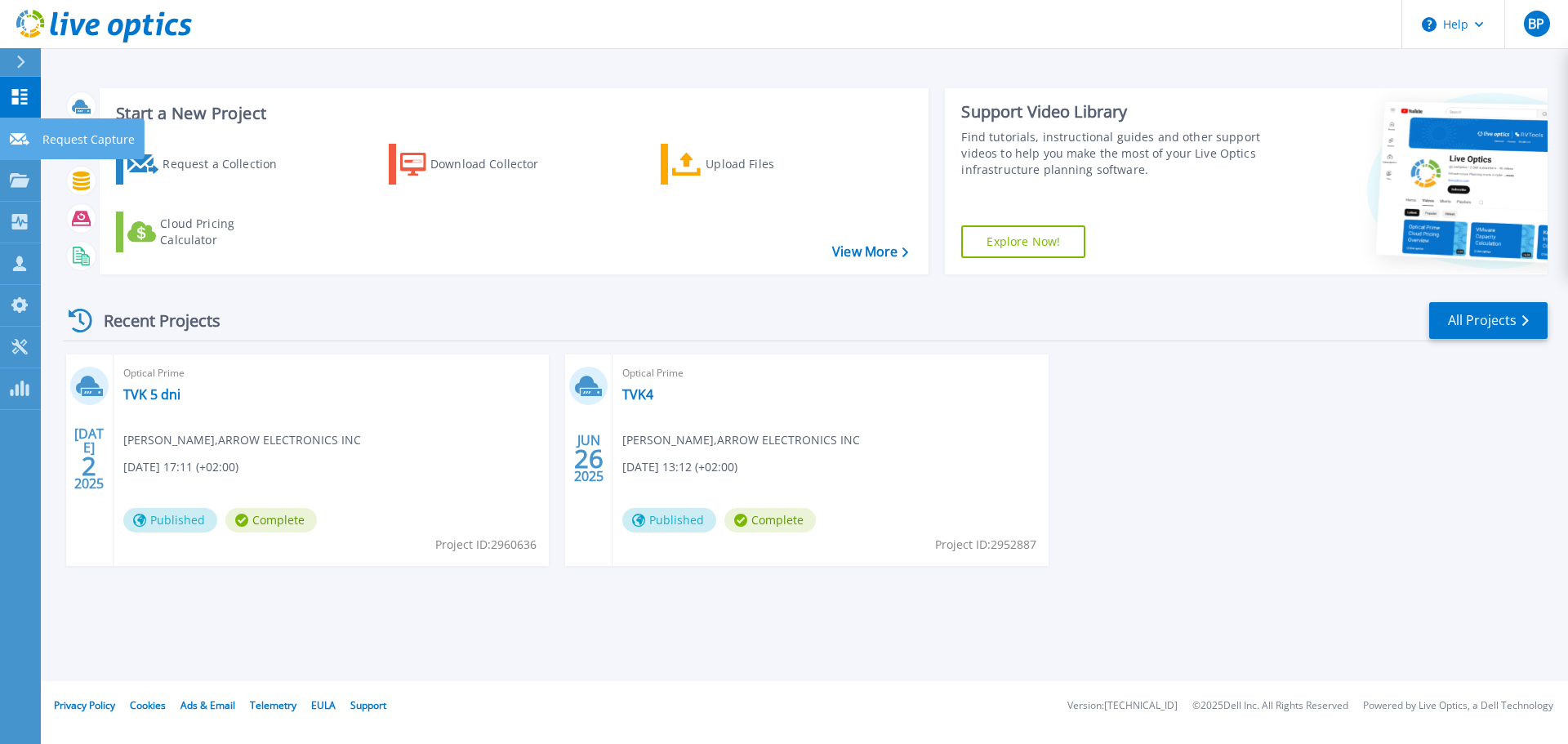
click at [33, 134] on link "Request Capture Request Capture" at bounding box center [20, 140] width 41 height 42
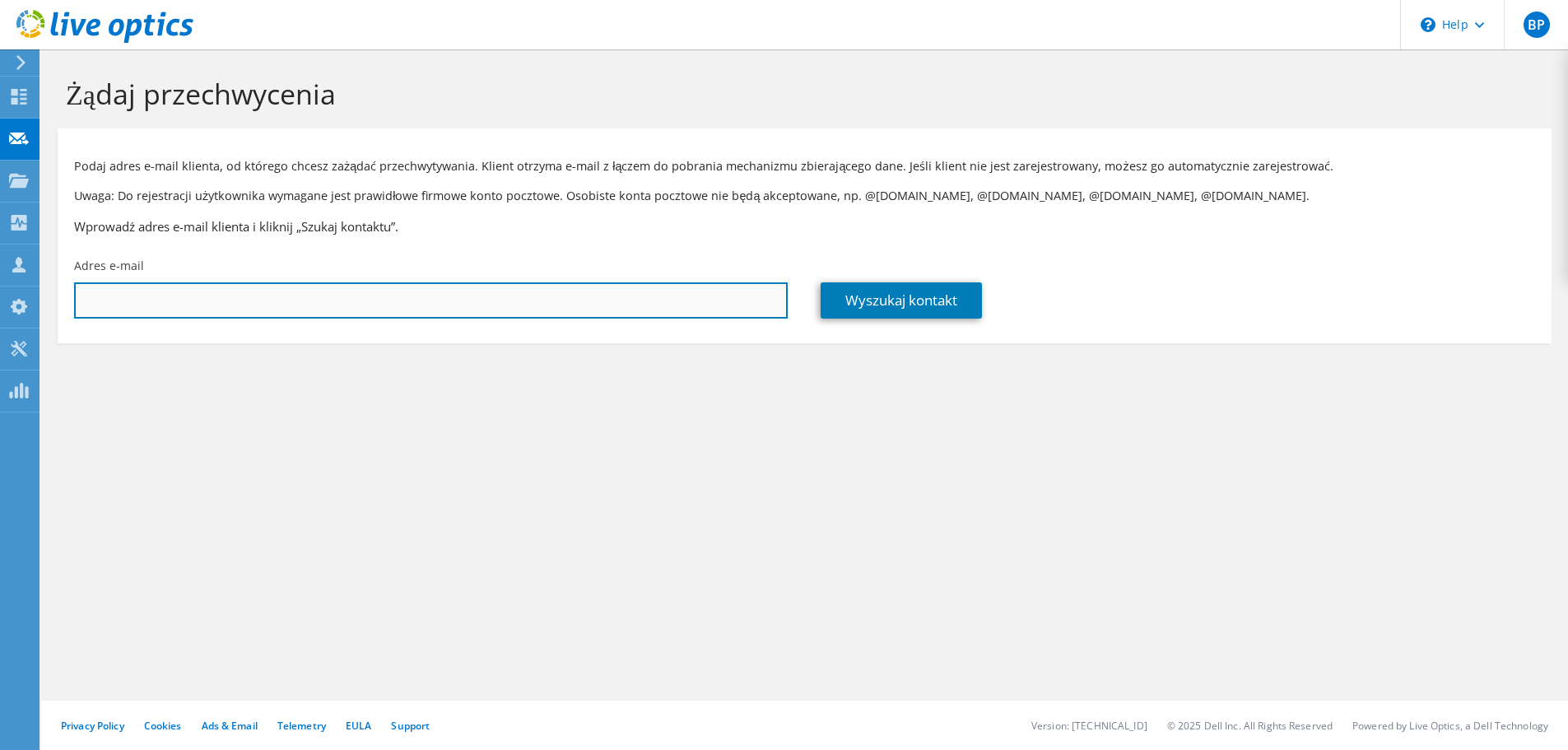
click at [256, 288] on input "text" at bounding box center [431, 300] width 714 height 36
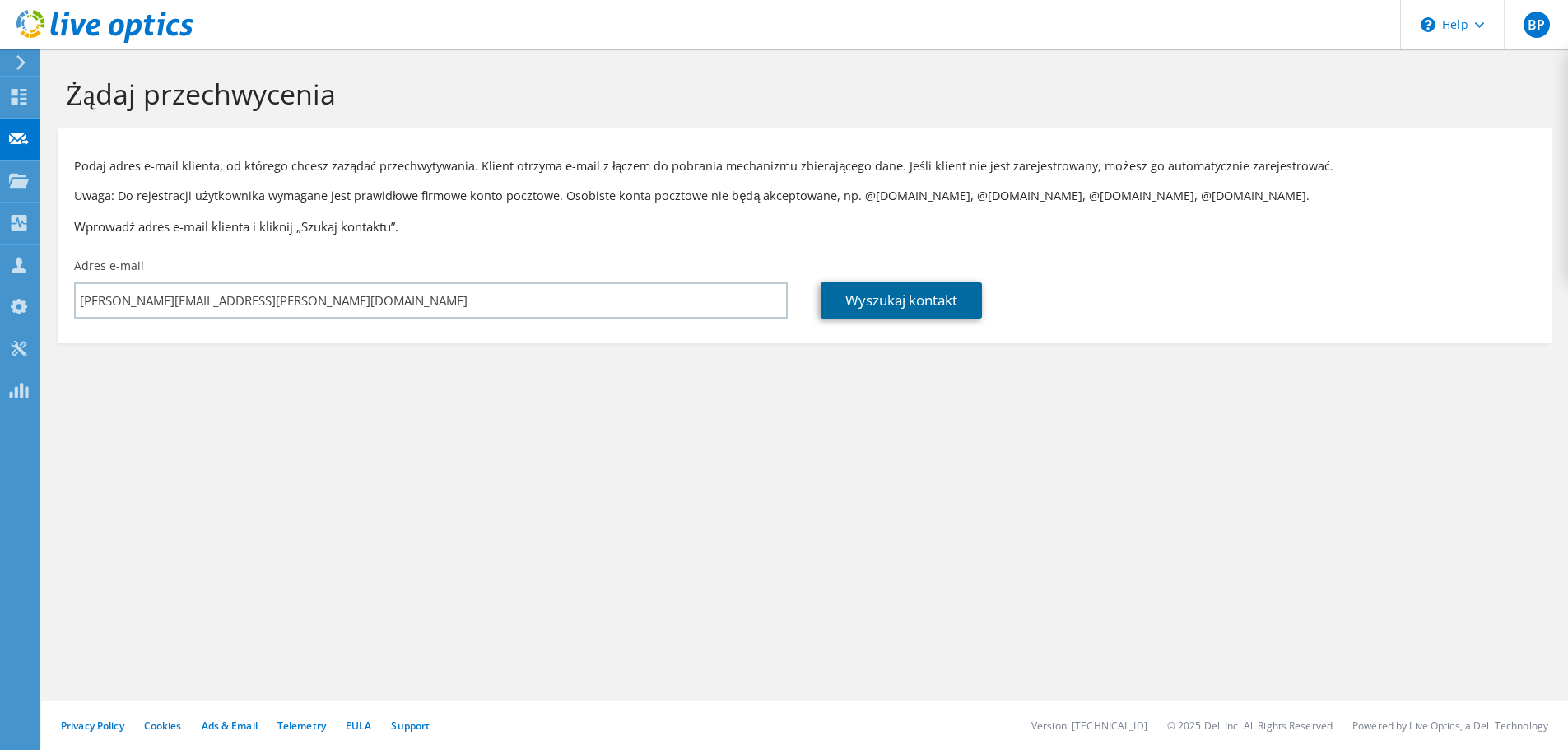
click at [938, 288] on link "Wyszukaj kontakt" at bounding box center [901, 300] width 162 height 36
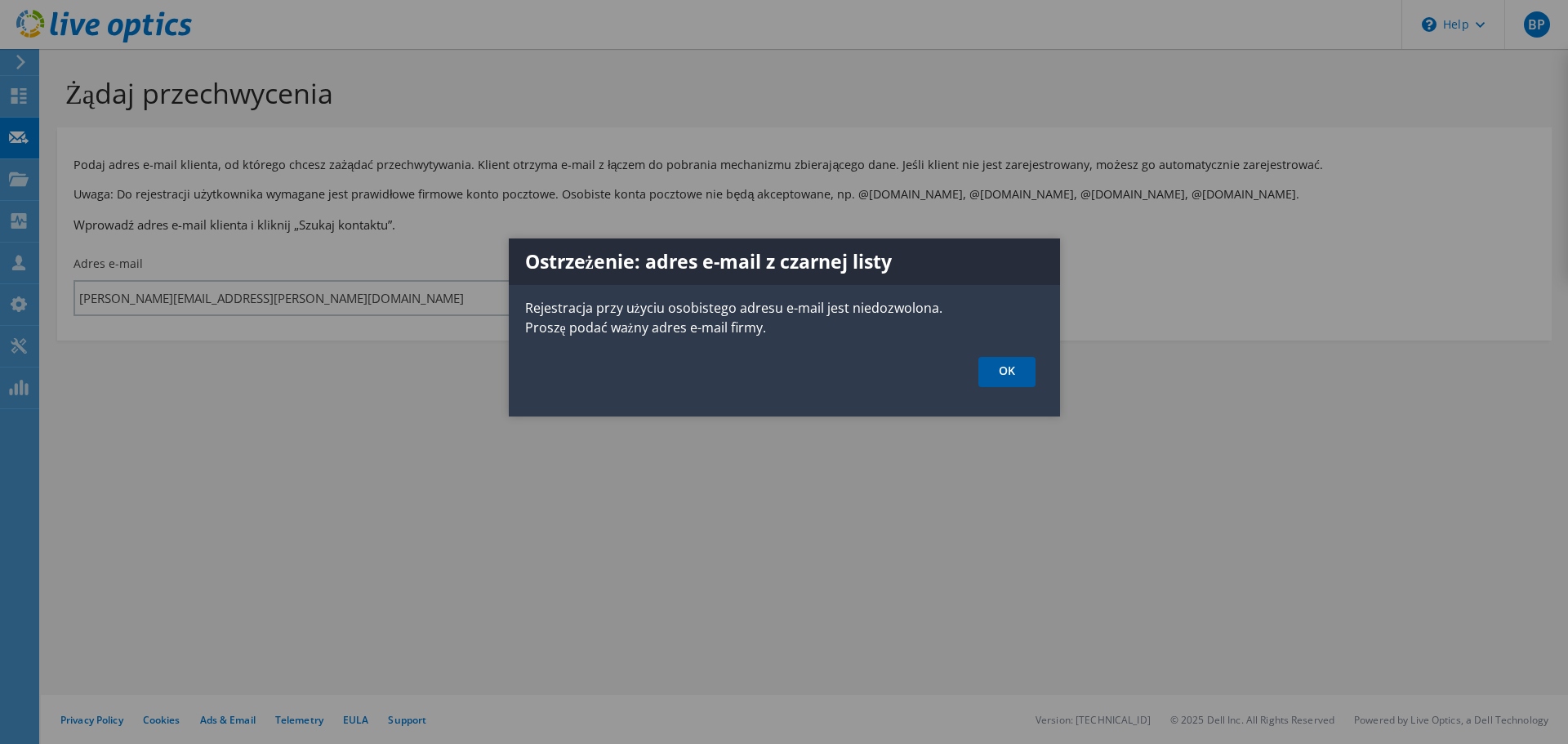
click at [981, 372] on link "OK" at bounding box center [1007, 372] width 57 height 30
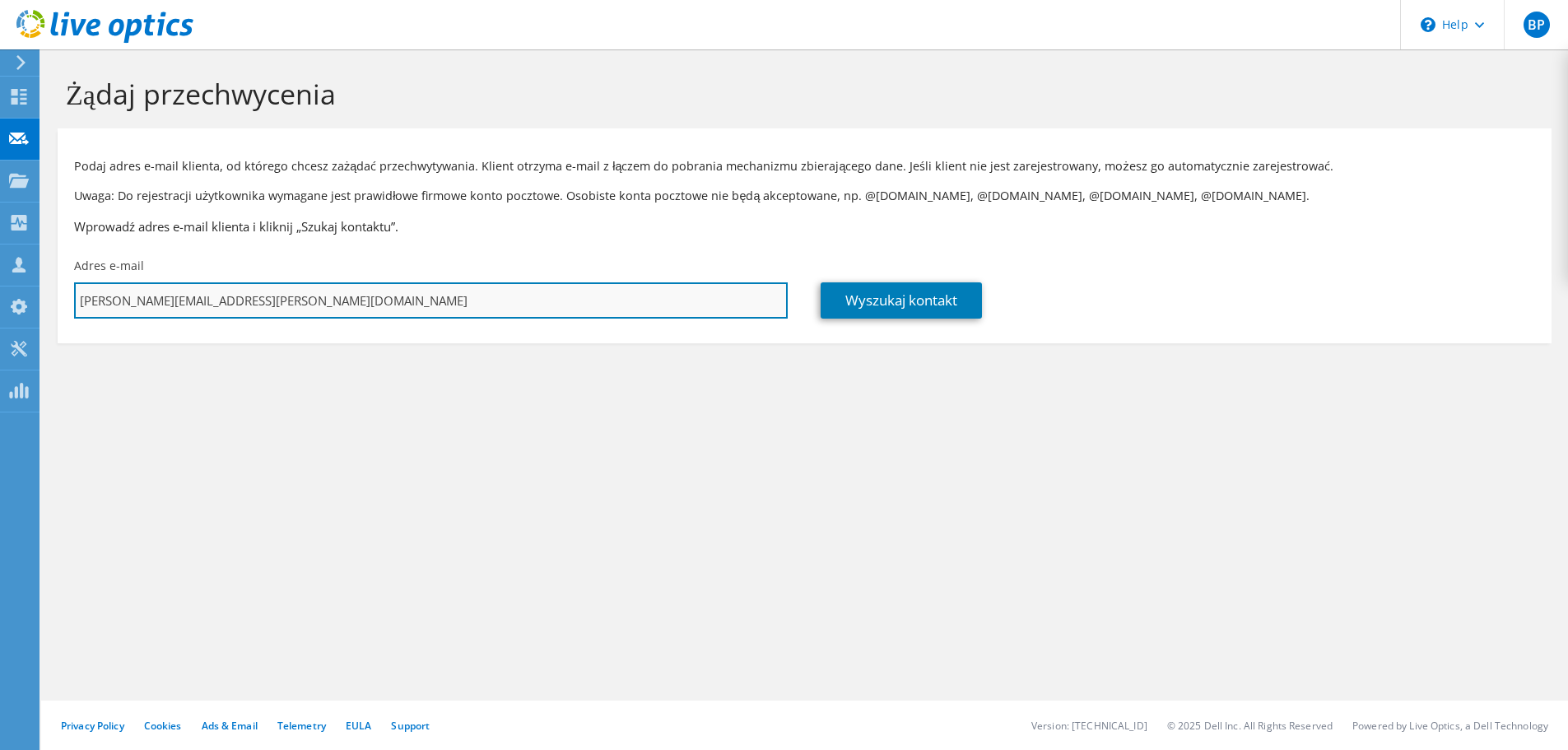
click at [276, 293] on input "[PERSON_NAME][EMAIL_ADDRESS][PERSON_NAME][DOMAIN_NAME]" at bounding box center [431, 300] width 714 height 36
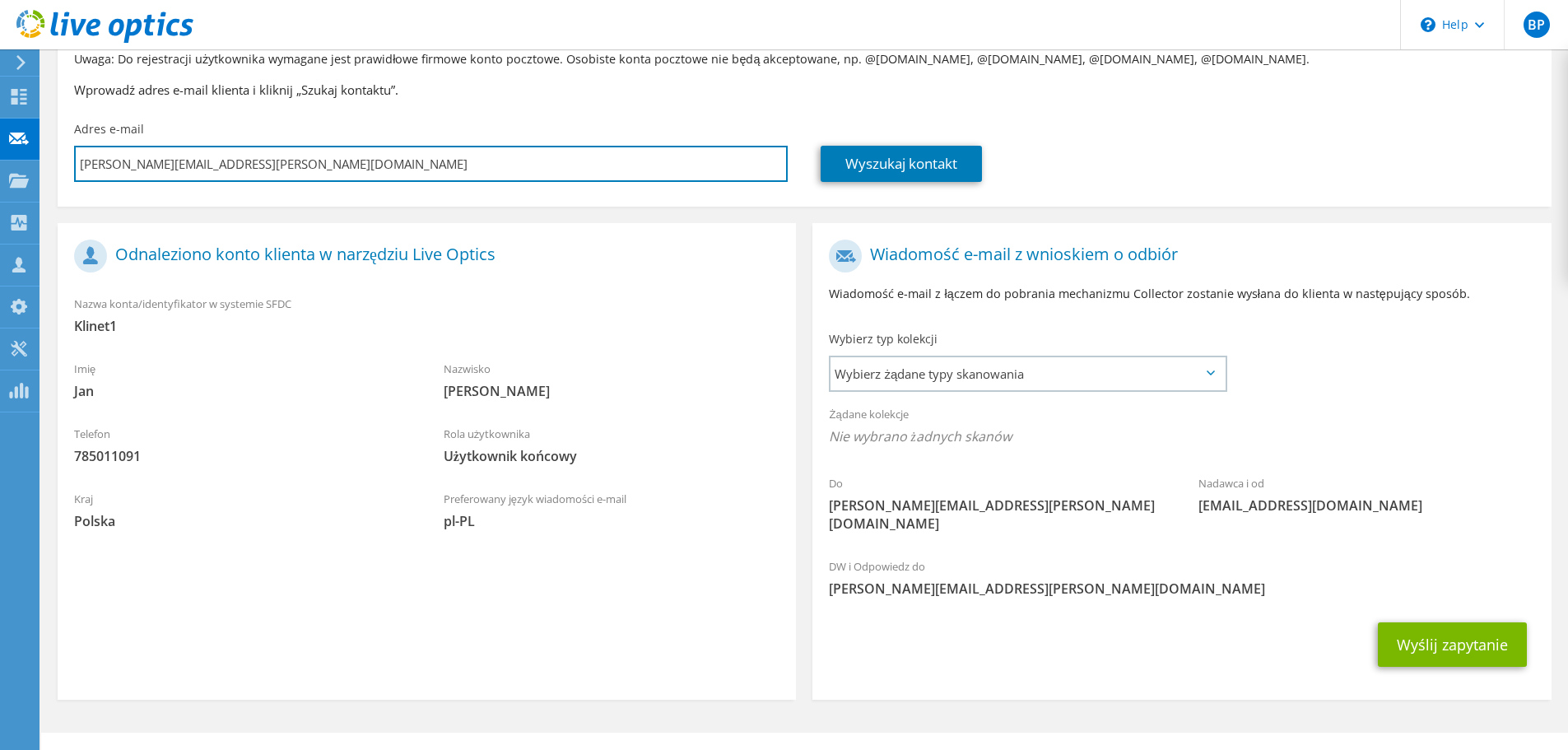
scroll to position [151, 0]
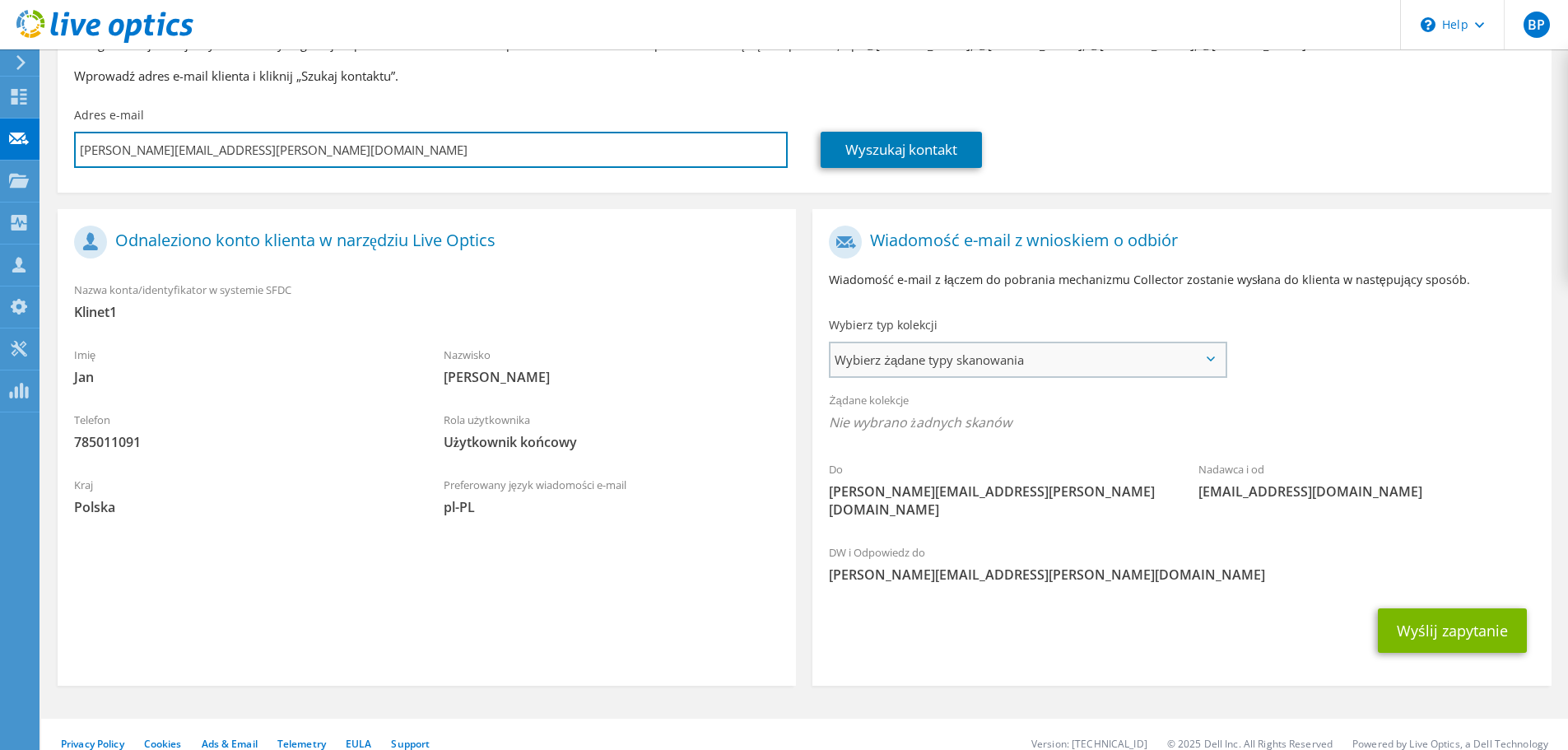
type input "[PERSON_NAME][EMAIL_ADDRESS][PERSON_NAME][DOMAIN_NAME]"
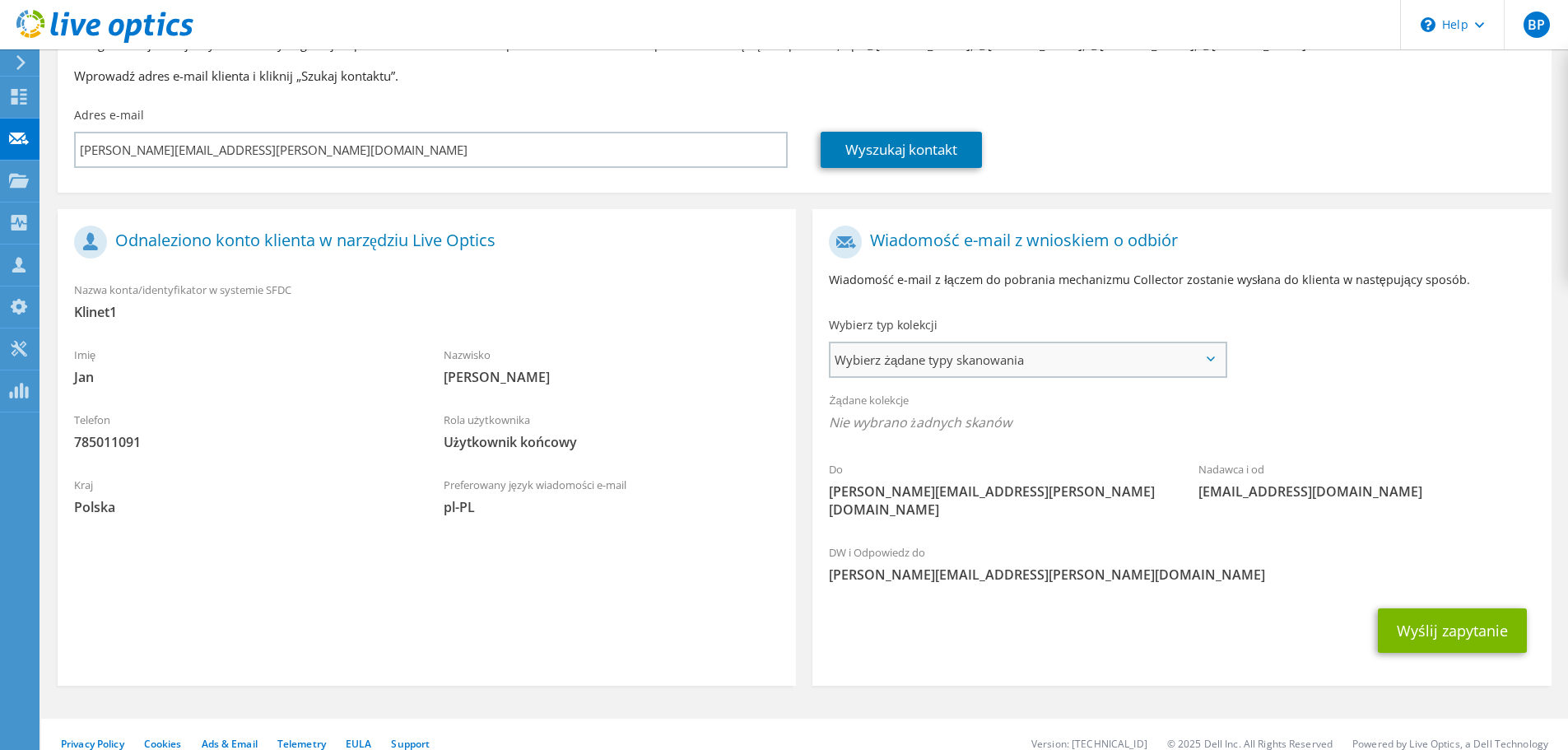
click at [972, 356] on span "Wybierz żądane typy skanowania" at bounding box center [1028, 359] width 395 height 33
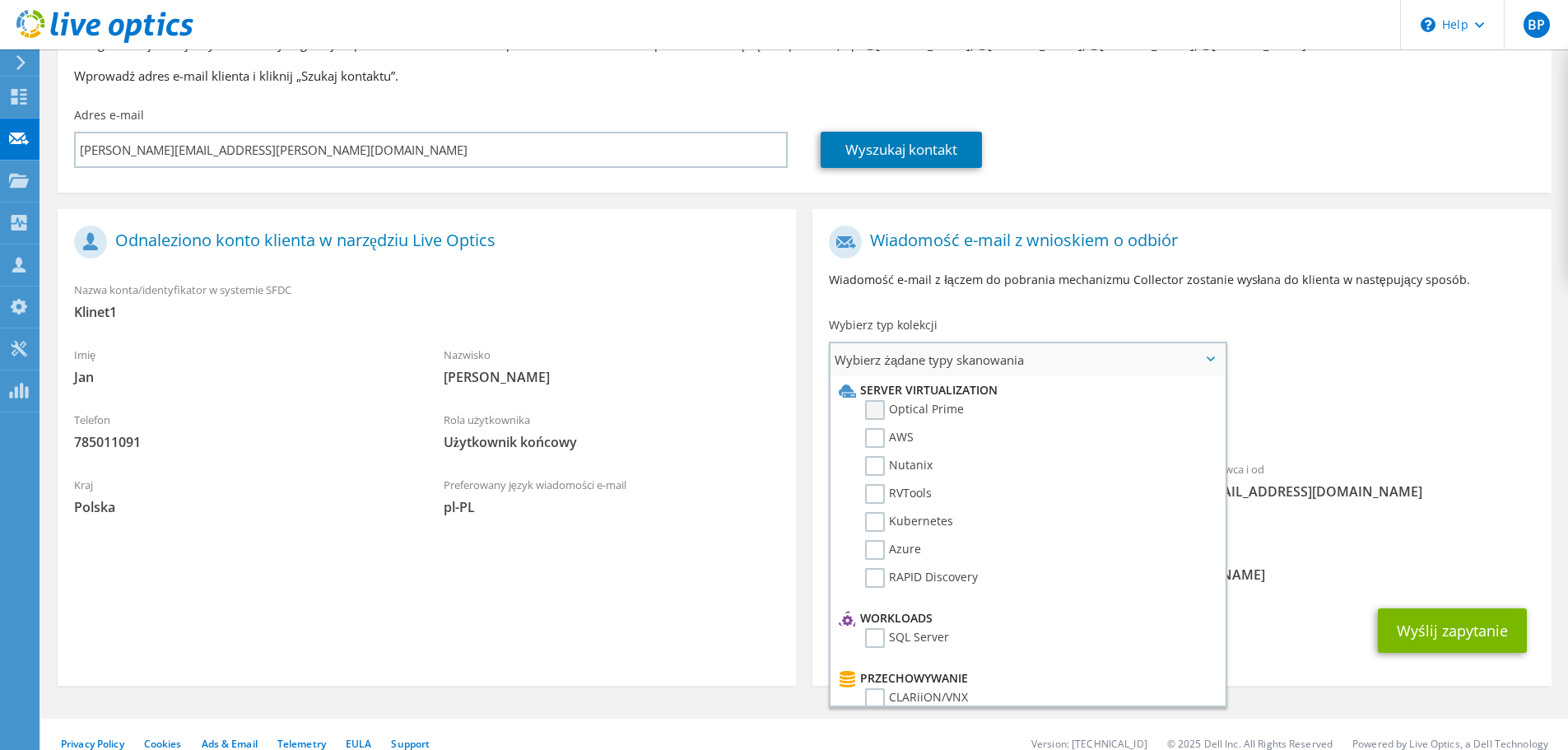
click at [883, 405] on label "Optical Prime" at bounding box center [915, 411] width 99 height 20
click at [0, 0] on input "Optical Prime" at bounding box center [0, 0] width 0 height 0
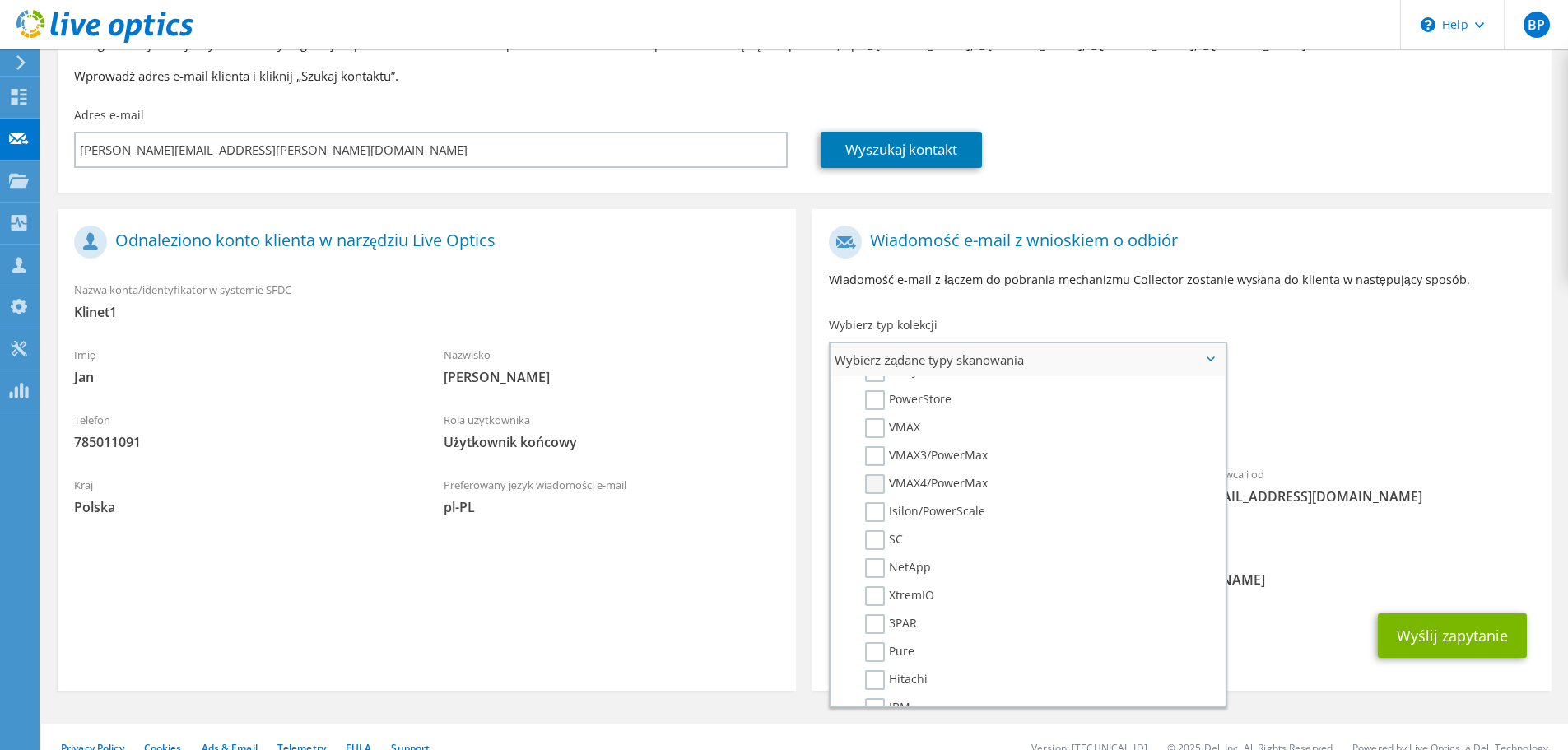
scroll to position [329, 0]
click at [877, 431] on label "PowerStore" at bounding box center [908, 425] width 86 height 20
click at [0, 0] on input "PowerStore" at bounding box center [0, 0] width 0 height 0
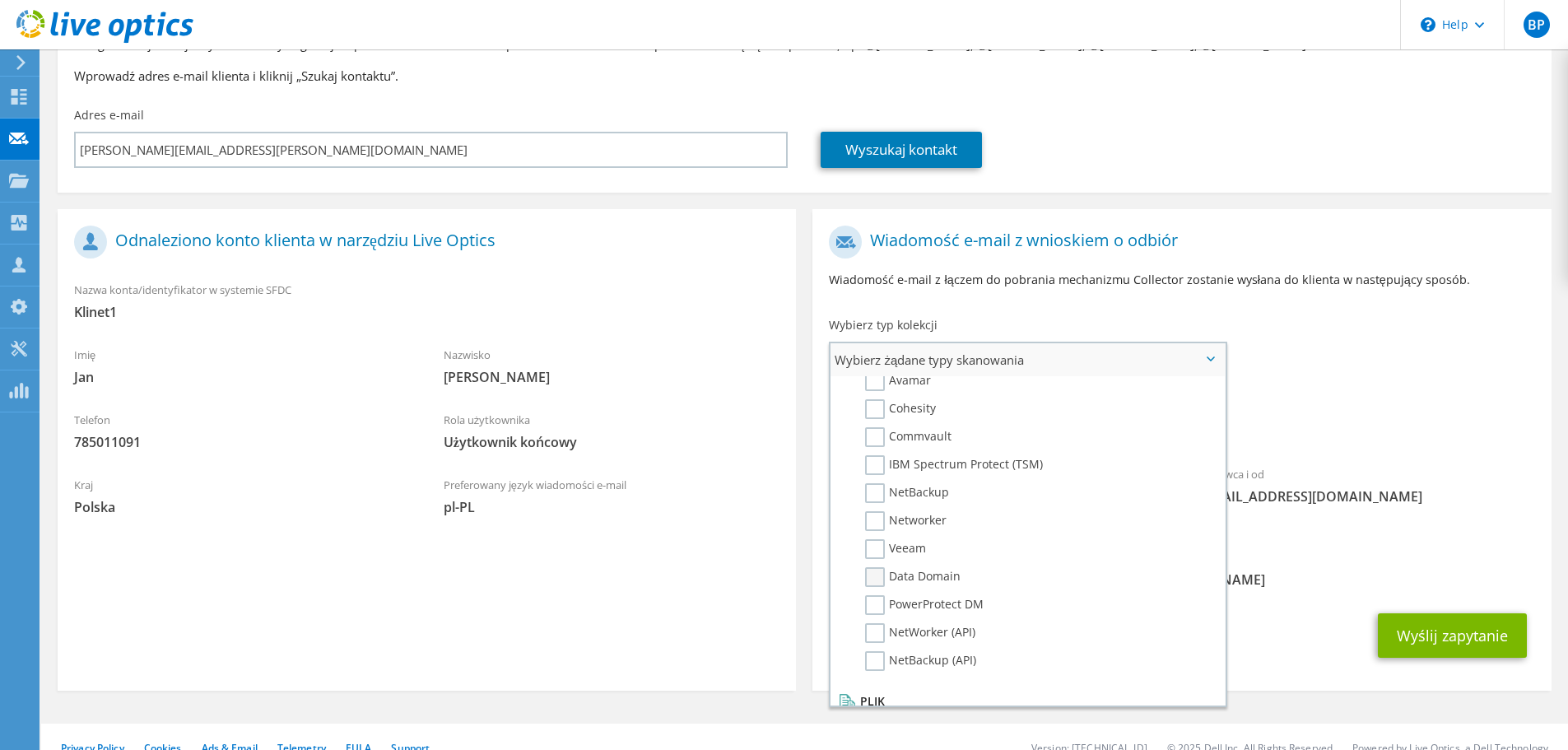
click at [900, 576] on label "Data Domain" at bounding box center [913, 577] width 95 height 20
click at [0, 0] on input "Data Domain" at bounding box center [0, 0] width 0 height 0
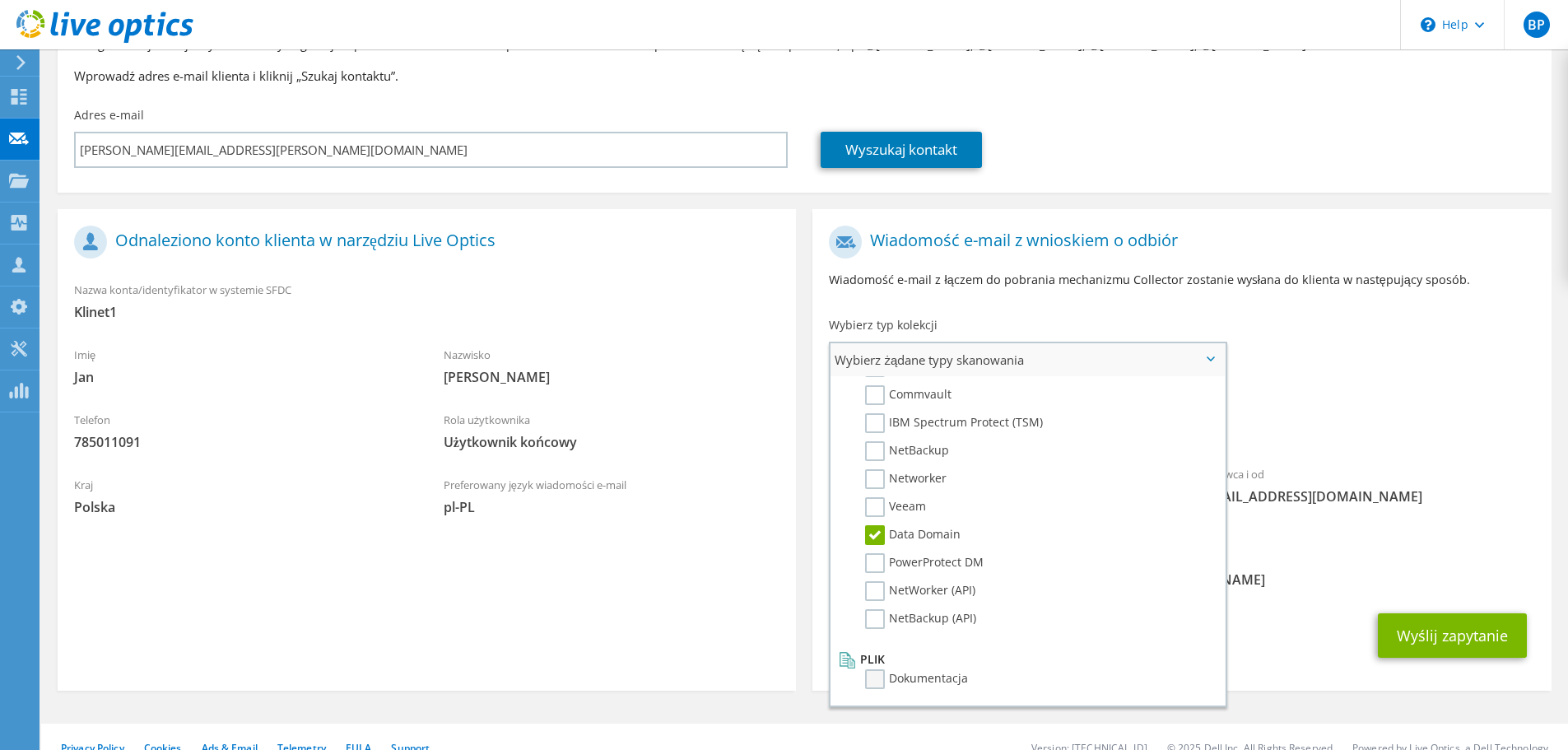
click at [872, 673] on label "Dokumentacja" at bounding box center [916, 680] width 103 height 20
click at [0, 0] on input "Dokumentacja" at bounding box center [0, 0] width 0 height 0
click at [1355, 541] on div "DW i Odpowiedz do boguslaw.porada@arrow.com" at bounding box center [1182, 569] width 739 height 57
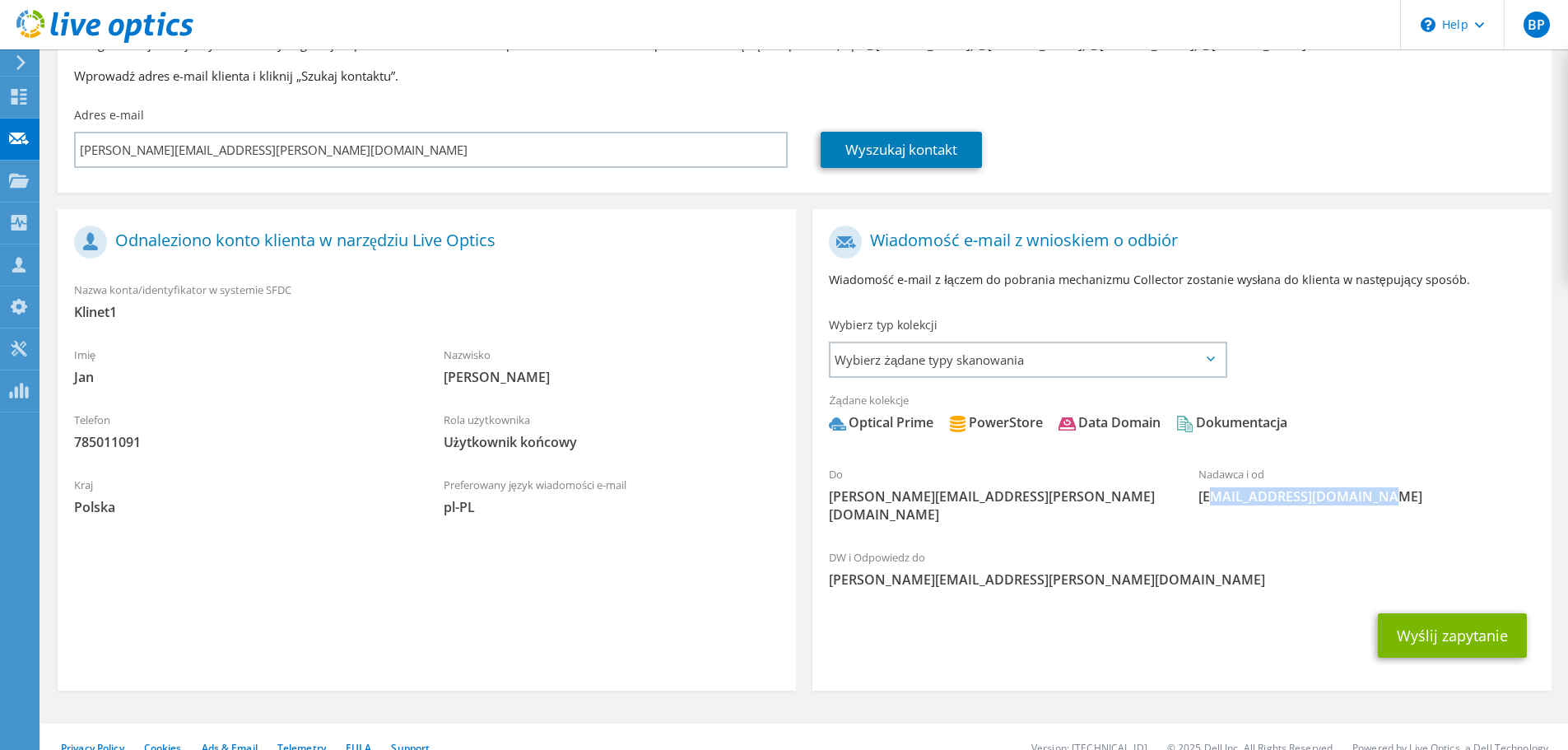
drag, startPoint x: 1205, startPoint y: 497, endPoint x: 1390, endPoint y: 490, distance: 185.1
click at [1390, 490] on span "liveoptics@liveoptics.com" at bounding box center [1367, 497] width 337 height 18
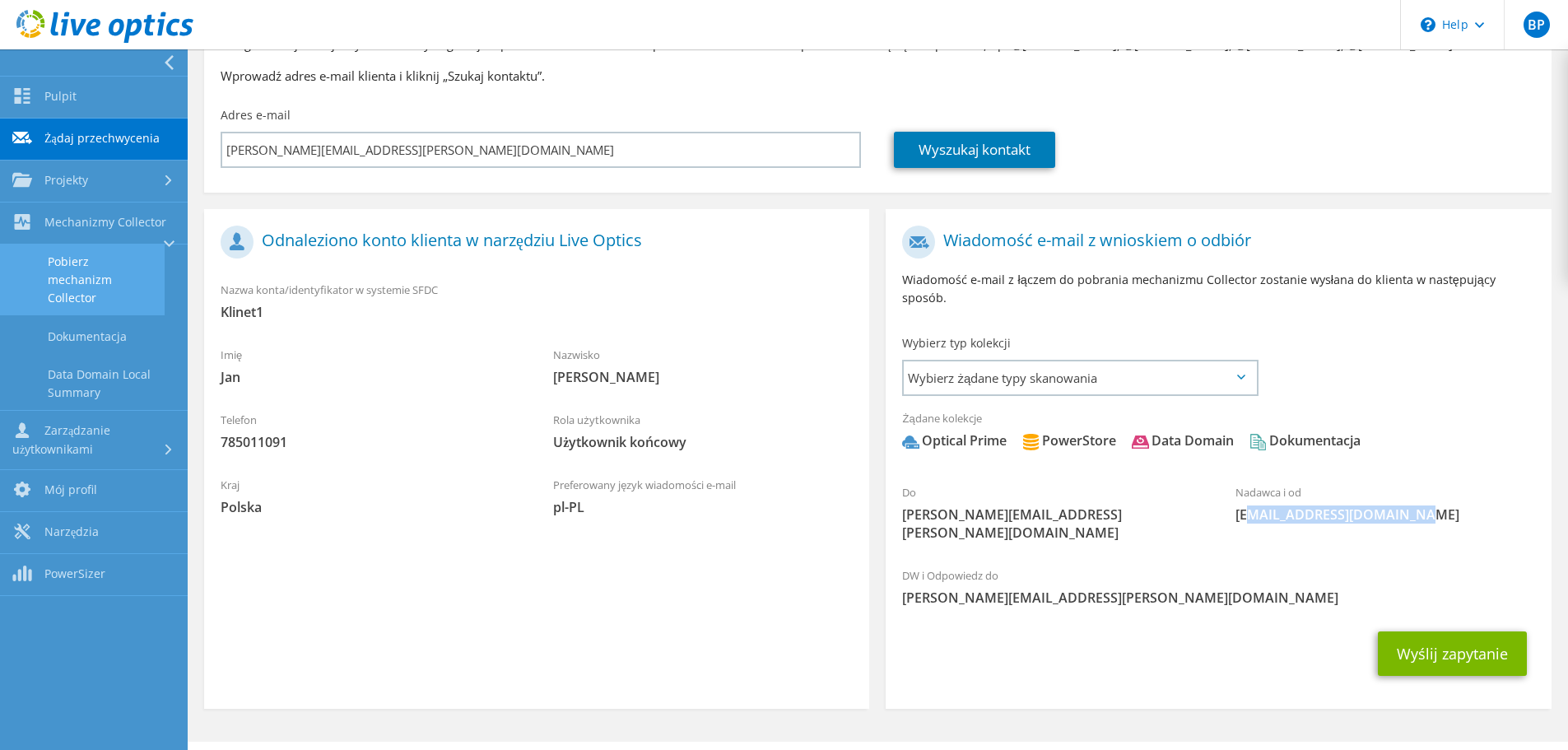
click at [89, 287] on link "Pobierz mechanizm Collector" at bounding box center [82, 280] width 165 height 71
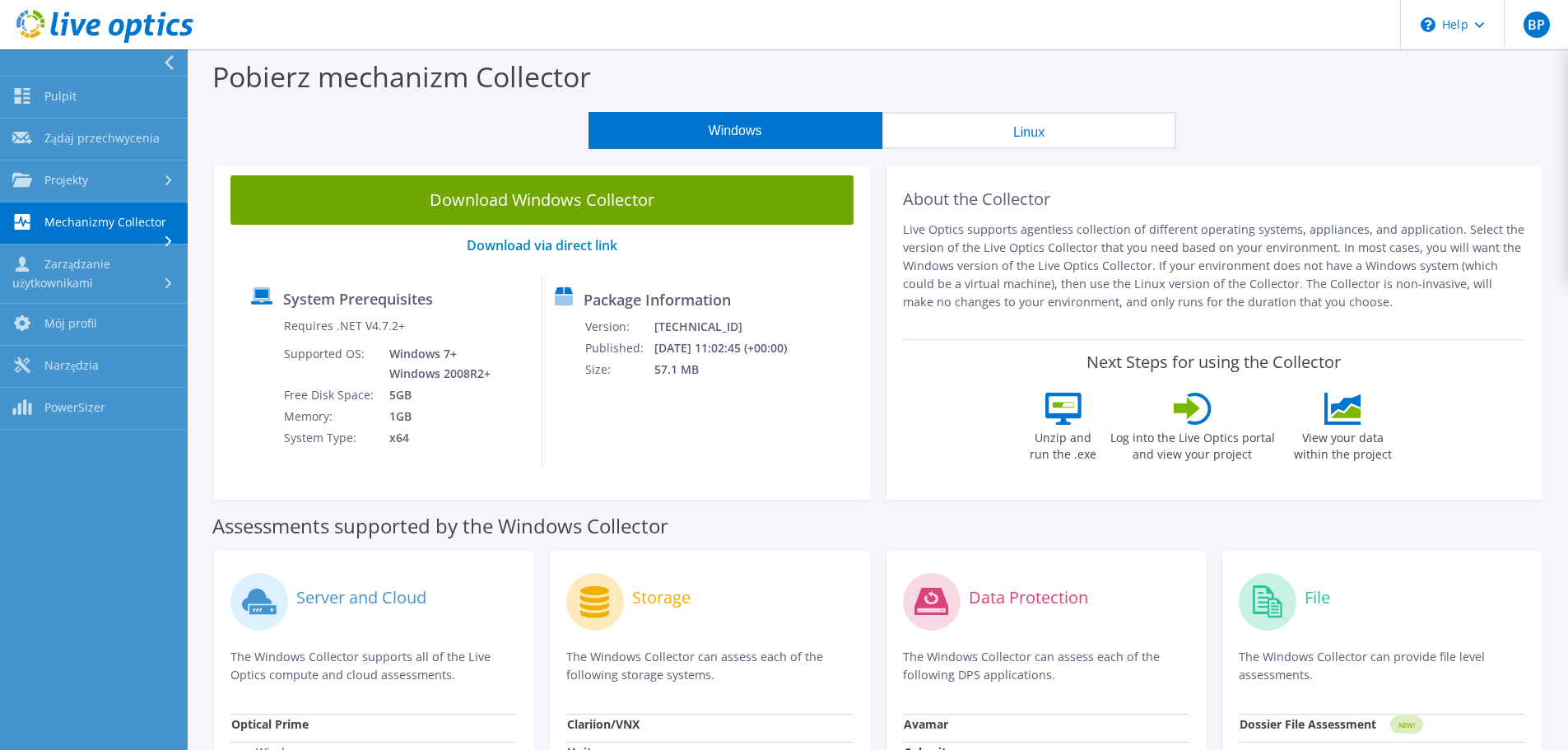
click at [1032, 121] on button "Linux" at bounding box center [1029, 131] width 294 height 37
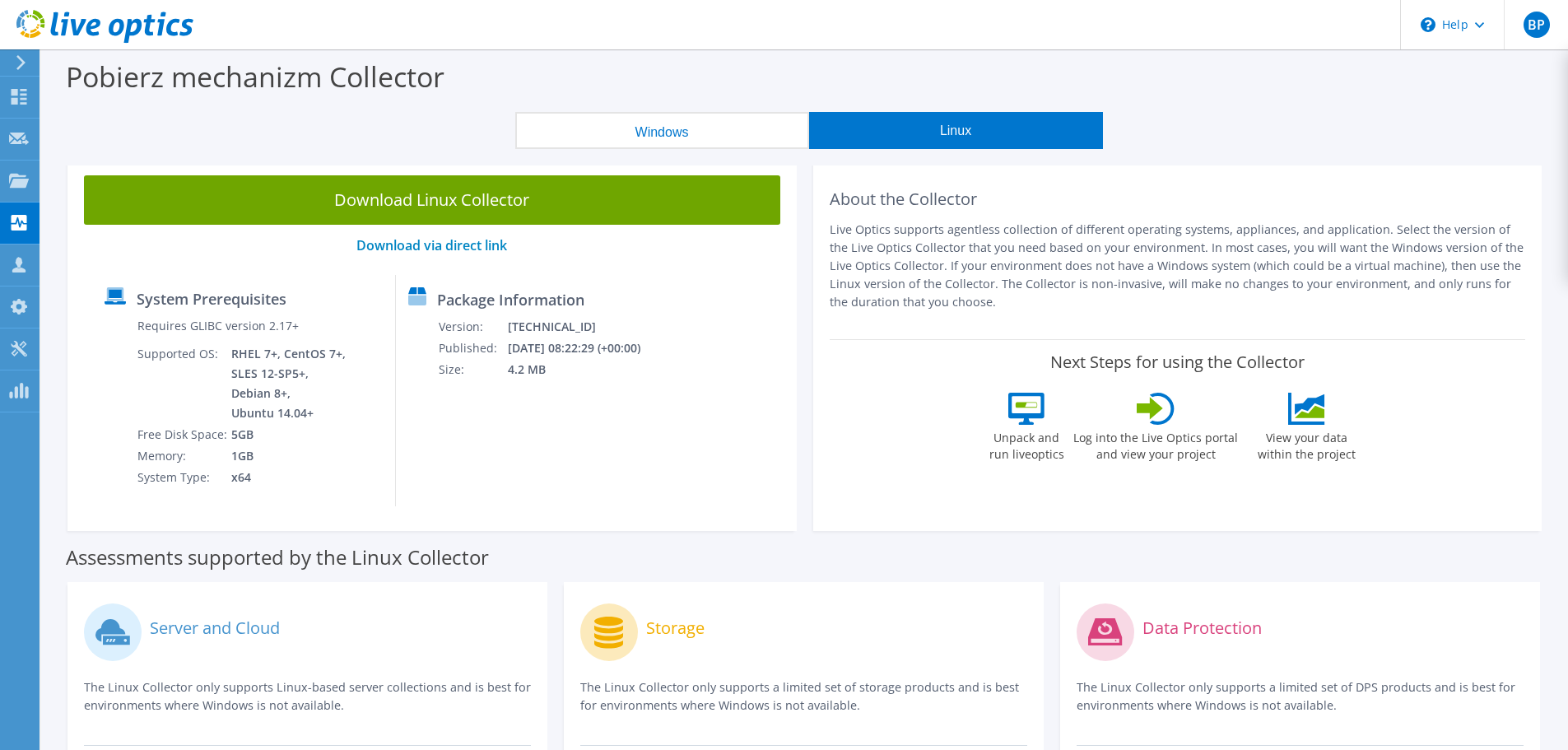
click at [711, 129] on button "Windows" at bounding box center [662, 131] width 294 height 37
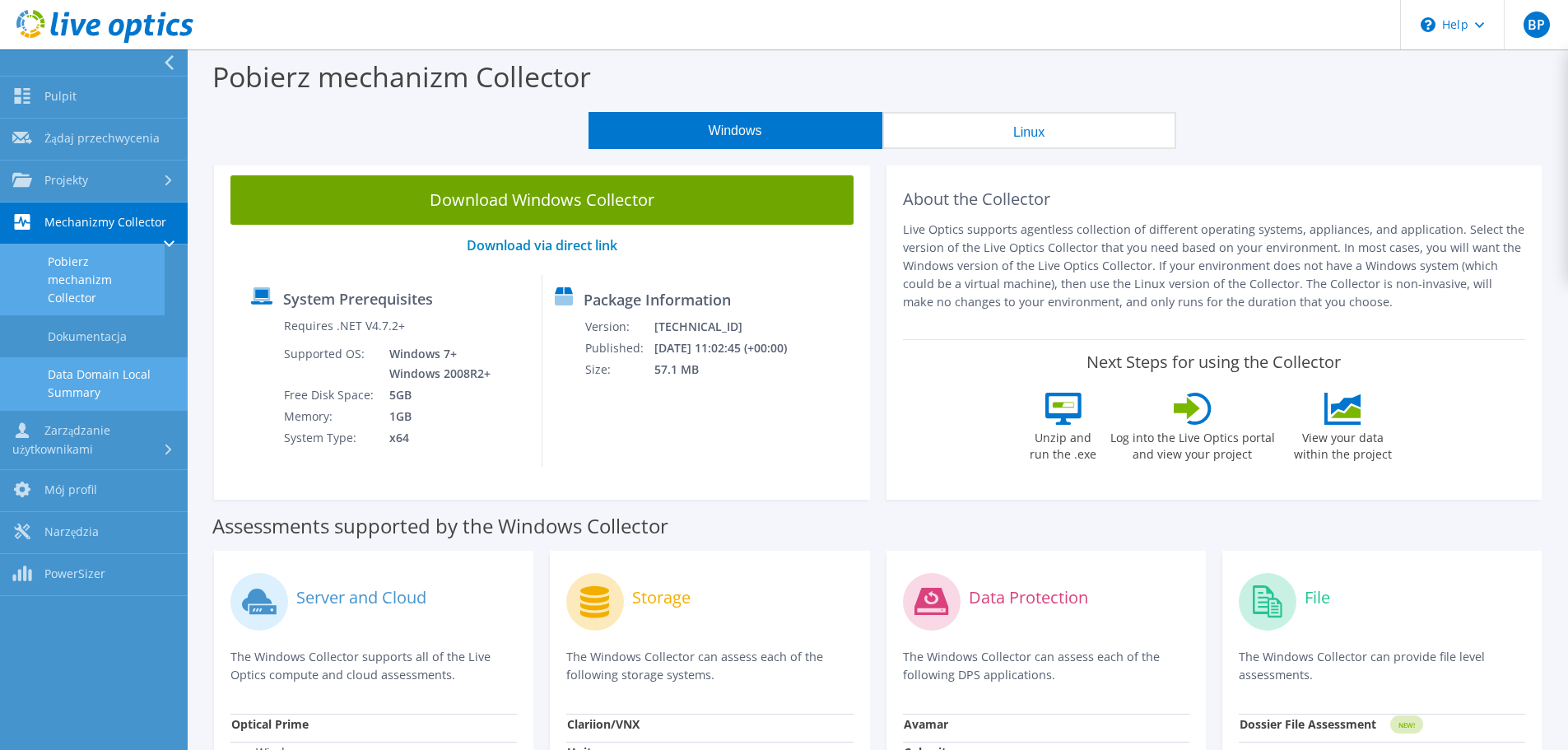
click at [102, 388] on link "Data Domain Local Summary" at bounding box center [94, 384] width 188 height 53
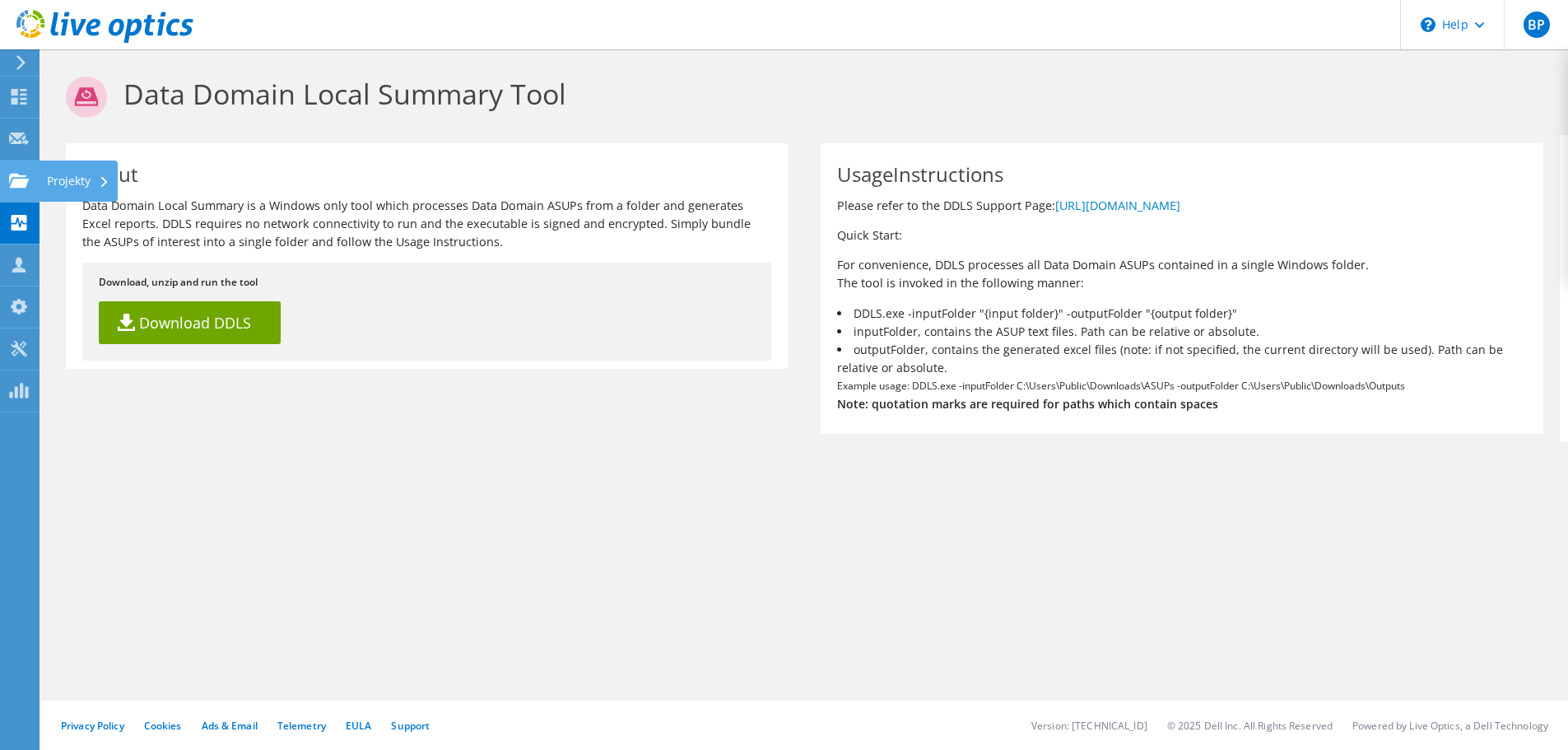
click at [21, 178] on use at bounding box center [19, 179] width 20 height 14
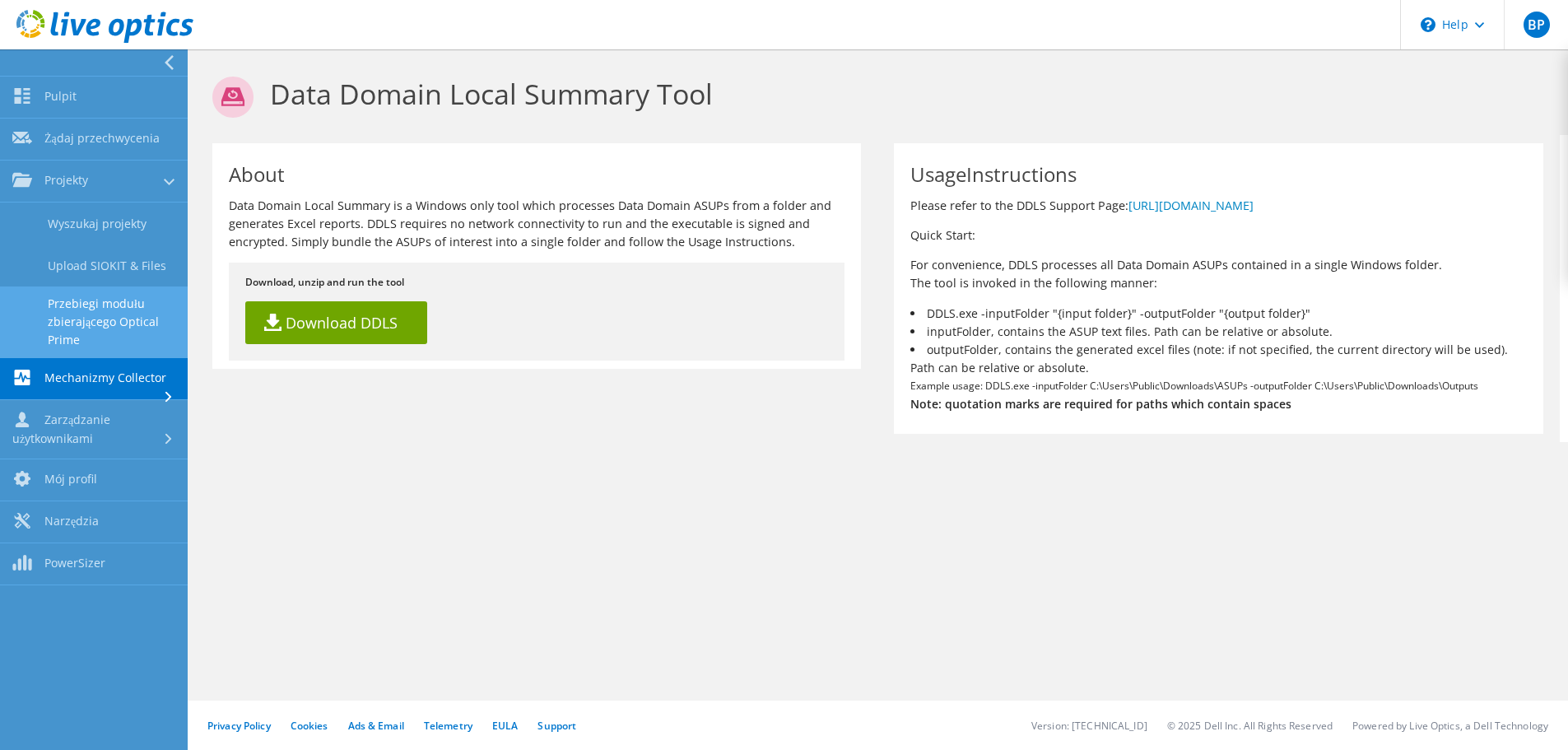
click at [135, 323] on link "Przebiegi modułu zbierającego Optical Prime" at bounding box center [94, 322] width 188 height 71
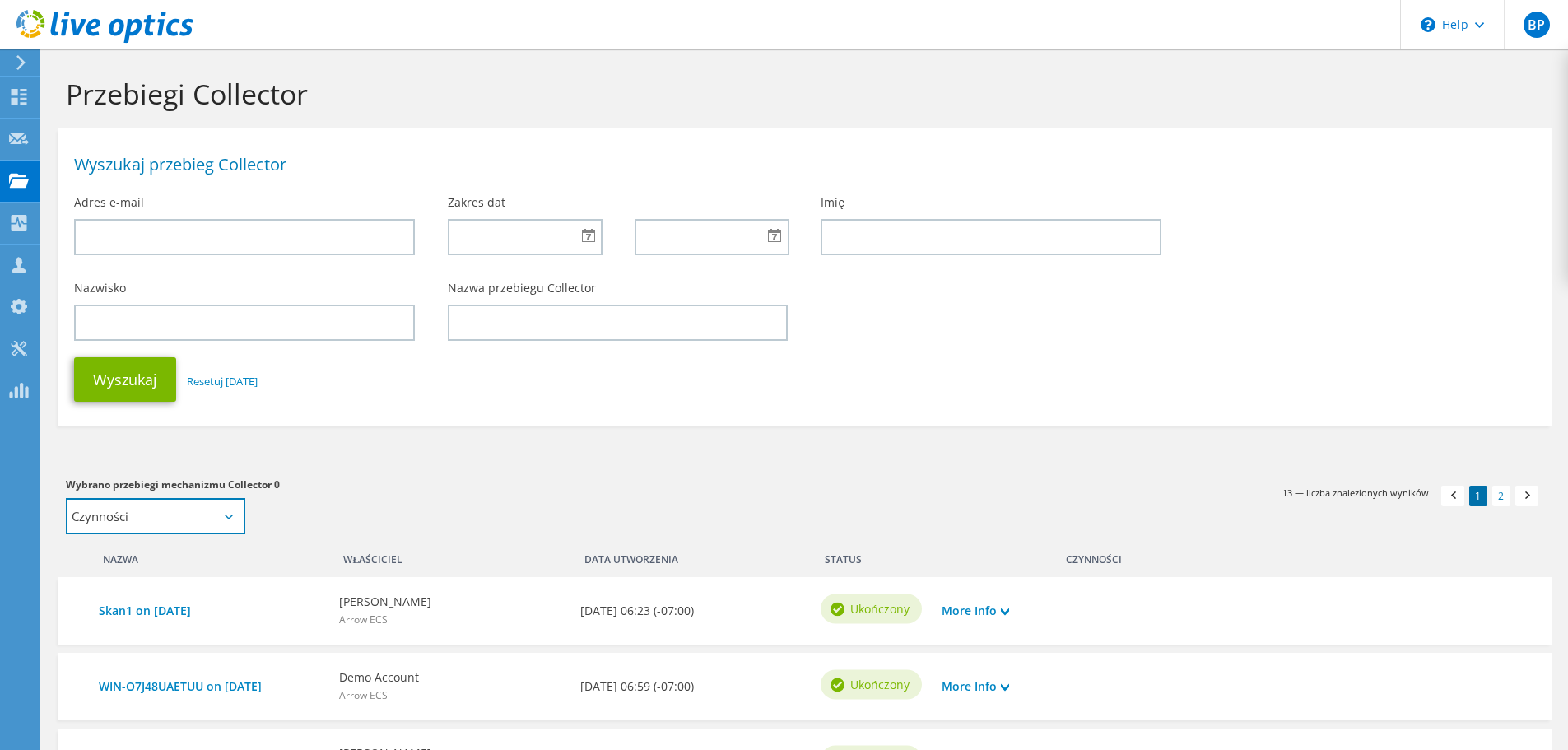
click at [160, 533] on select "Czynności Dodaj do nowego projektu" at bounding box center [156, 516] width 179 height 36
click at [160, 530] on select "Czynności Dodaj do nowego projektu" at bounding box center [156, 516] width 179 height 36
click at [21, 179] on use at bounding box center [19, 179] width 20 height 14
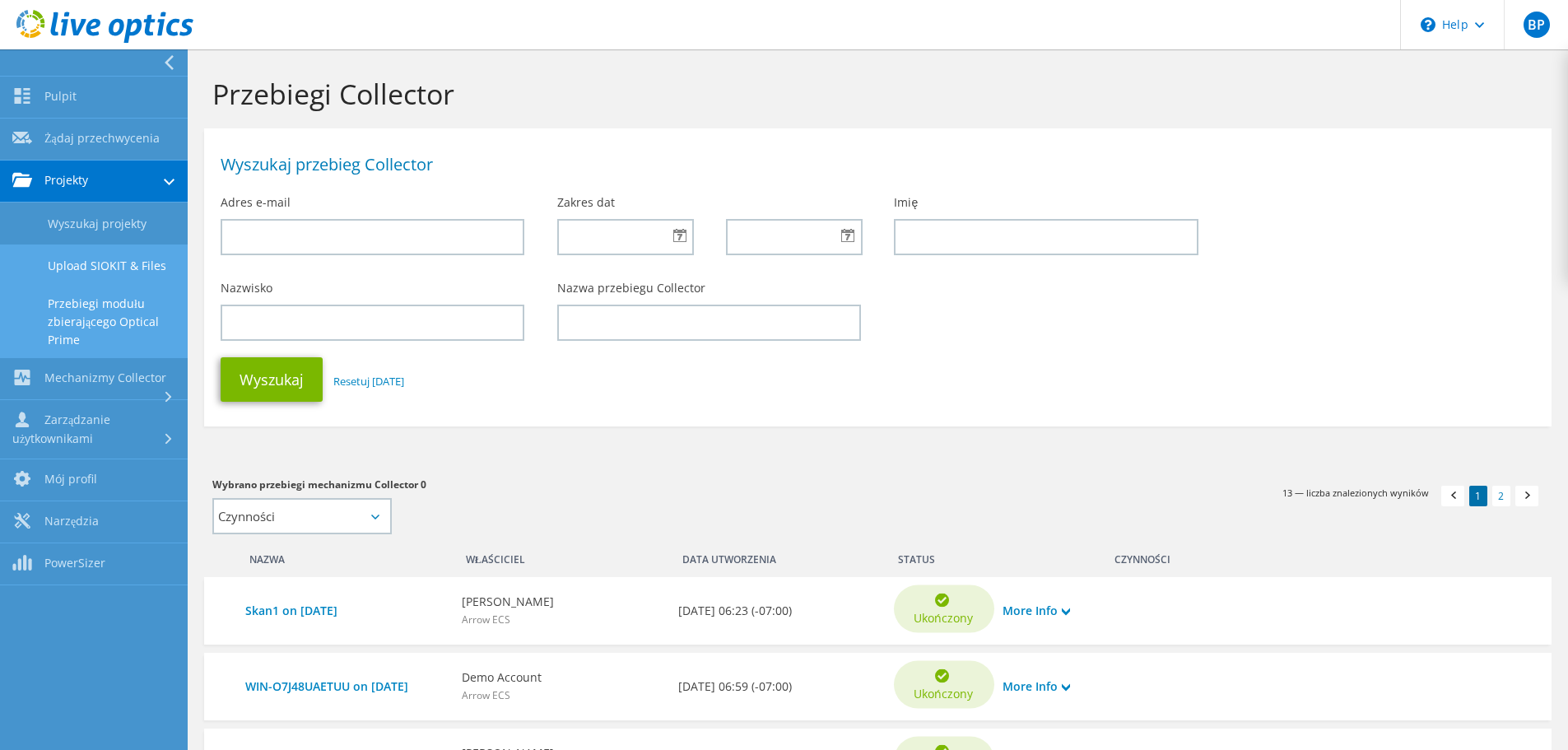
click at [110, 274] on link "Upload SIOKIT & Files" at bounding box center [94, 266] width 188 height 42
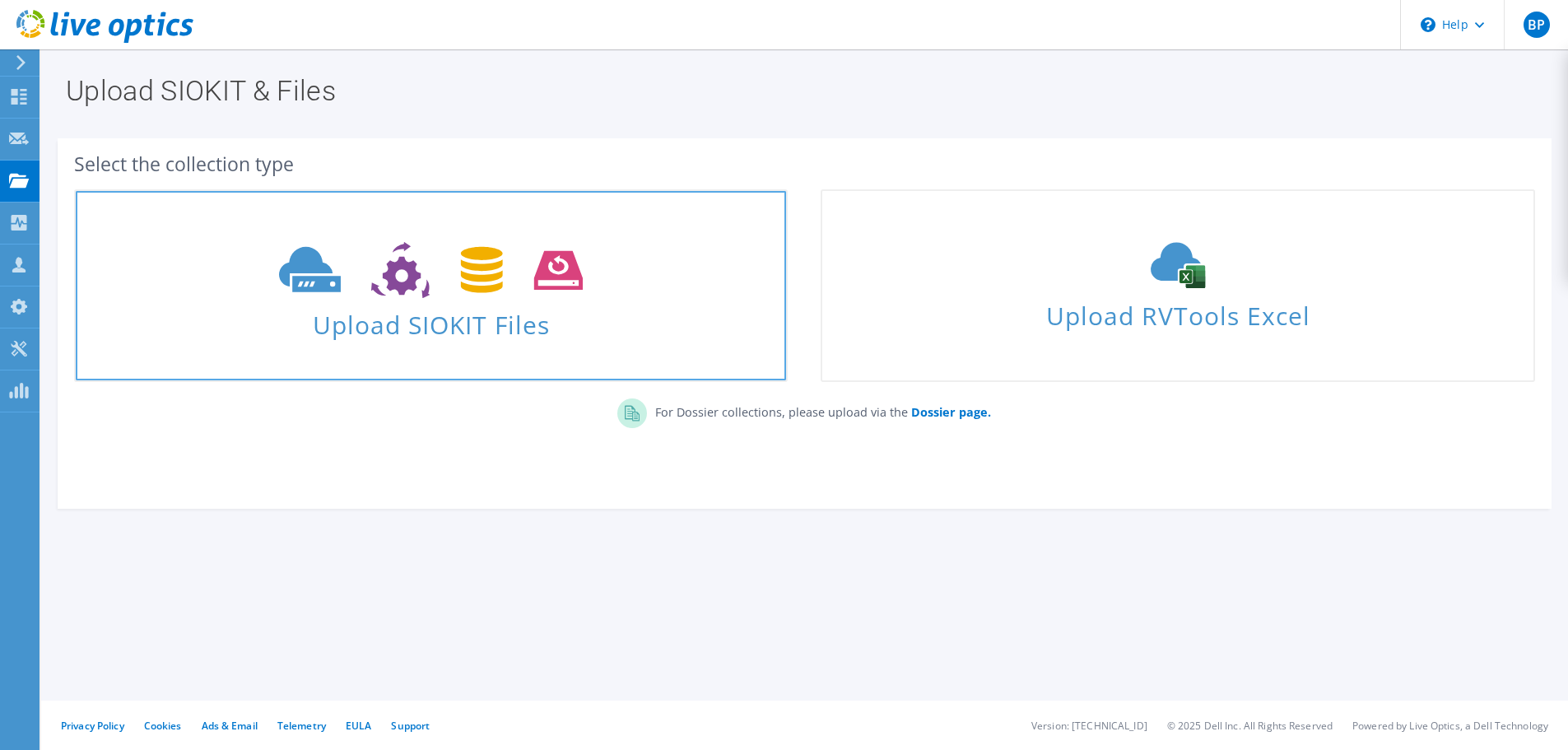
click at [545, 308] on span "Upload SIOKIT Files" at bounding box center [431, 320] width 710 height 35
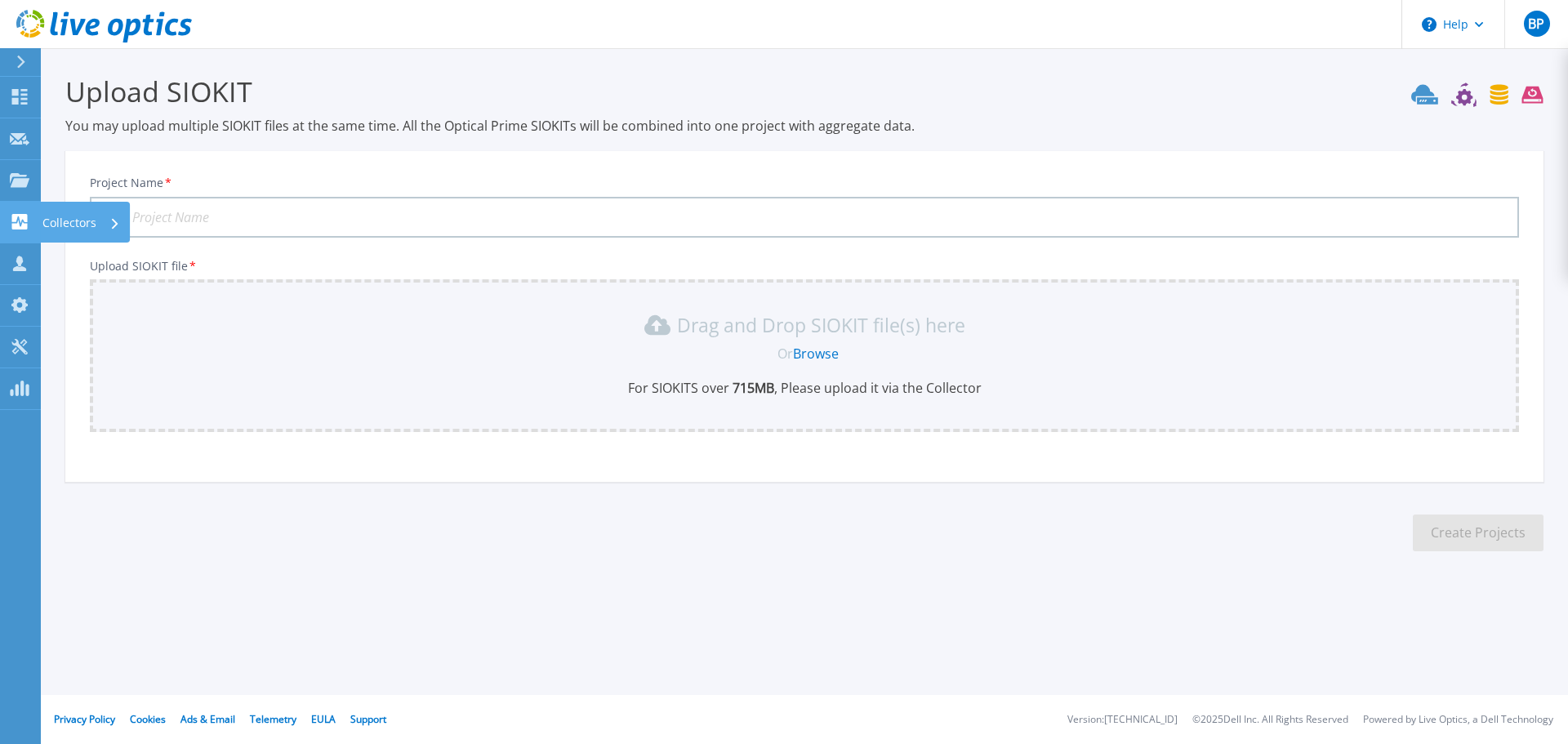
click at [27, 211] on link "Collectors Collectors" at bounding box center [20, 223] width 41 height 42
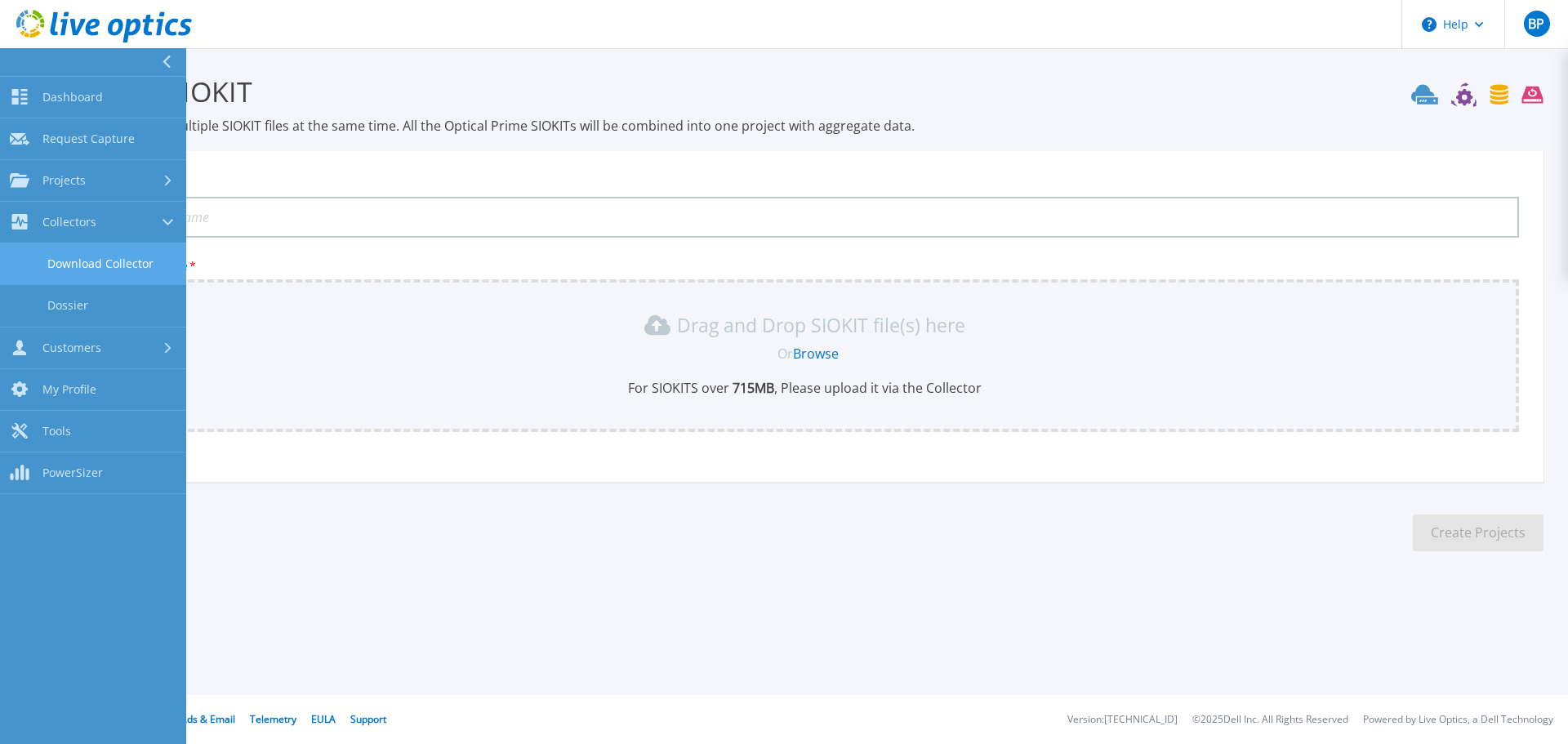
click at [89, 273] on link "Download Collector" at bounding box center [93, 264] width 186 height 42
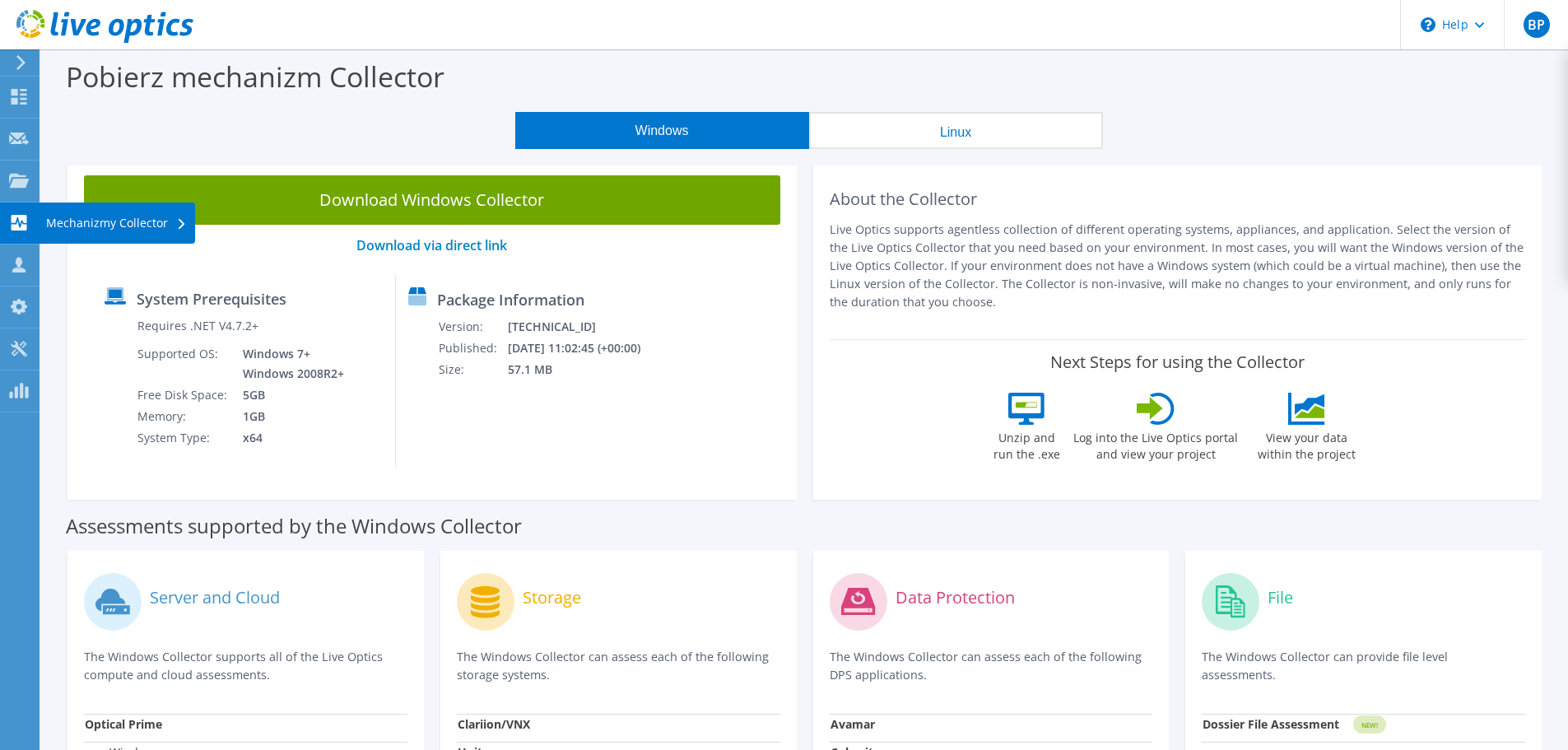
click at [24, 220] on use at bounding box center [19, 223] width 16 height 16
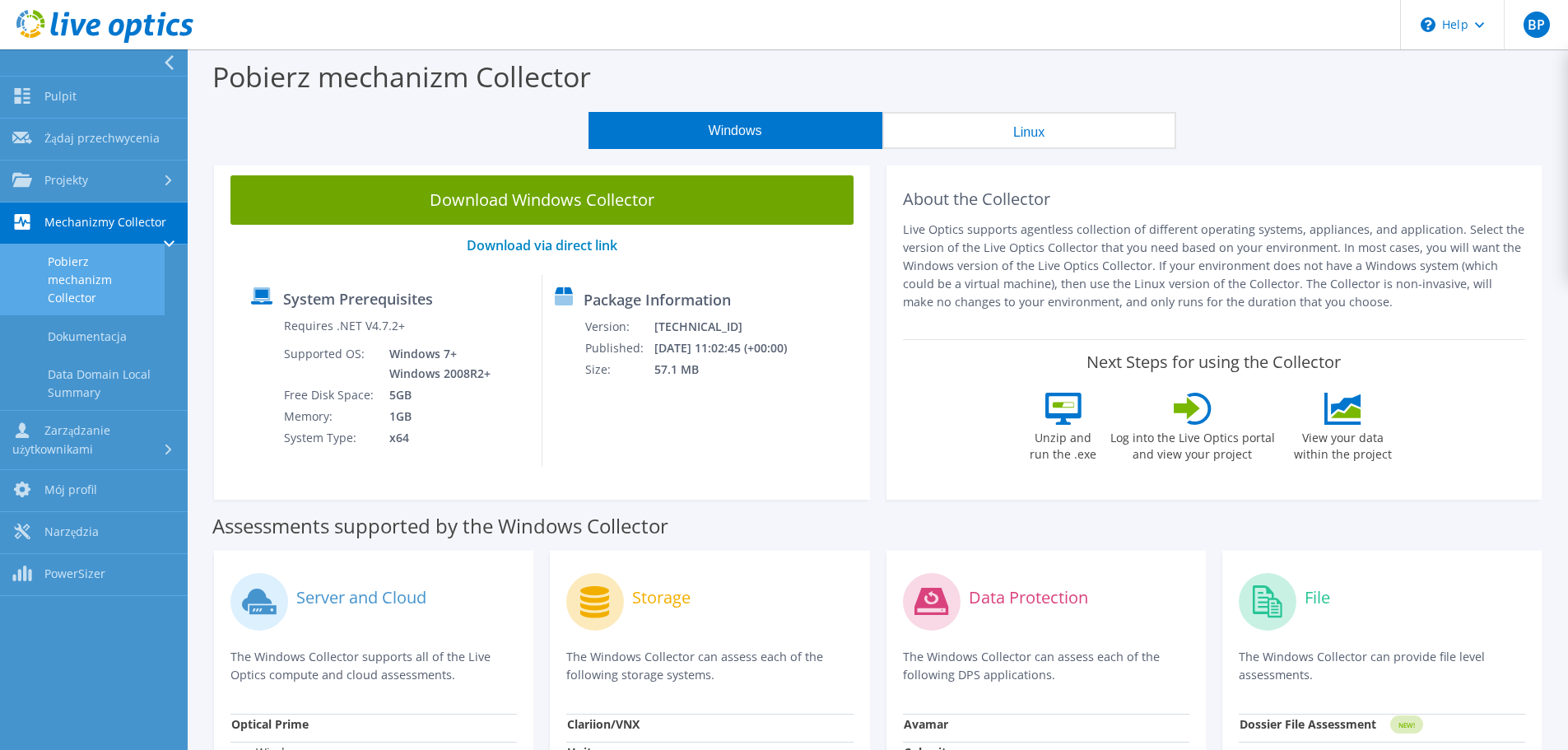
click at [171, 245] on icon at bounding box center [169, 244] width 11 height 7
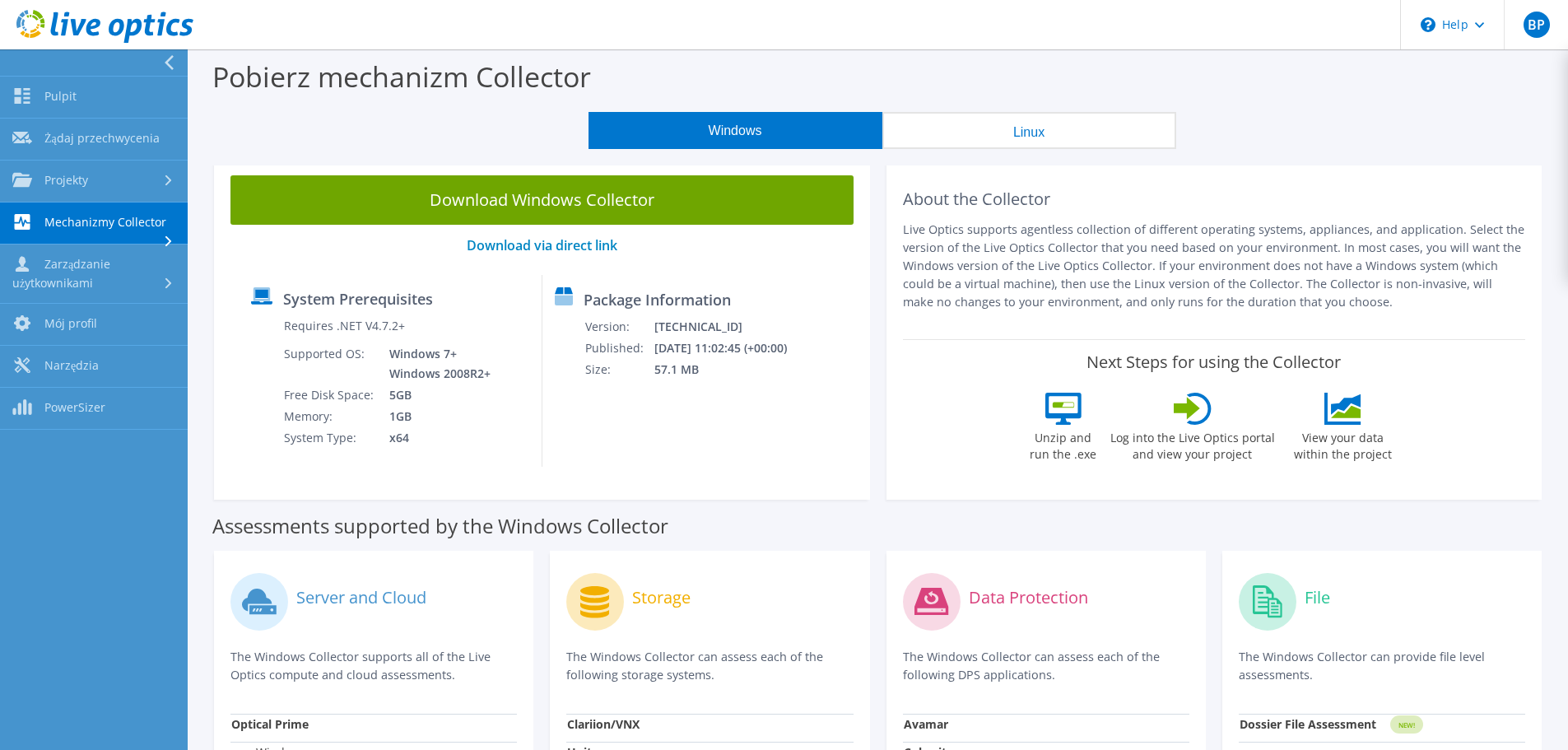
click at [117, 220] on link "Mechanizmy Collector" at bounding box center [94, 224] width 188 height 42
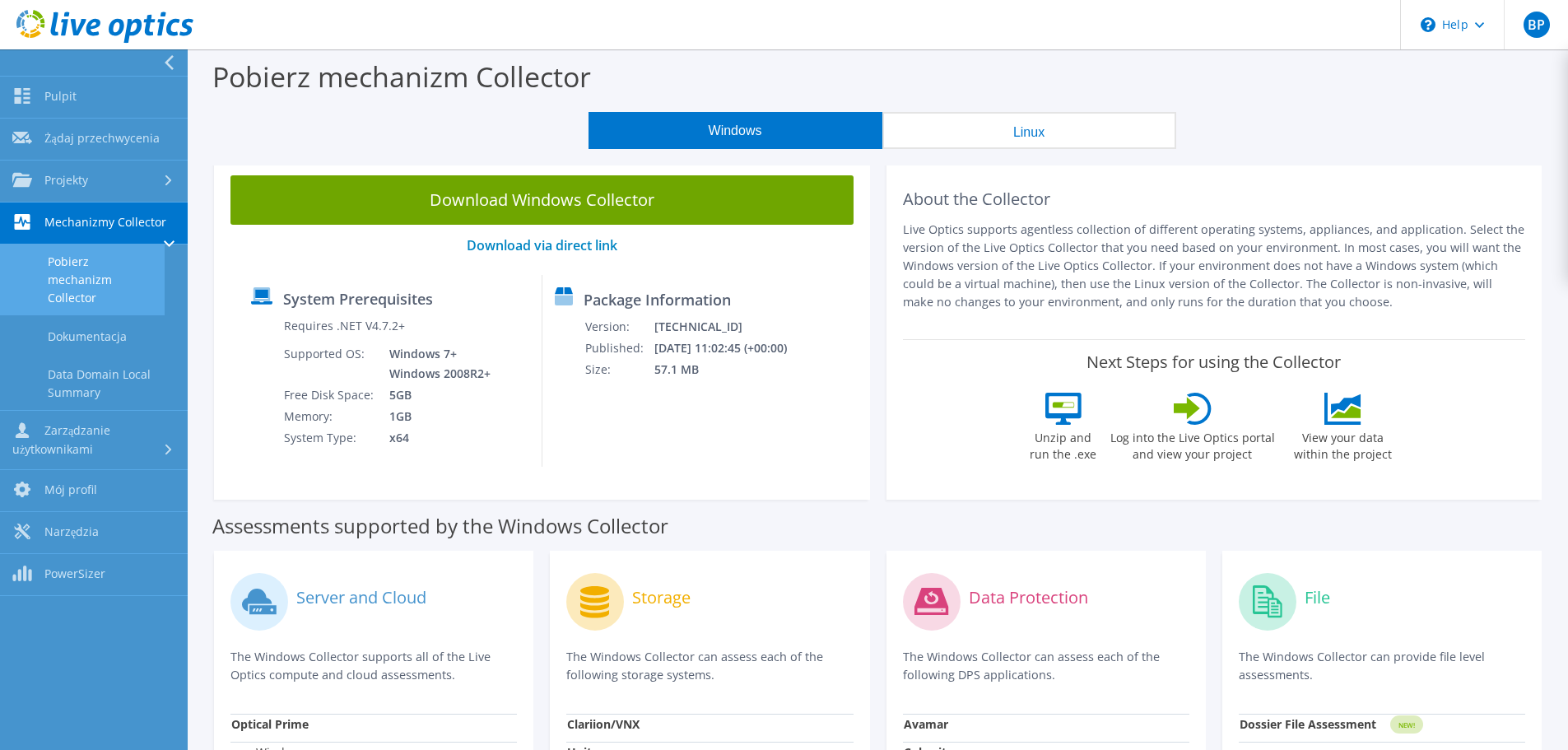
click at [168, 237] on div at bounding box center [169, 245] width 11 height 18
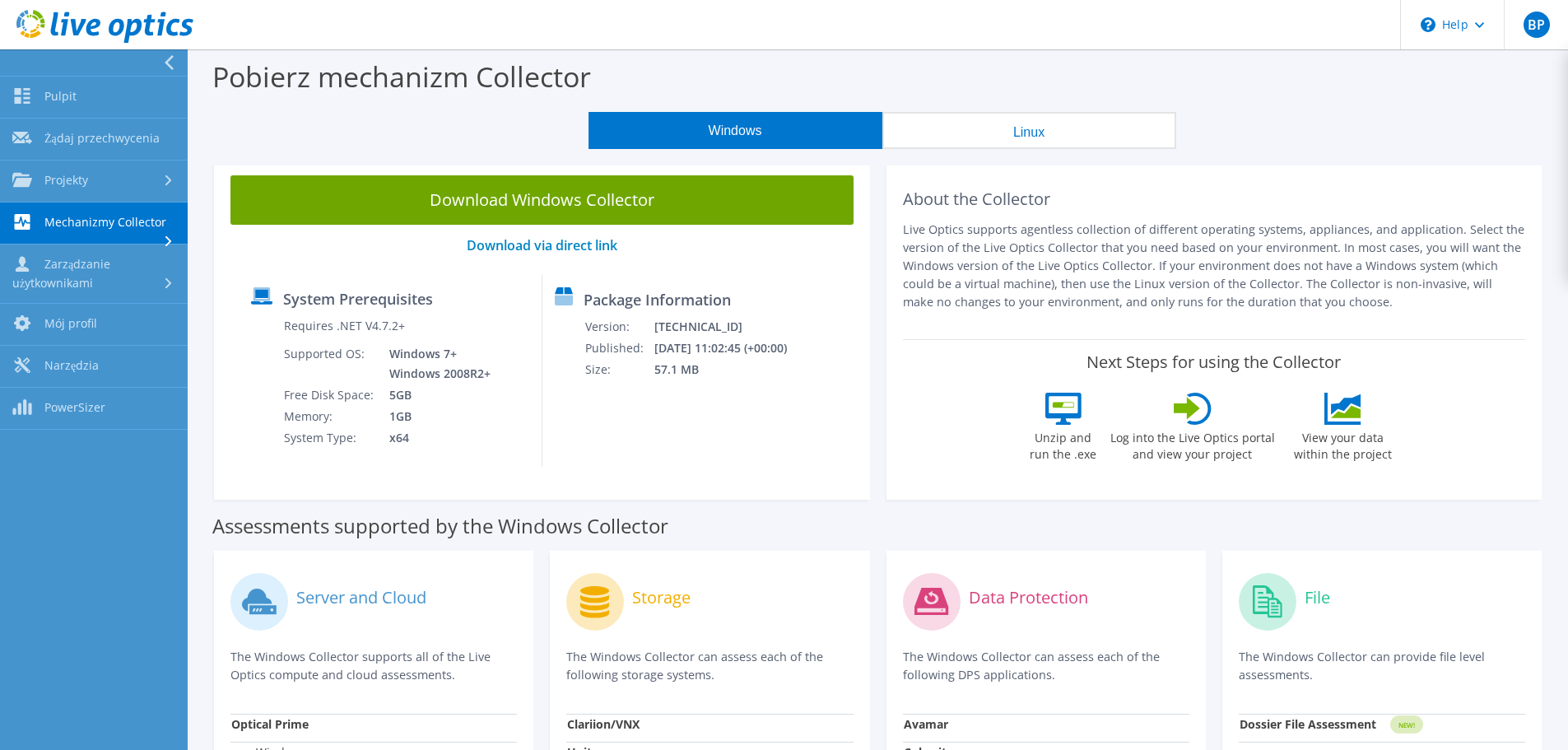
click at [160, 56] on div at bounding box center [90, 62] width 188 height 26
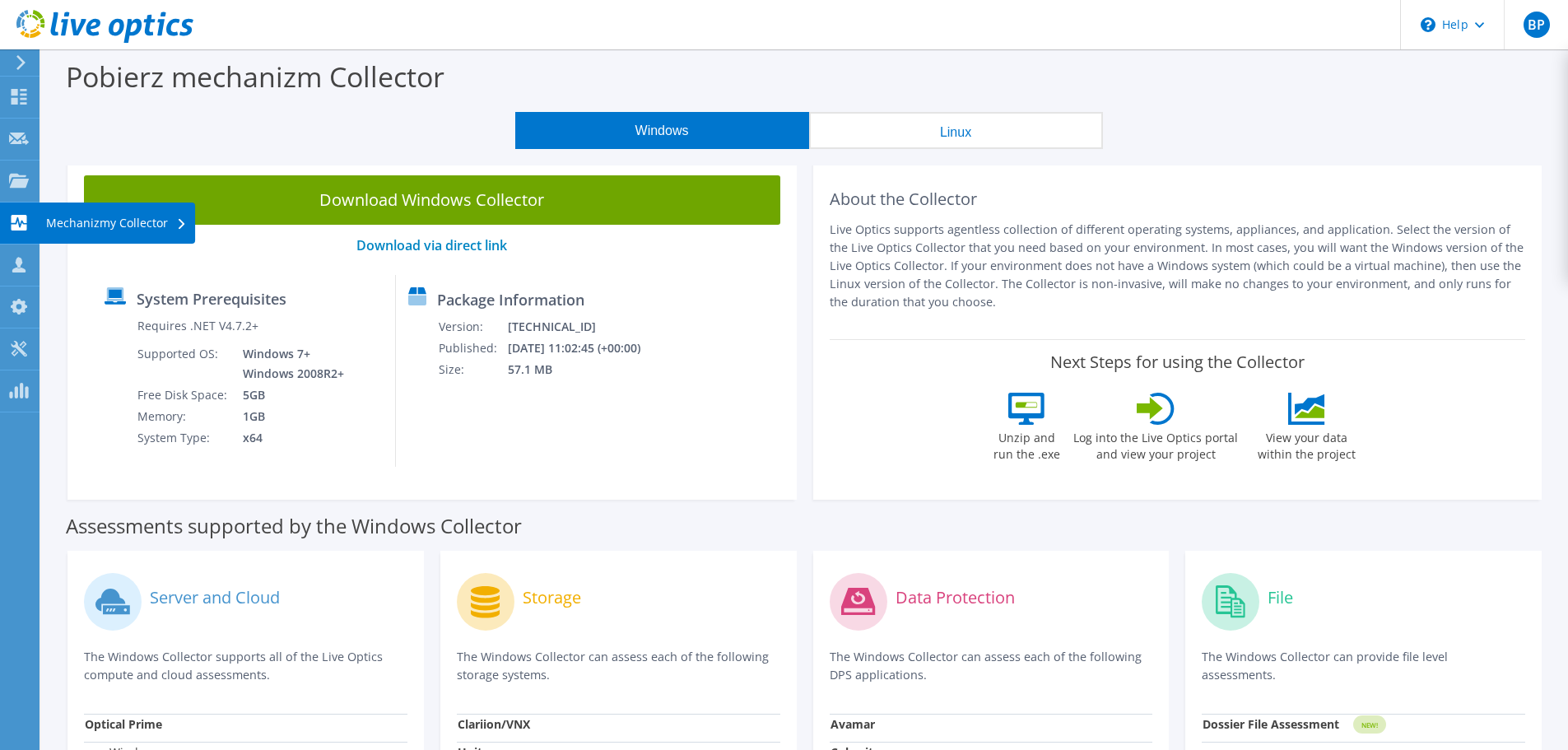
click at [17, 216] on use at bounding box center [19, 223] width 16 height 16
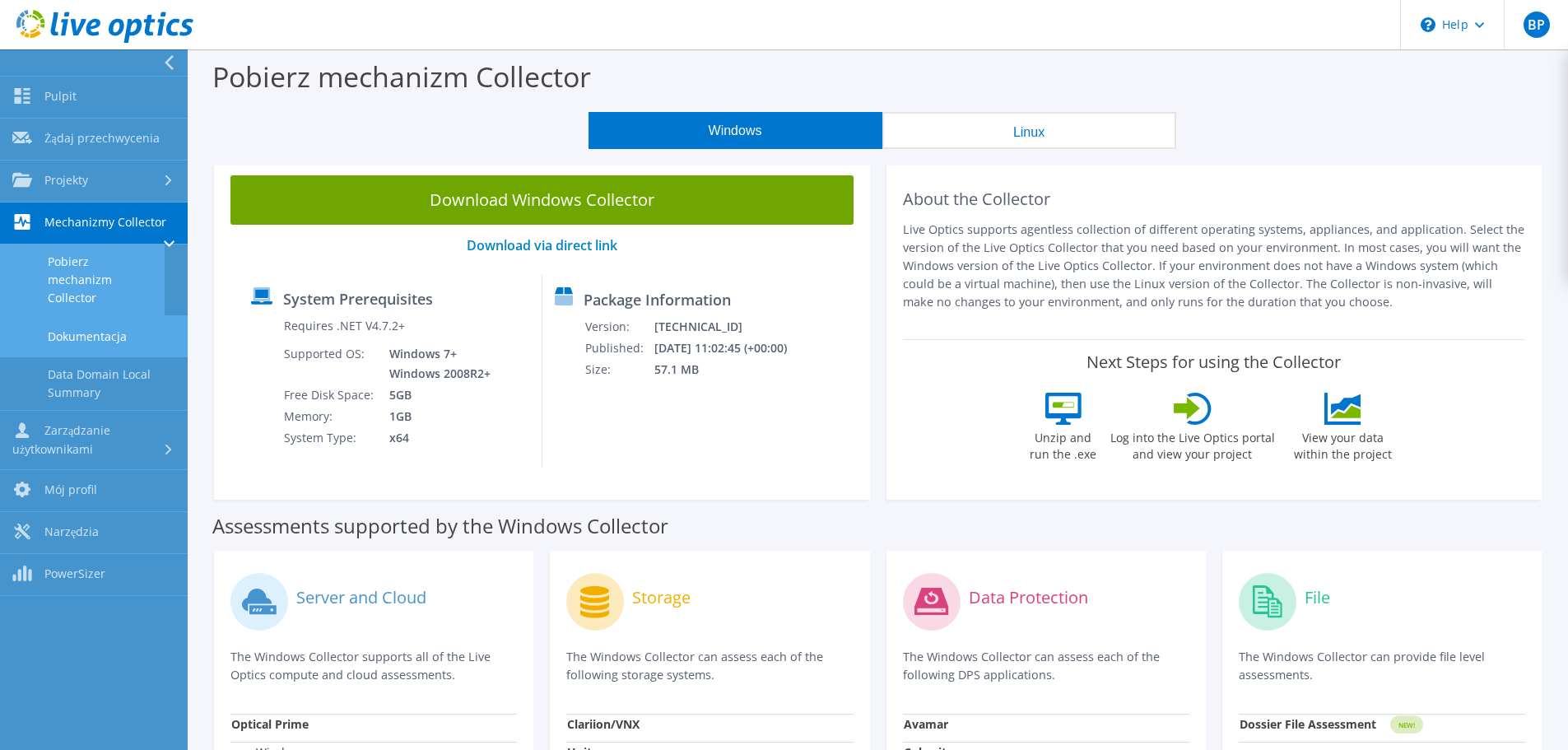
click at [64, 343] on link "Dokumentacja" at bounding box center [94, 336] width 188 height 42
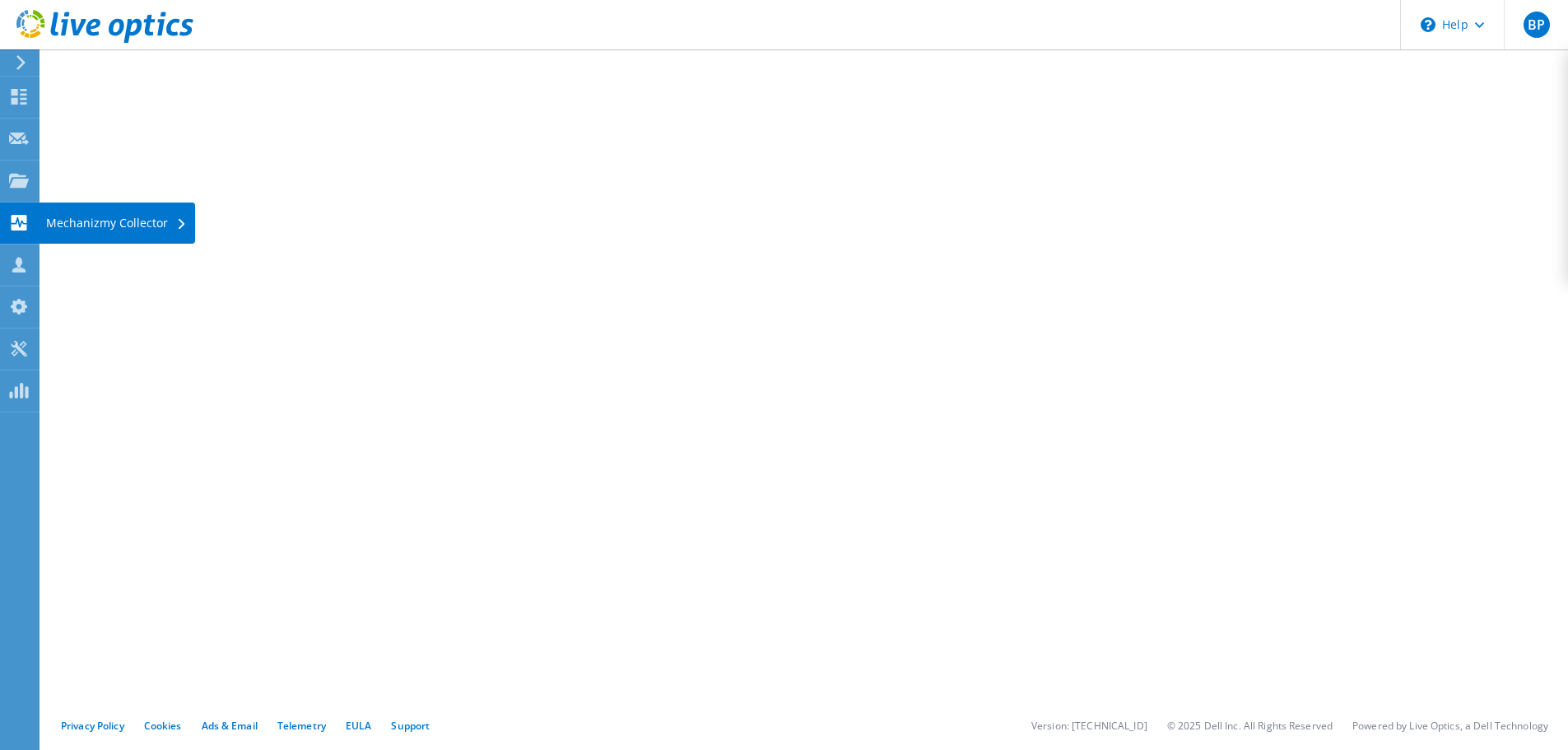
click at [16, 224] on icon at bounding box center [19, 223] width 20 height 16
click at [9, 217] on icon at bounding box center [19, 223] width 20 height 16
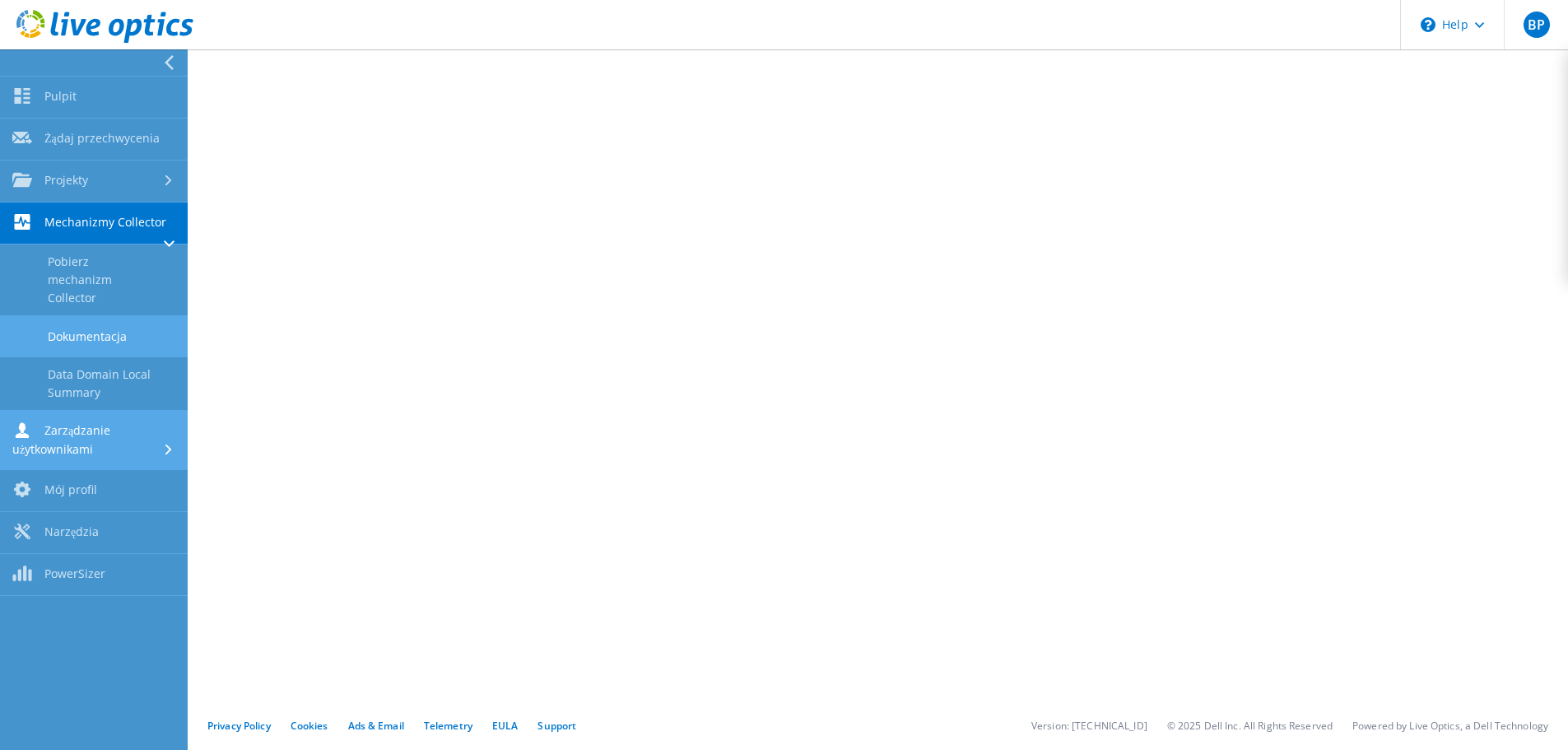
click at [70, 458] on link "Zarządzanie użytkownikami" at bounding box center [94, 440] width 188 height 59
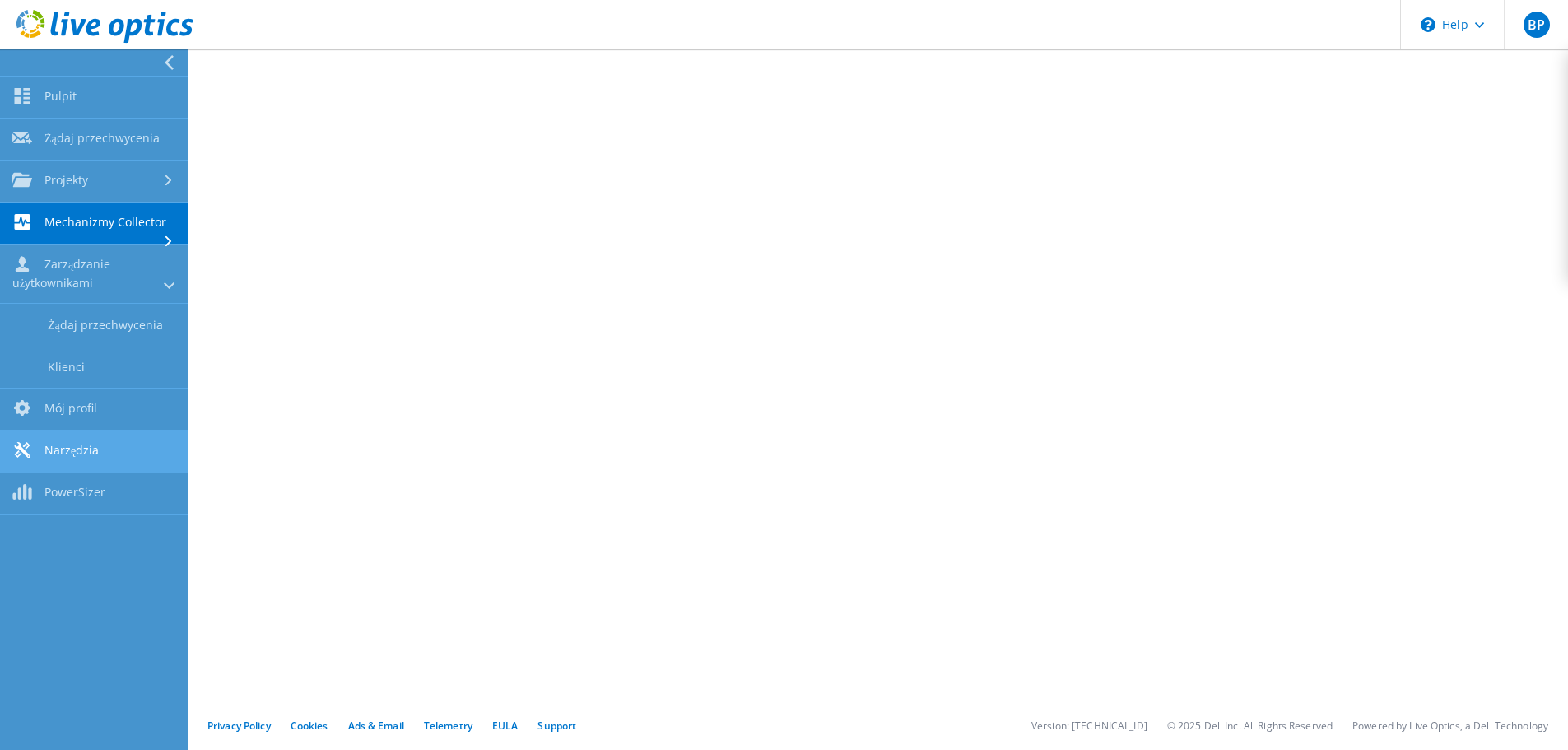
click at [76, 453] on link "Narzędzia" at bounding box center [94, 452] width 188 height 42
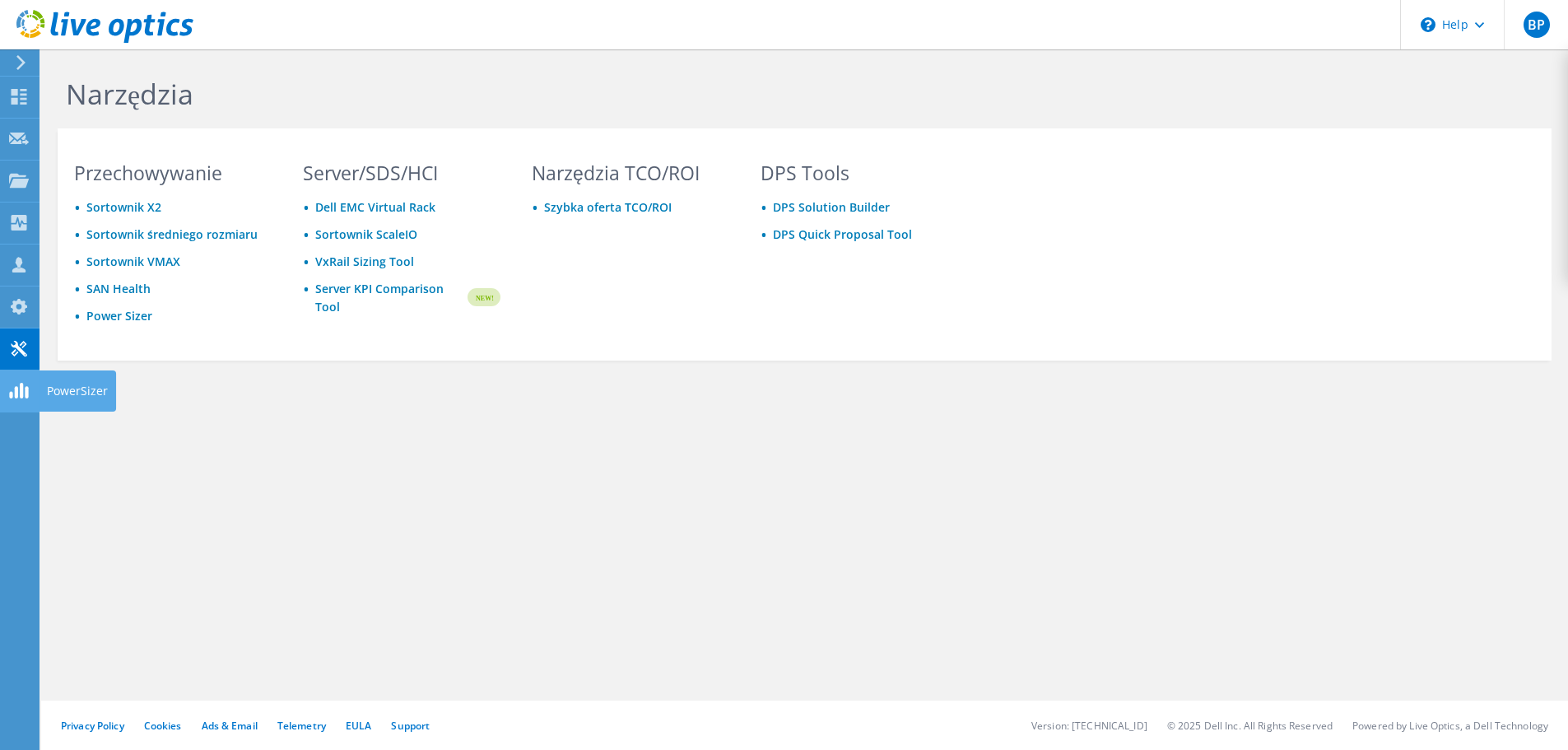
click at [18, 61] on icon at bounding box center [21, 63] width 13 height 15
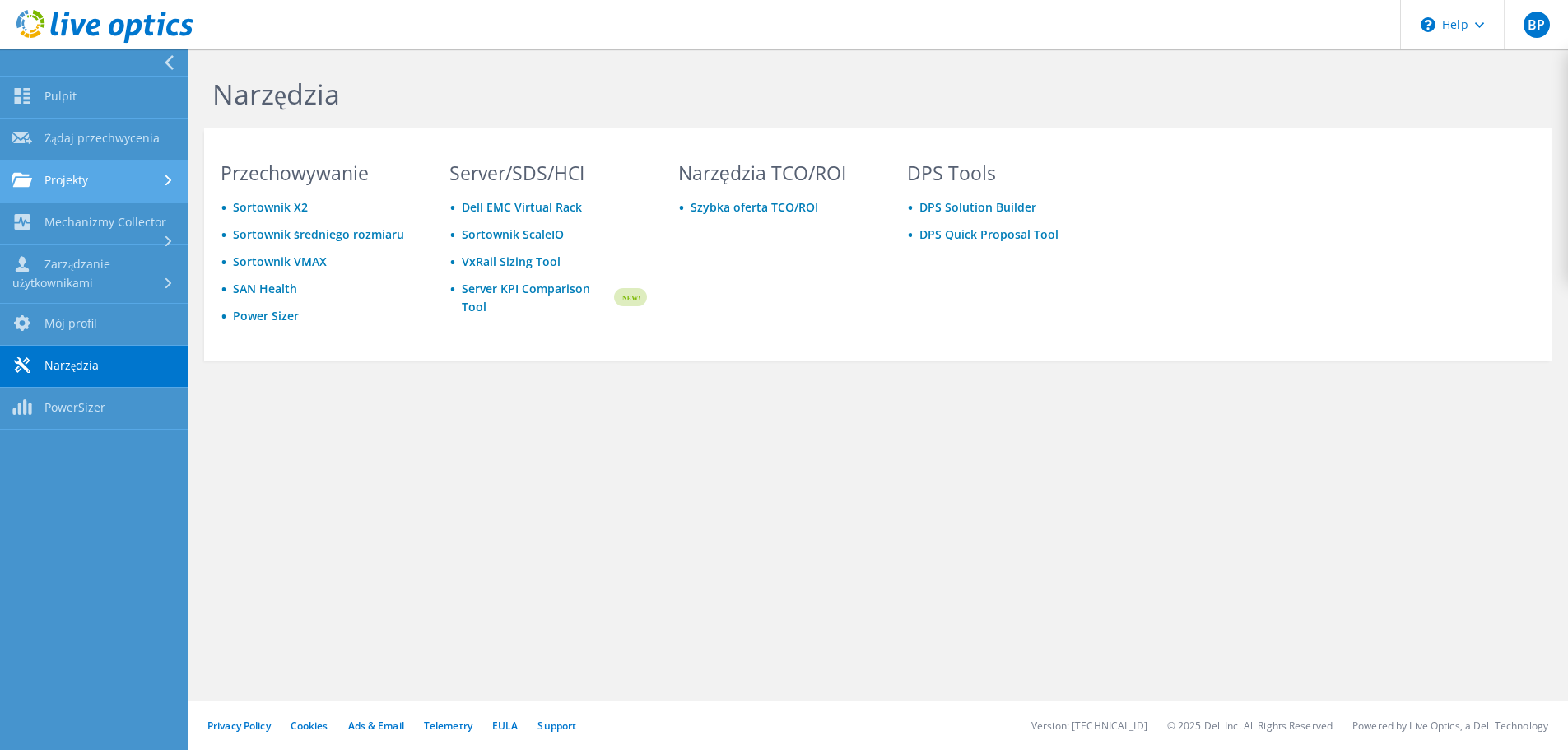
click at [78, 179] on link "Projekty" at bounding box center [94, 182] width 188 height 42
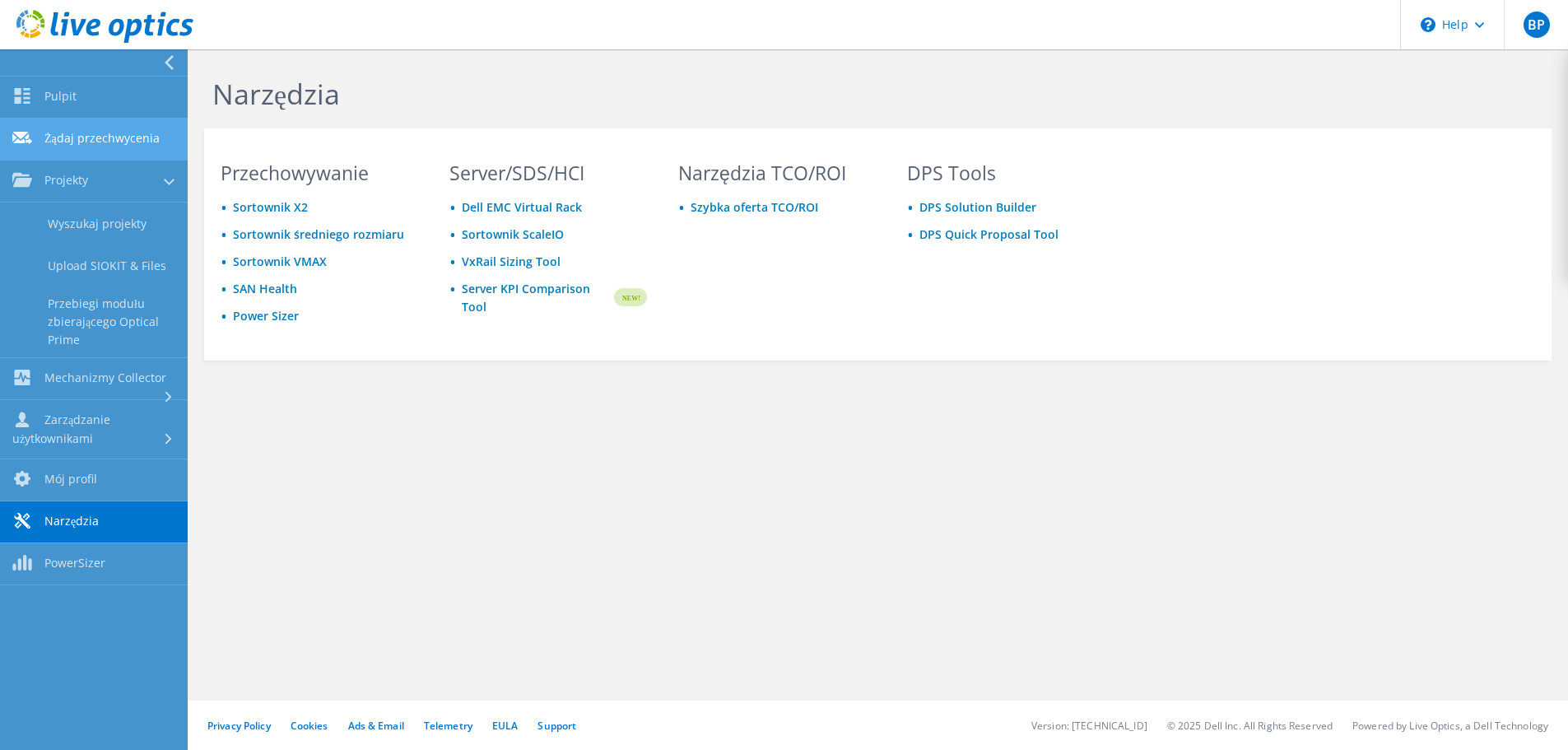
click at [109, 133] on link "Żądaj przechwycenia" at bounding box center [94, 140] width 188 height 42
